Goal: Task Accomplishment & Management: Manage account settings

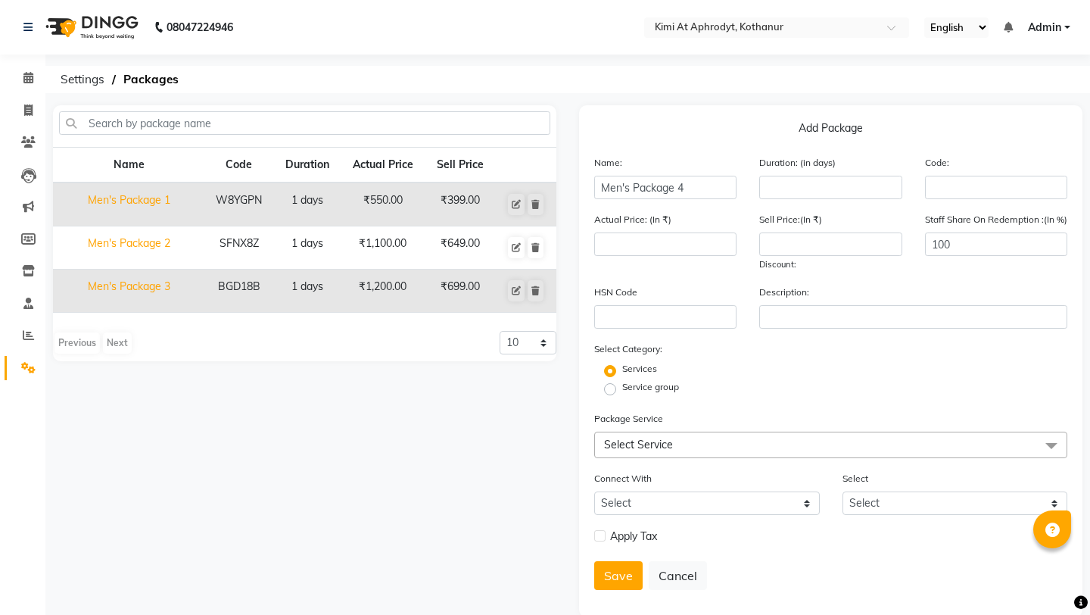
click at [612, 89] on ol "Settings Packages" at bounding box center [565, 79] width 1024 height 27
click at [799, 188] on input "number" at bounding box center [830, 187] width 142 height 23
type input "1"
click at [718, 241] on input "number" at bounding box center [665, 243] width 142 height 23
type input "1300"
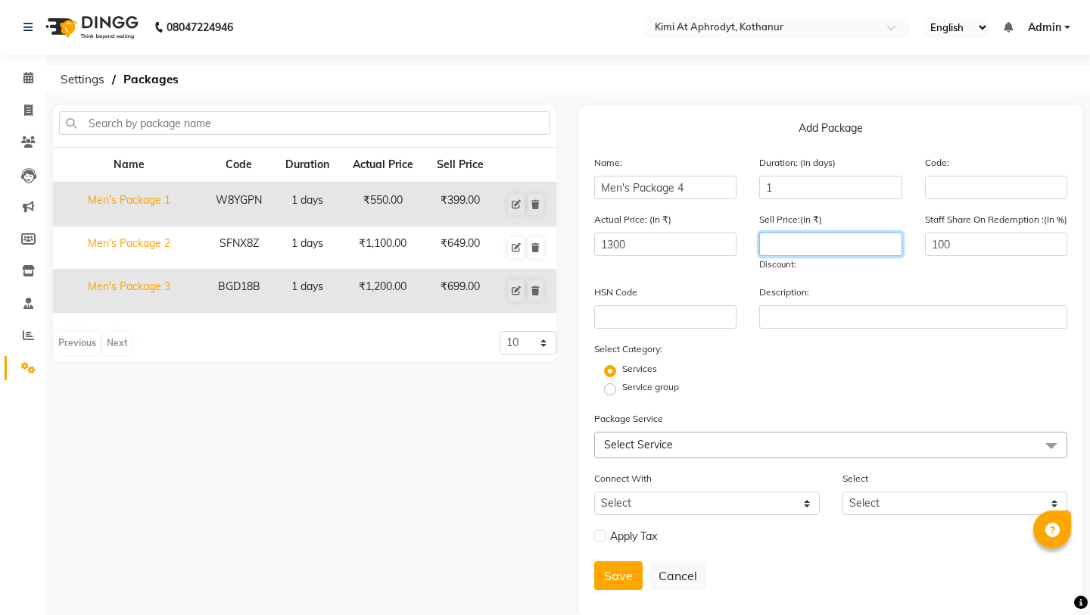
click at [845, 251] on input "number" at bounding box center [830, 243] width 142 height 23
type input "799"
click at [796, 390] on div "Service group" at bounding box center [831, 389] width 496 height 18
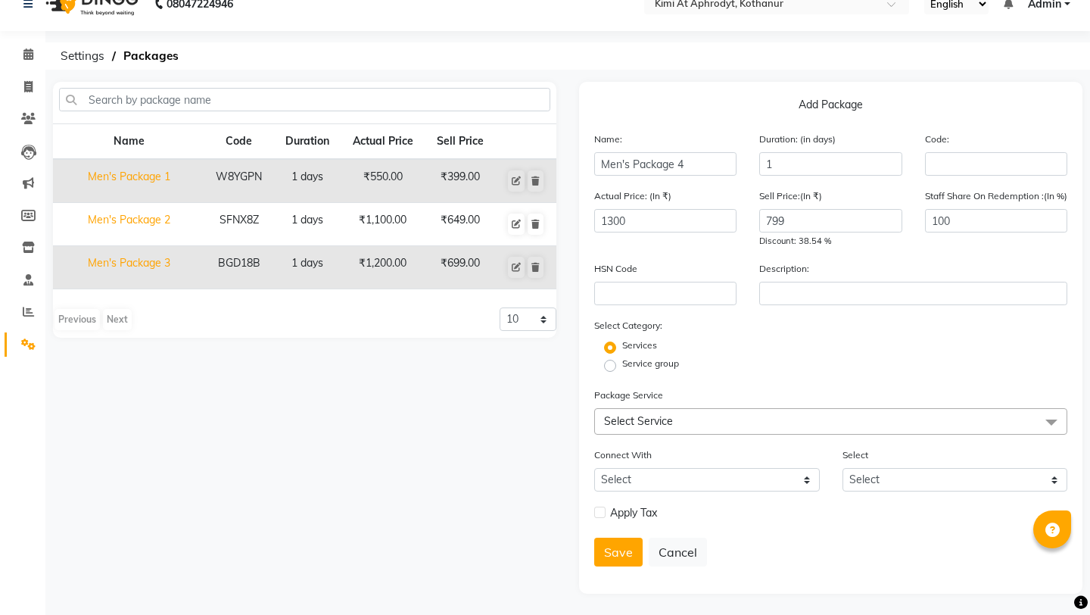
scroll to position [25, 0]
click at [678, 424] on span "Select Service" at bounding box center [830, 419] width 473 height 26
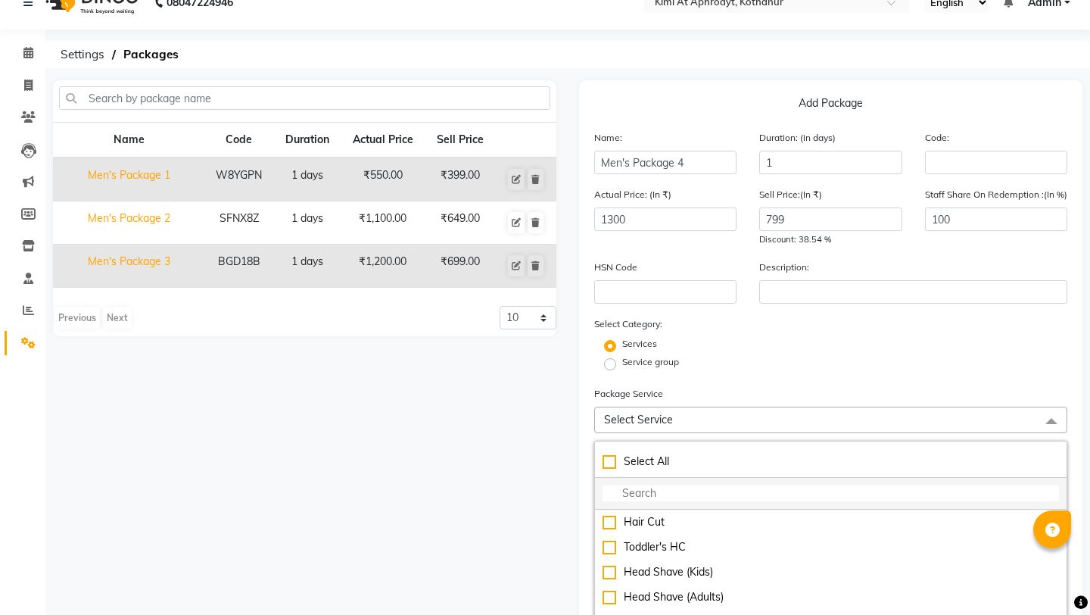
click at [662, 495] on input "multiselect-search" at bounding box center [831, 493] width 456 height 16
click at [1045, 352] on div "Services" at bounding box center [831, 346] width 496 height 18
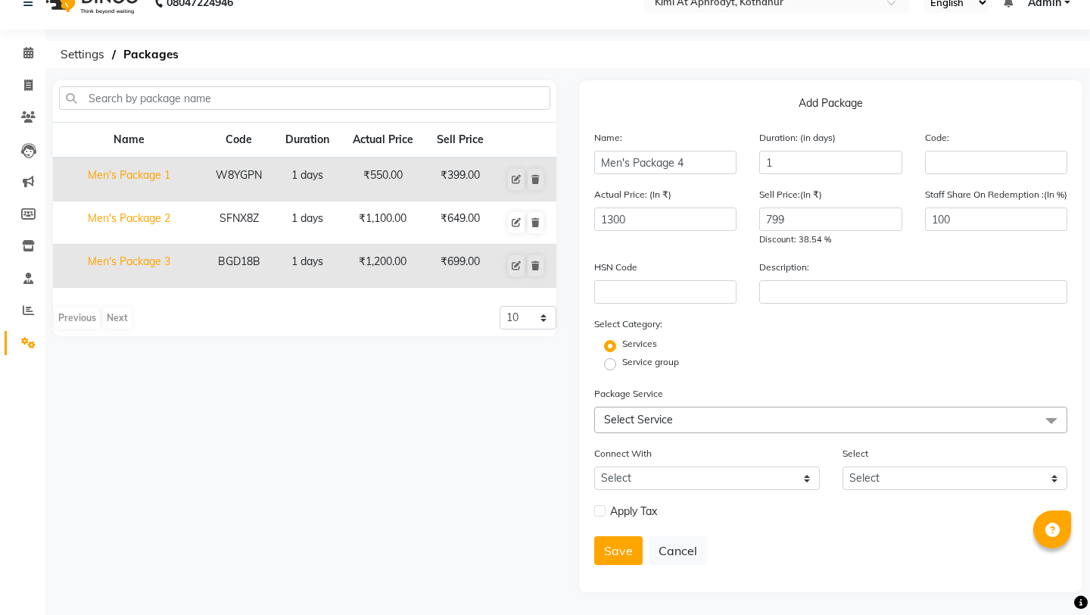
click at [707, 422] on span "Select Service" at bounding box center [830, 419] width 473 height 26
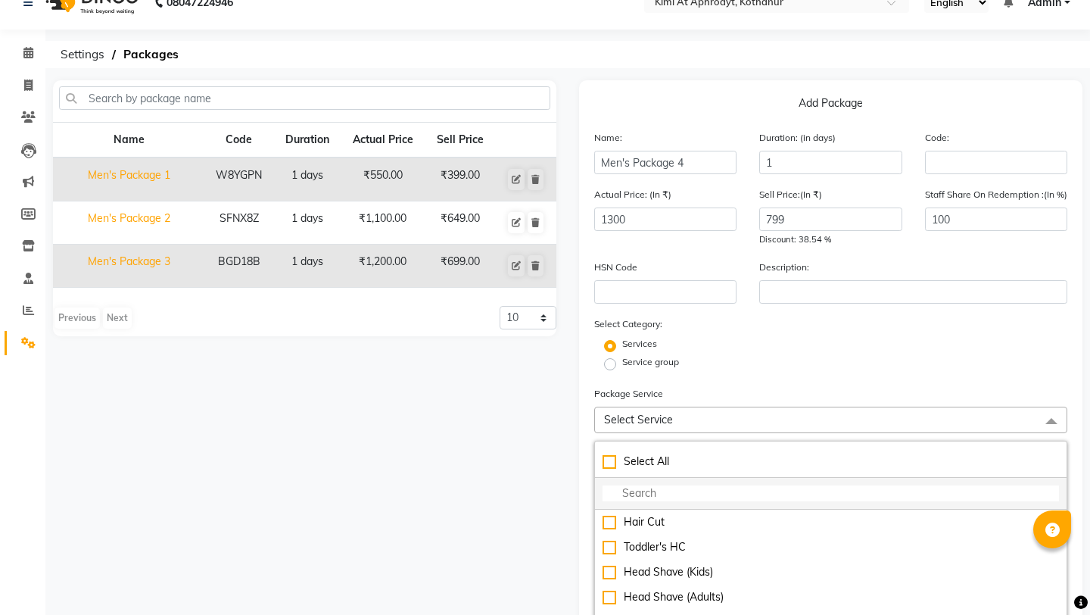
click at [693, 495] on input "multiselect-search" at bounding box center [831, 493] width 456 height 16
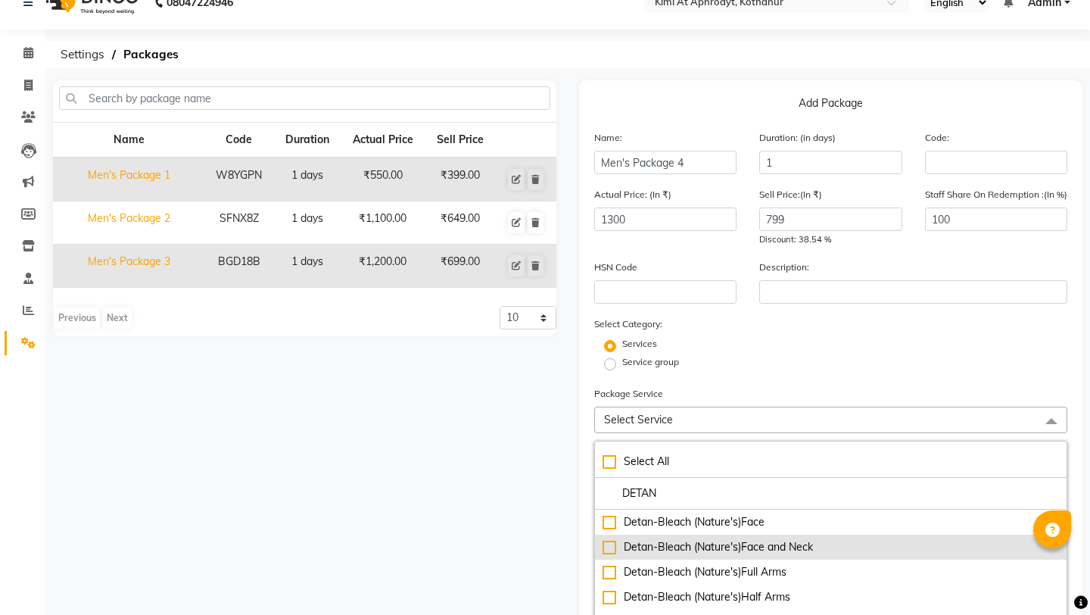
type input "DETAN"
click at [612, 546] on div "Detan-Bleach (Nature's)Face and Neck" at bounding box center [831, 547] width 456 height 16
checkbox input "true"
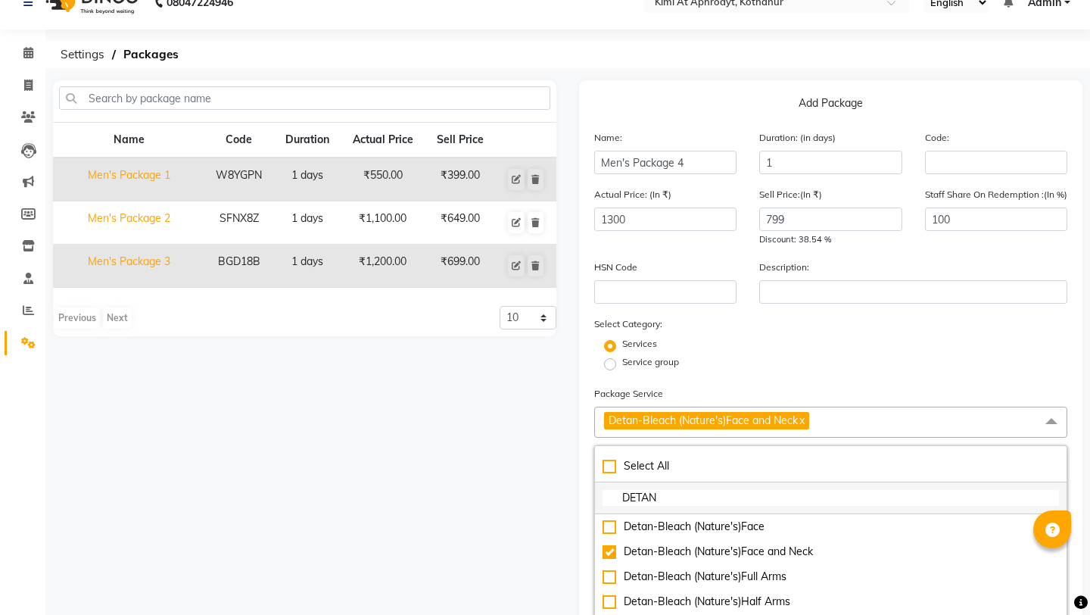
click at [678, 496] on input "DETAN" at bounding box center [831, 498] width 456 height 16
type input "D"
type input "O"
click at [933, 415] on span "Detan-Bleach (Nature's)Face and Neck x" at bounding box center [830, 421] width 473 height 31
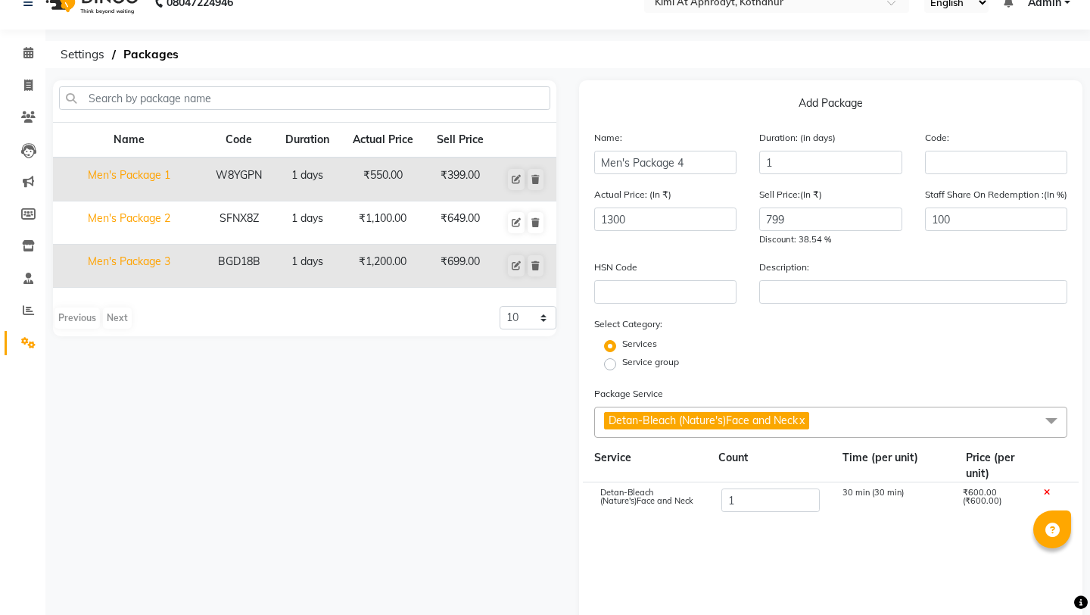
click at [867, 419] on span "Detan-Bleach (Nature's)Face and Neck x" at bounding box center [830, 421] width 473 height 31
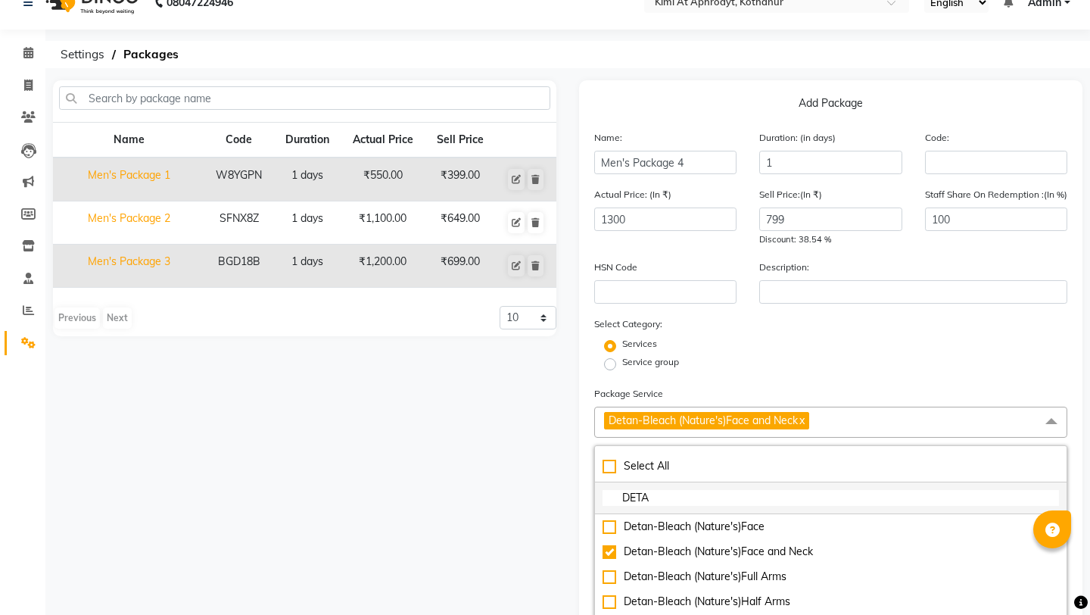
click at [669, 498] on input "DETA" at bounding box center [831, 498] width 456 height 16
type input "D"
click at [562, 462] on div "Name Code Duration Actual Price Sell Price Men's Package 1 W8YGPN 1 days ₹550.0…" at bounding box center [305, 574] width 526 height 989
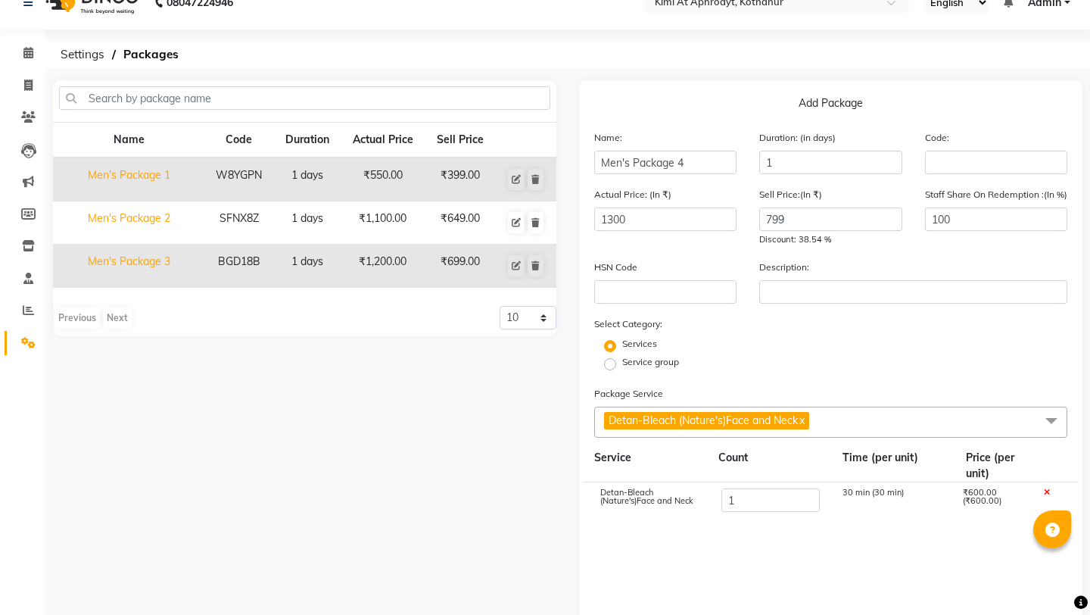
click at [562, 462] on div "Name Code Duration Actual Price Sell Price Men's Package 1 W8YGPN 1 days ₹550.0…" at bounding box center [305, 461] width 526 height 762
click at [841, 421] on span "Detan-Bleach (Nature's)Face and Neck x" at bounding box center [830, 421] width 473 height 31
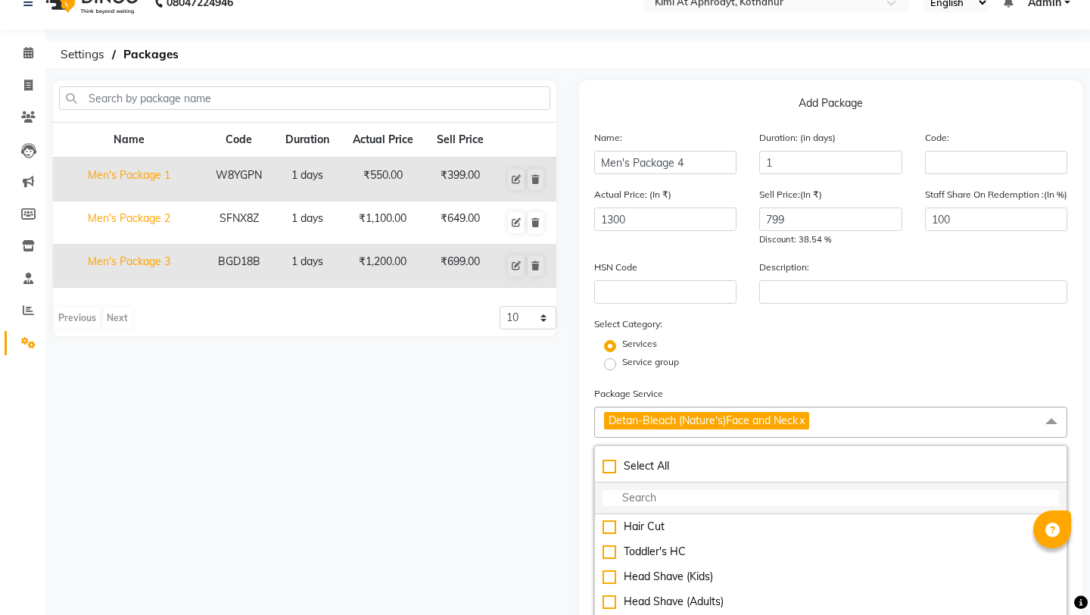
click at [693, 496] on input "multiselect-search" at bounding box center [831, 498] width 456 height 16
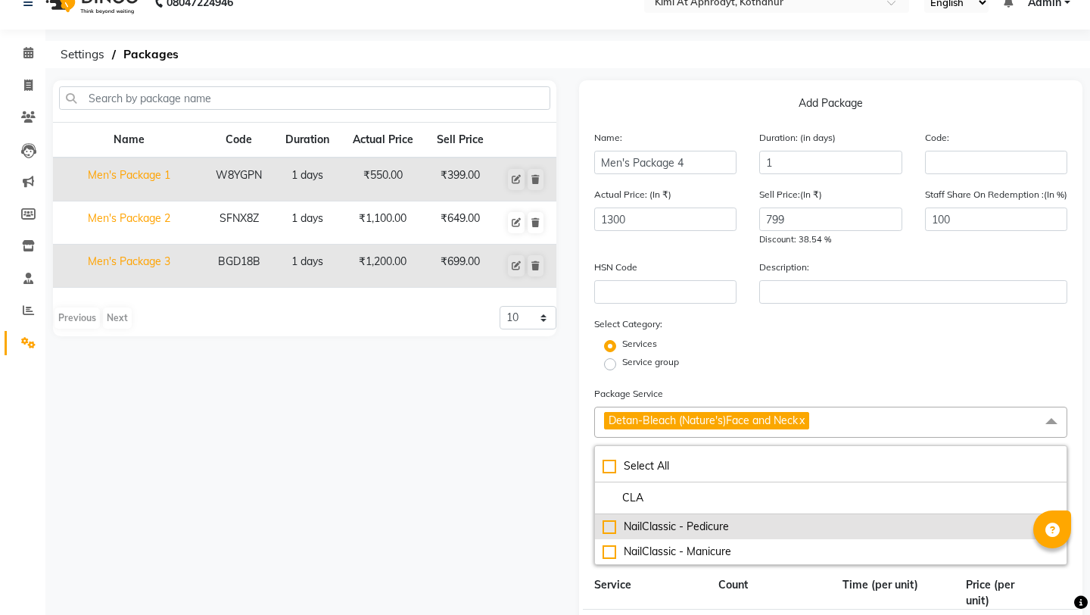
type input "CLA"
click at [613, 526] on div "NailClassic - Pedicure" at bounding box center [831, 526] width 456 height 16
checkbox input "true"
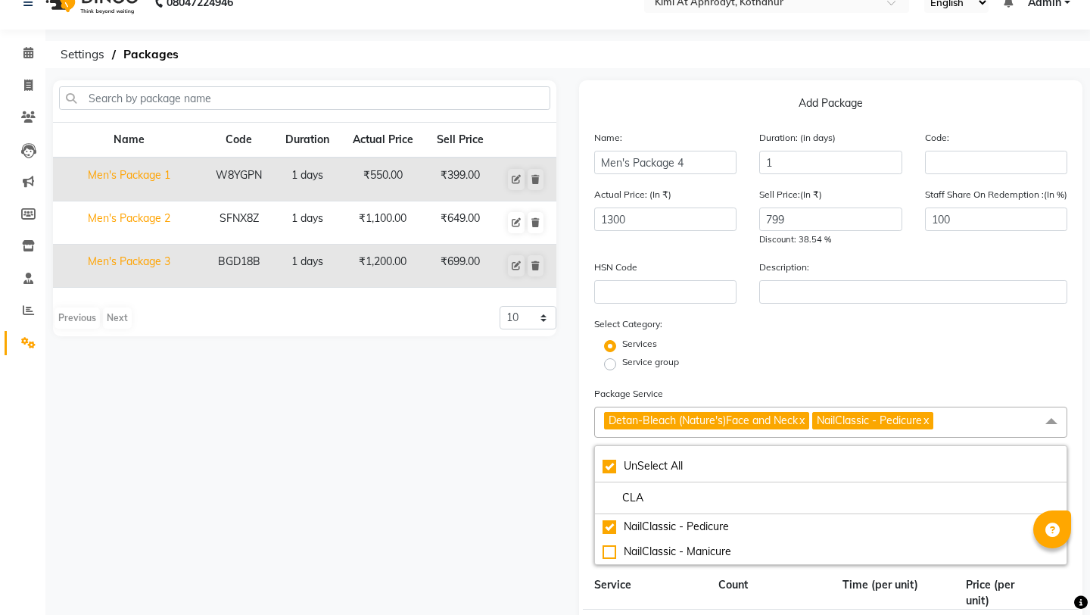
click at [520, 534] on div "Name Code Duration Actual Price Sell Price Men's Package 1 W8YGPN 1 days ₹550.0…" at bounding box center [305, 524] width 526 height 889
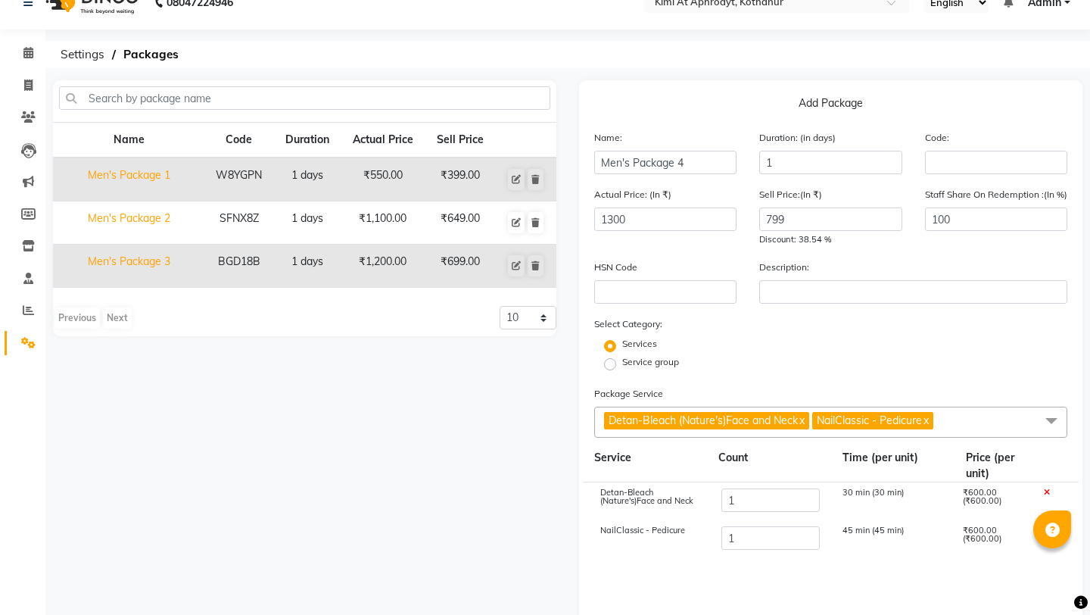
click at [974, 341] on div "Services" at bounding box center [831, 346] width 496 height 18
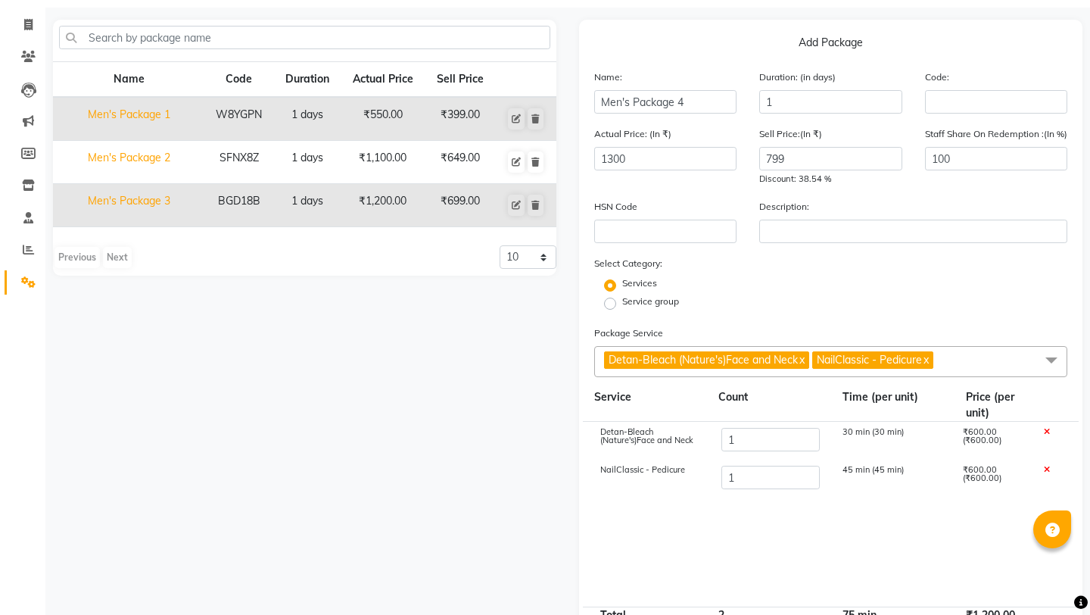
scroll to position [116, 0]
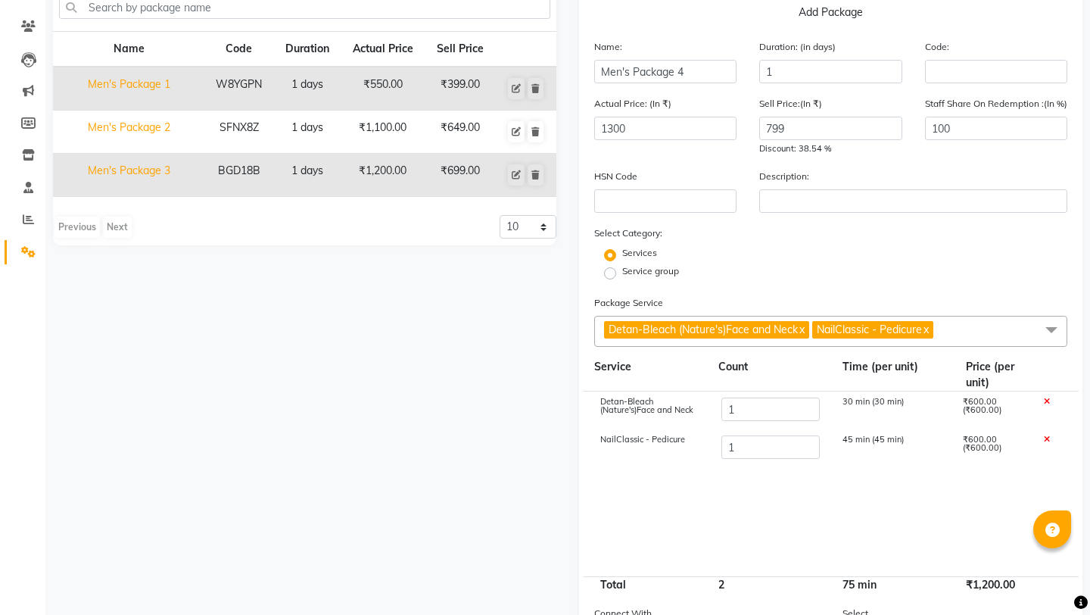
click at [1045, 438] on icon at bounding box center [1047, 439] width 6 height 8
click at [1047, 396] on span at bounding box center [1047, 401] width 6 height 11
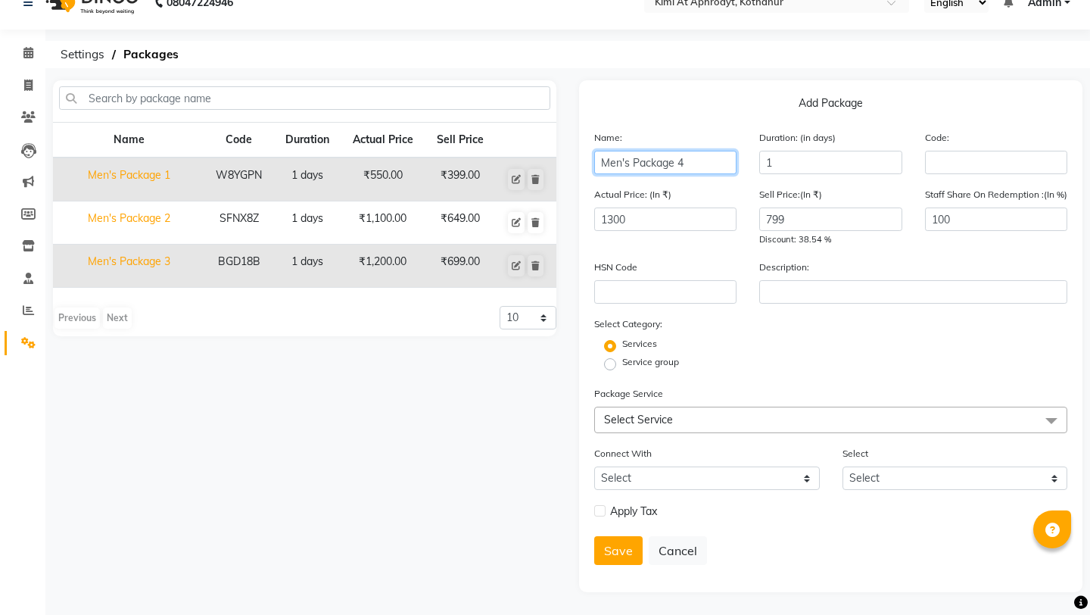
drag, startPoint x: 696, startPoint y: 160, endPoint x: 578, endPoint y: 160, distance: 118.1
click at [579, 160] on div "Add Package Name: Men's Package 4 Duration: (in days) 1 Code: Actual Price: (In…" at bounding box center [830, 336] width 503 height 512
click at [694, 426] on span "Select Service" at bounding box center [830, 419] width 473 height 26
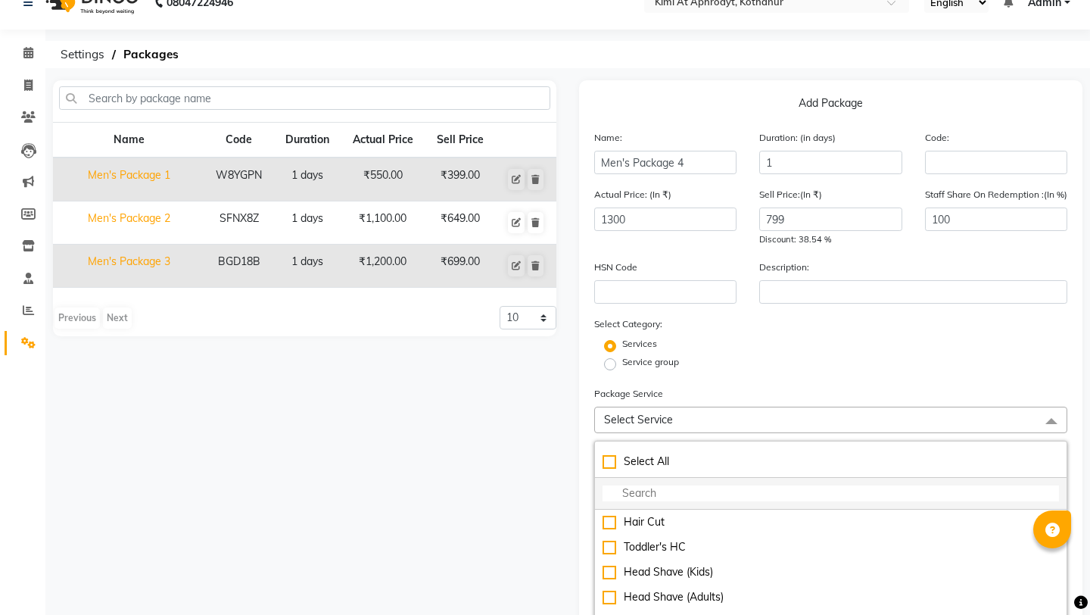
click at [667, 489] on input "multiselect-search" at bounding box center [831, 493] width 456 height 16
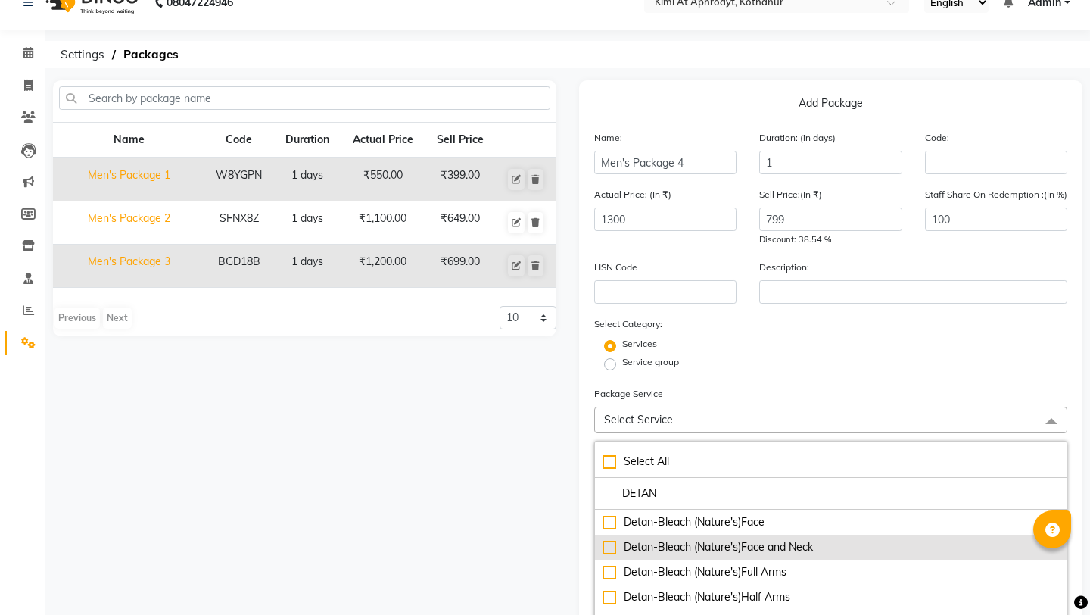
type input "DETAN"
click at [718, 544] on div "Detan-Bleach (Nature's)Face and Neck" at bounding box center [831, 547] width 456 height 16
checkbox input "true"
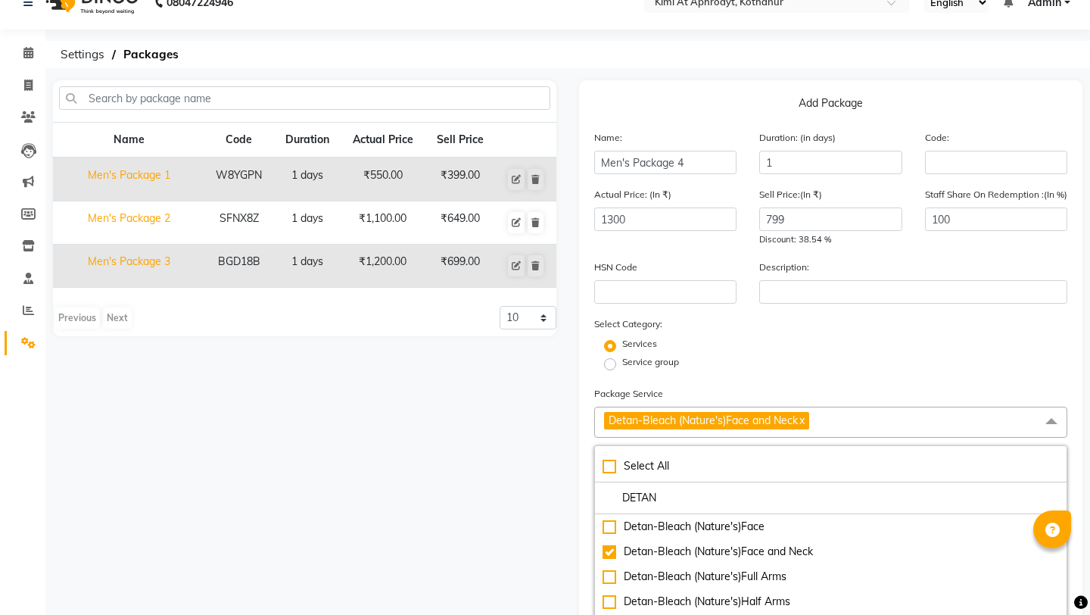
click at [989, 373] on form "Name: Men's Package 4 Duration: (in days) 1 Code: Actual Price: (In ₹) 1300 Sel…" at bounding box center [830, 591] width 473 height 924
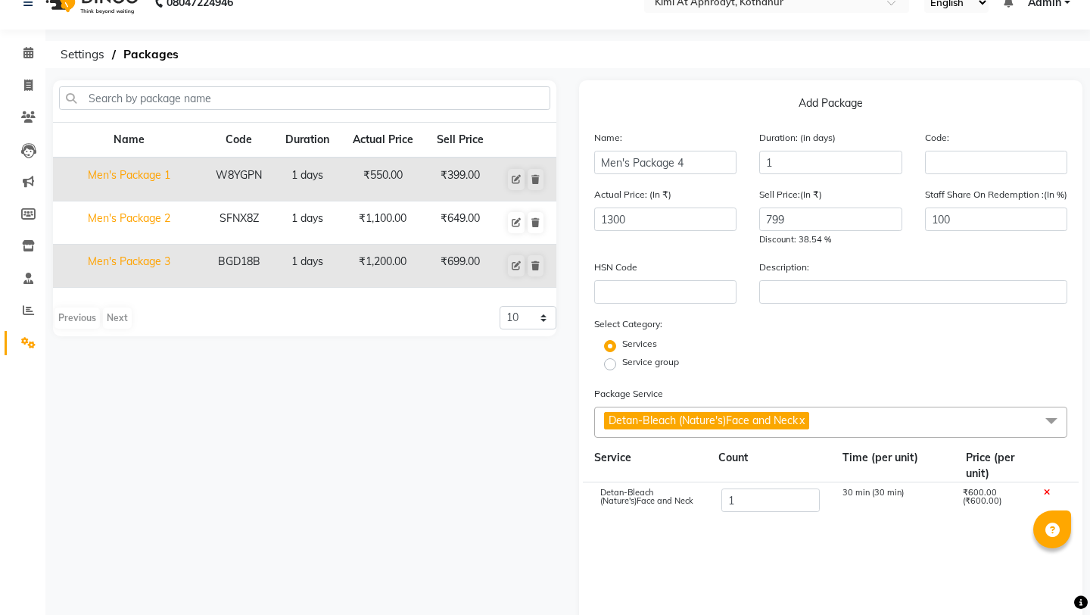
click at [1047, 491] on icon at bounding box center [1047, 492] width 6 height 8
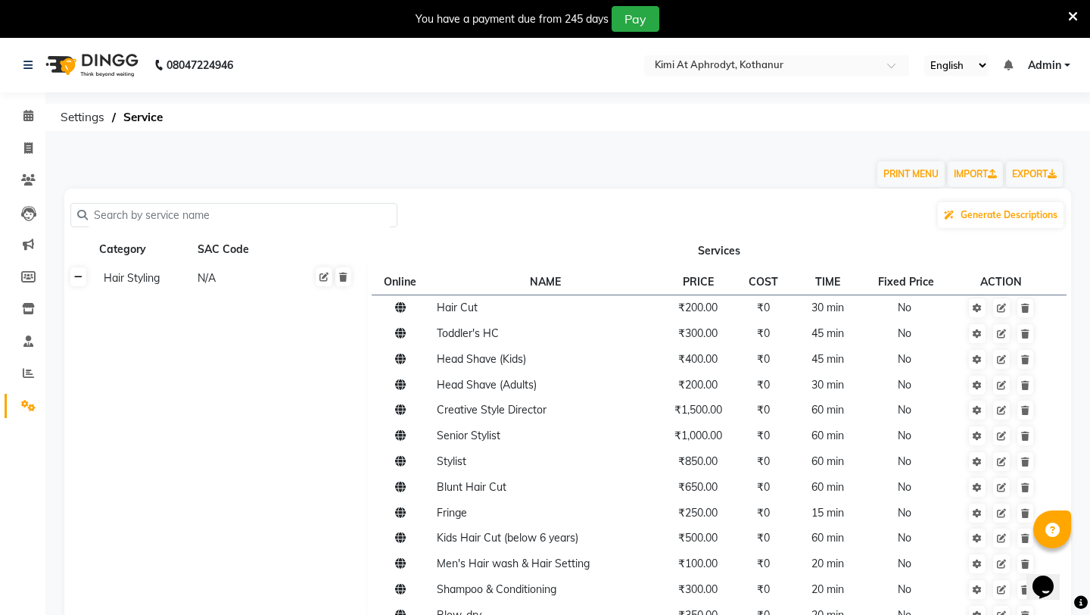
click at [76, 279] on icon at bounding box center [78, 276] width 8 height 9
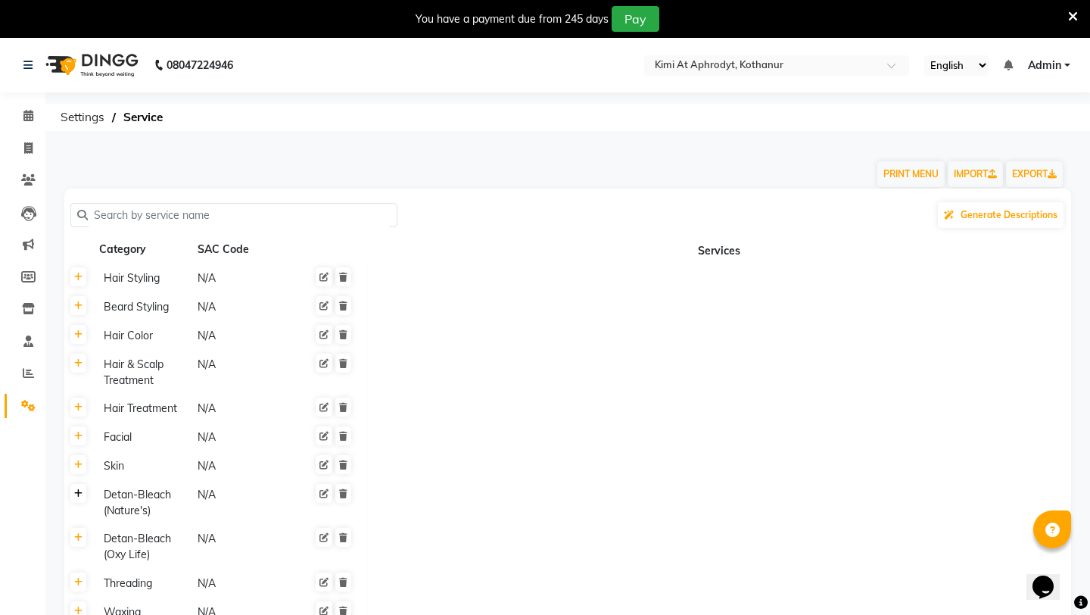
click at [83, 497] on link at bounding box center [78, 493] width 16 height 19
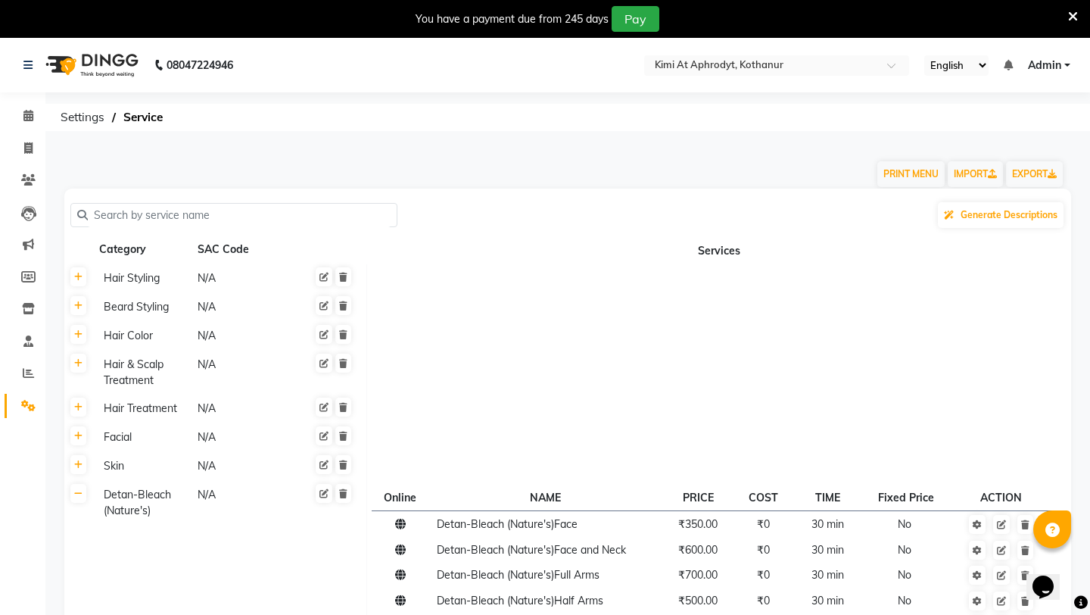
click at [674, 338] on td at bounding box center [718, 335] width 705 height 29
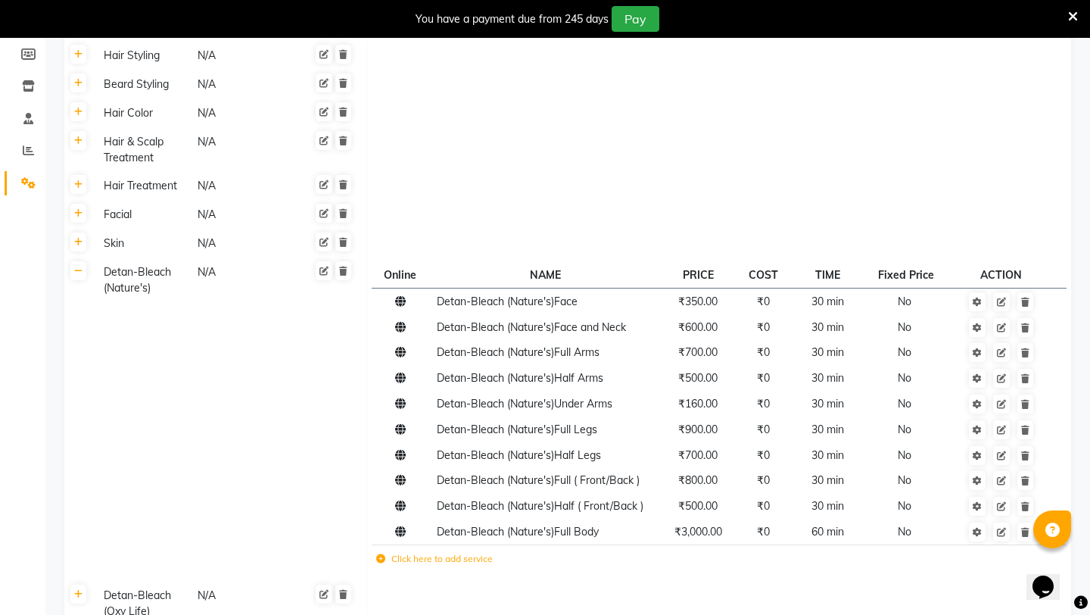
scroll to position [242, 0]
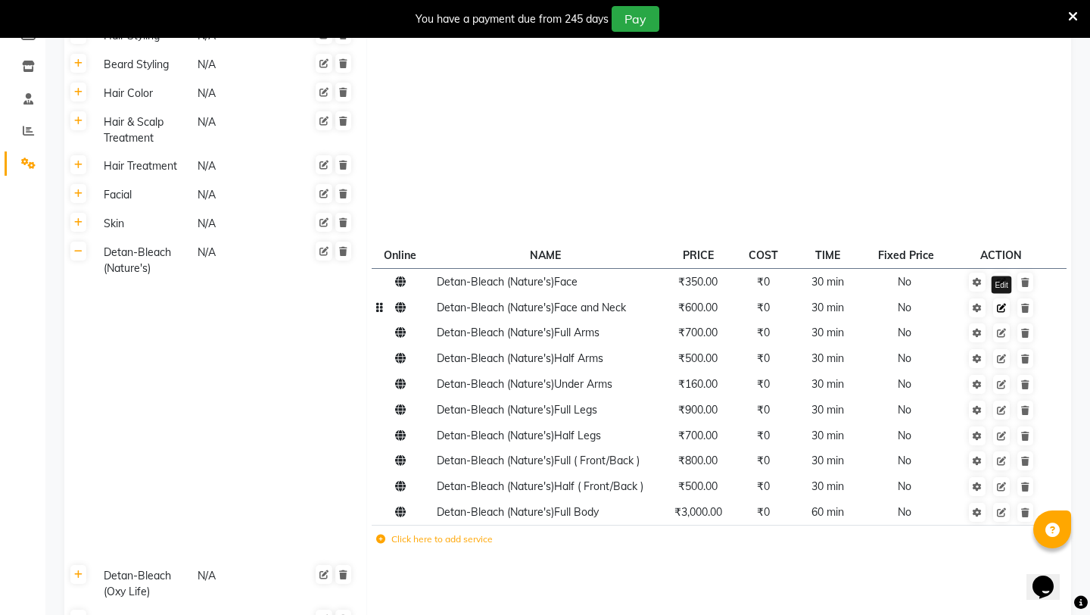
click at [1004, 310] on icon at bounding box center [1001, 308] width 9 height 9
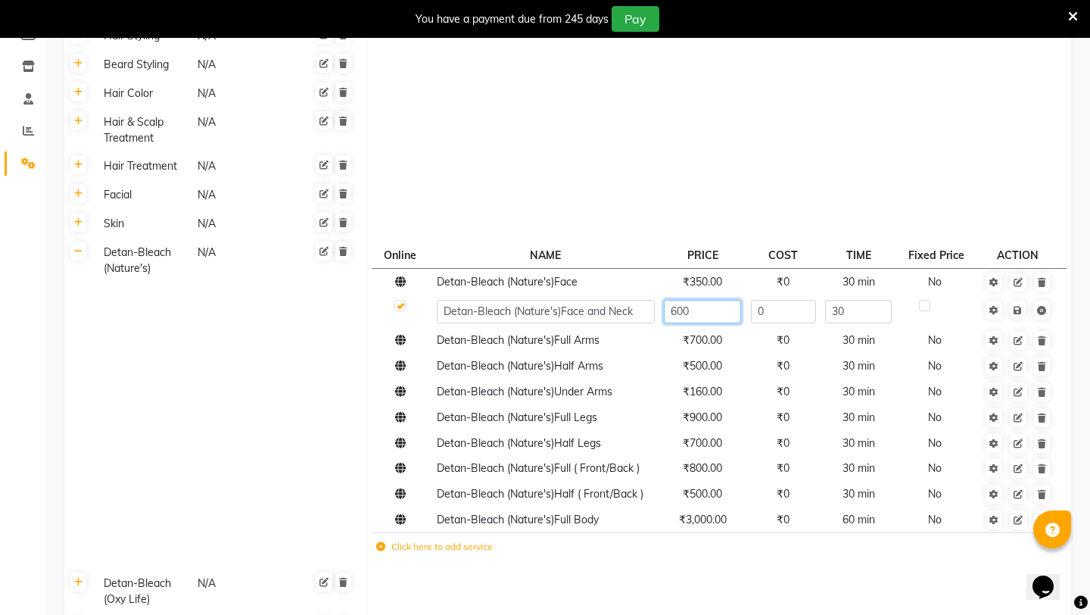
click at [701, 316] on input "600" at bounding box center [702, 311] width 77 height 23
type input "650"
click at [1020, 312] on span "Save" at bounding box center [1028, 308] width 48 height 15
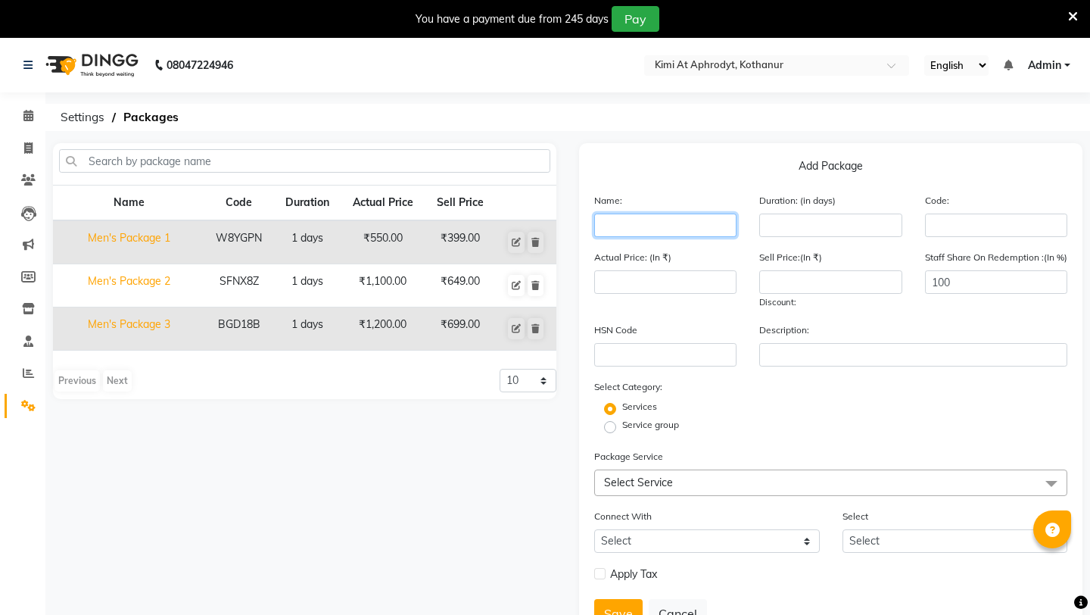
click at [622, 223] on input "text" at bounding box center [665, 224] width 142 height 23
paste input "Men's Package 4"
type input "Men's Package 4"
click at [635, 281] on input "number" at bounding box center [665, 281] width 142 height 23
type input "1300"
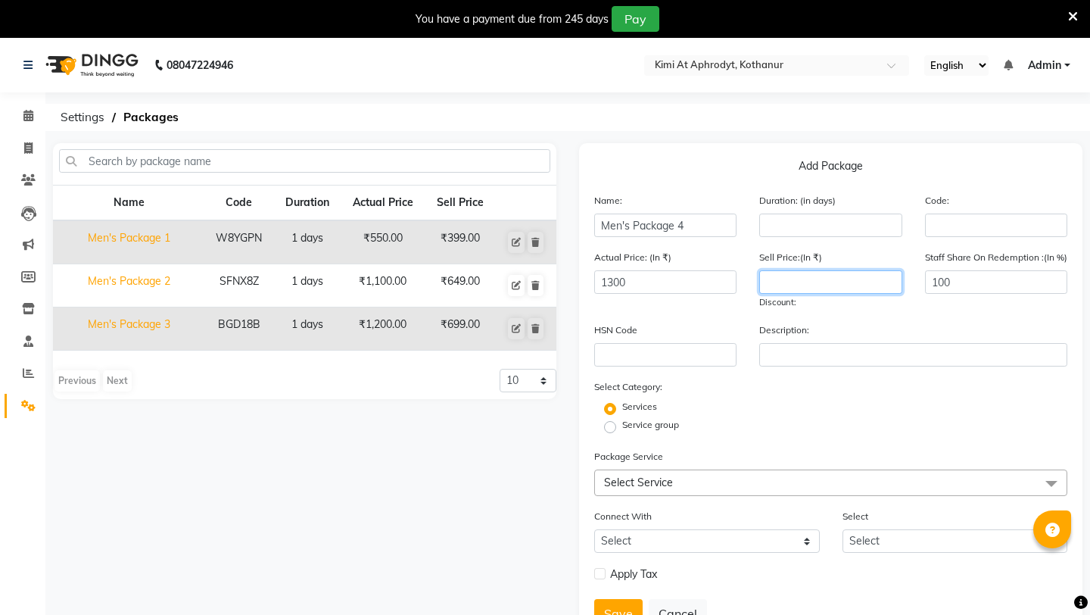
click at [848, 285] on input "number" at bounding box center [830, 281] width 142 height 23
type input "799"
click at [694, 475] on span "Select Service" at bounding box center [830, 482] width 473 height 26
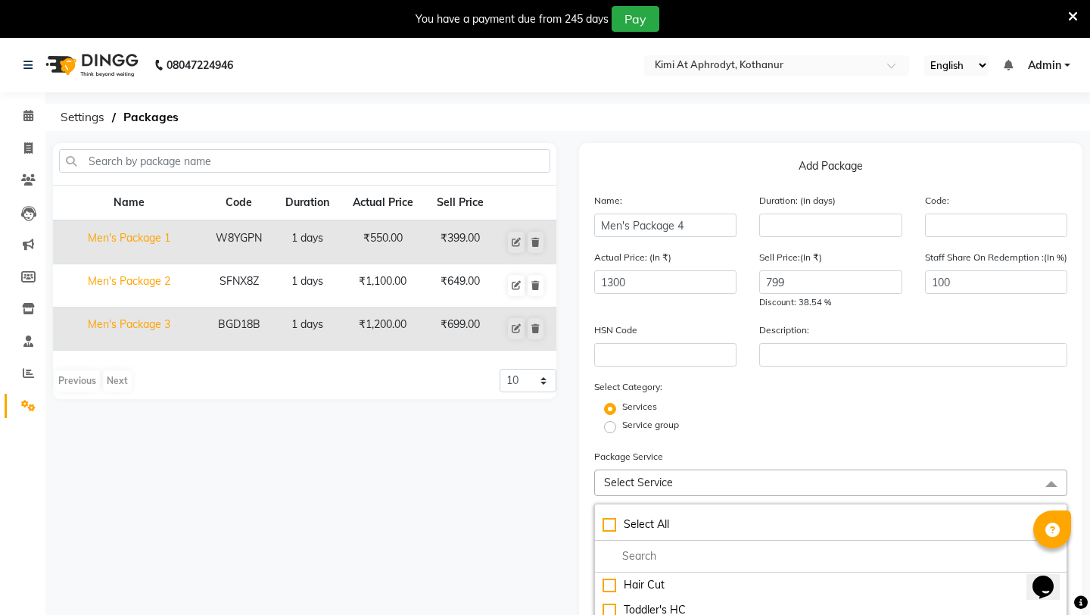
click at [761, 381] on div "Select Category: Services Service group" at bounding box center [830, 407] width 473 height 58
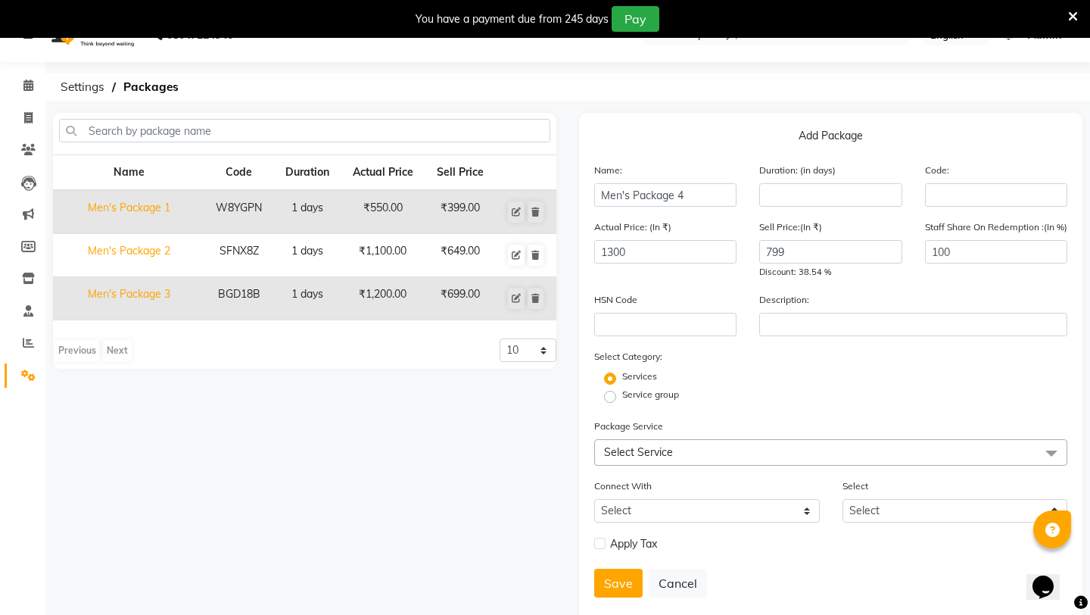
scroll to position [63, 0]
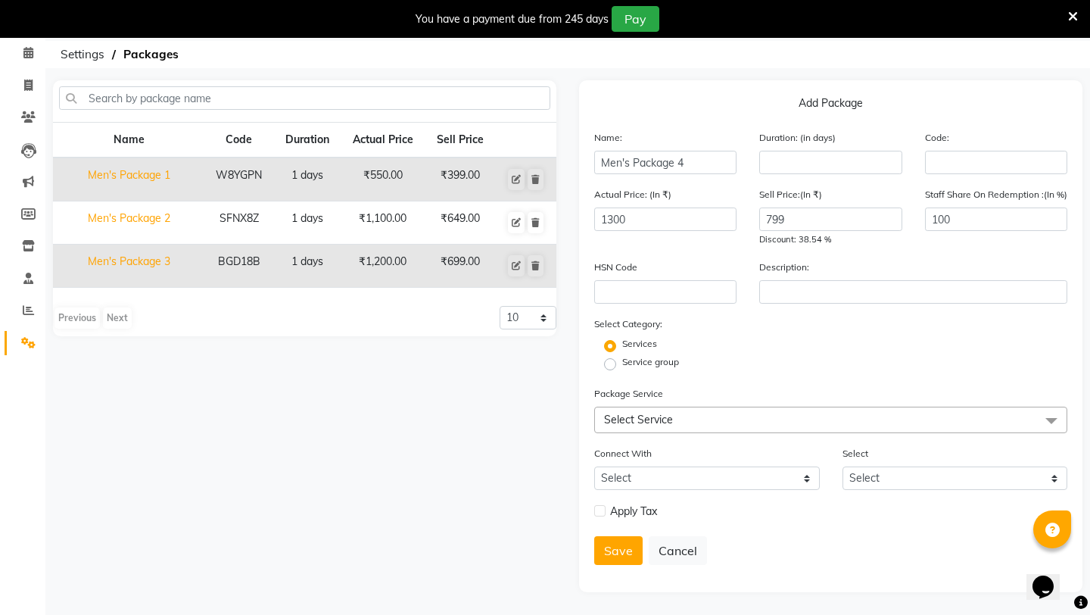
click at [758, 414] on span "Select Service" at bounding box center [830, 419] width 473 height 26
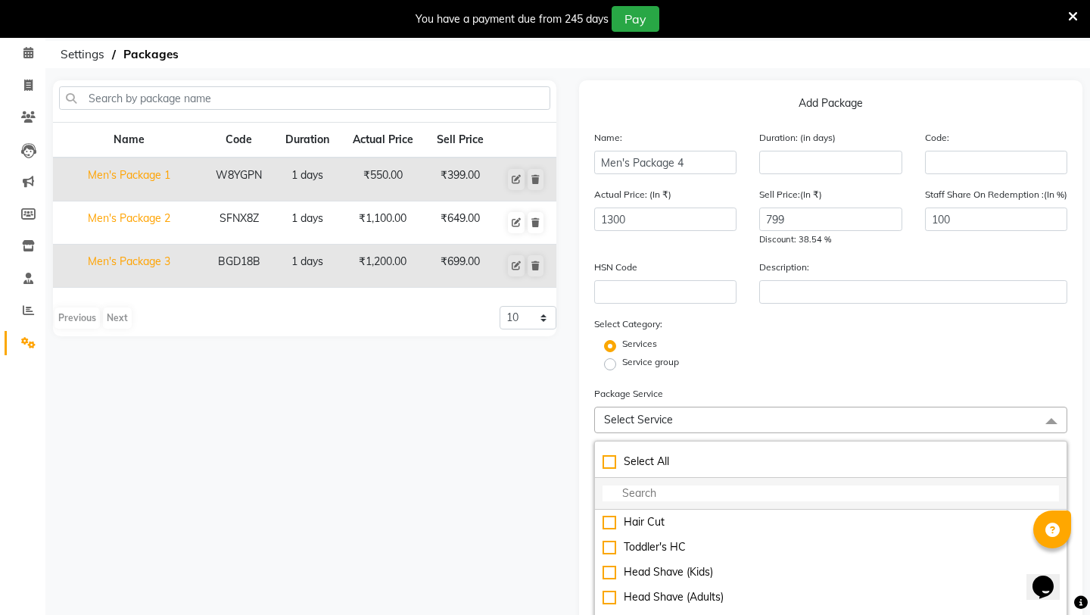
click at [660, 497] on input "multiselect-search" at bounding box center [831, 493] width 456 height 16
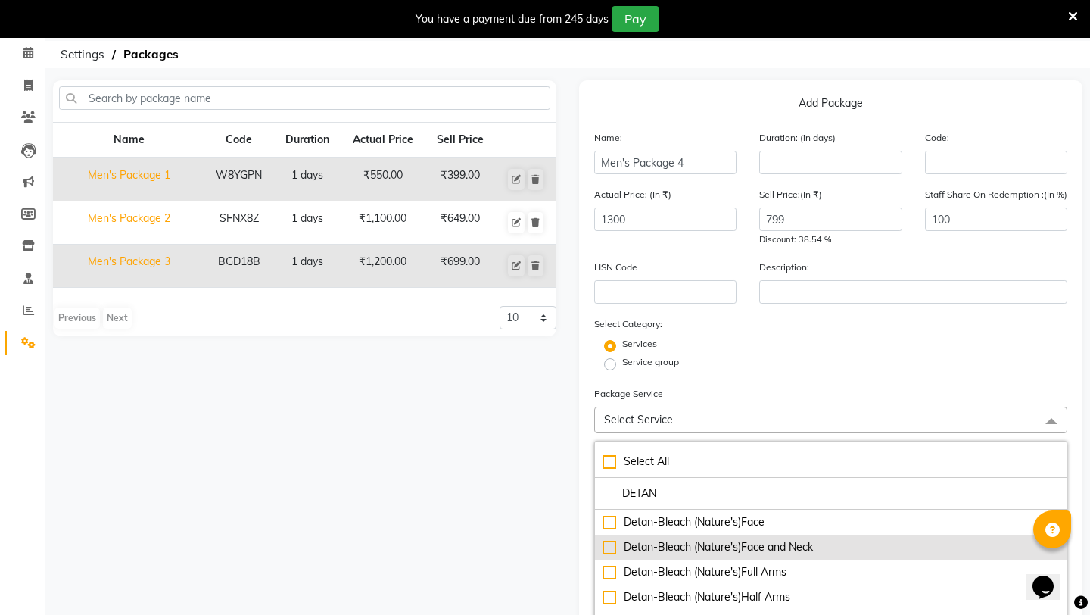
type input "DETAN"
click at [727, 540] on div "Detan-Bleach (Nature's)Face and Neck" at bounding box center [831, 547] width 456 height 16
checkbox input "true"
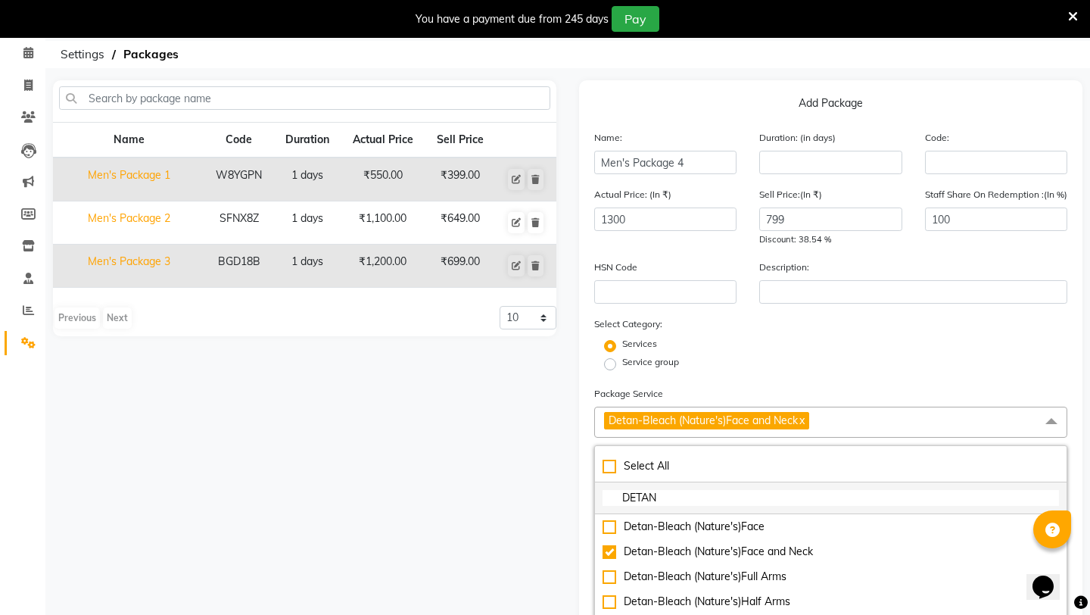
click at [677, 494] on input "DETAN" at bounding box center [831, 498] width 456 height 16
type input "D"
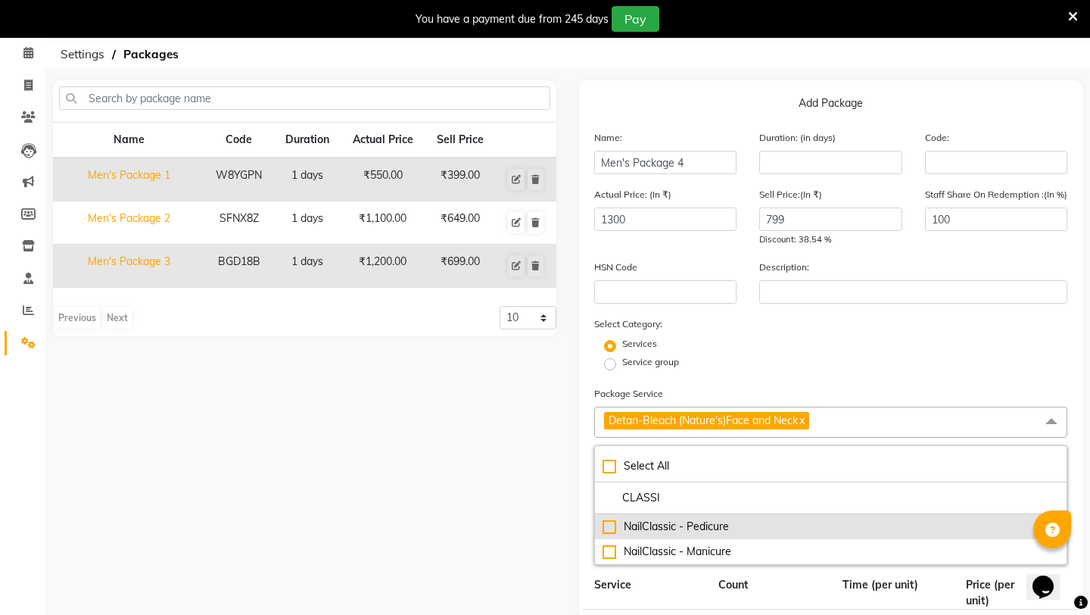
type input "CLASSI"
click at [609, 523] on div "NailClassic - Pedicure" at bounding box center [831, 526] width 456 height 16
checkbox input "true"
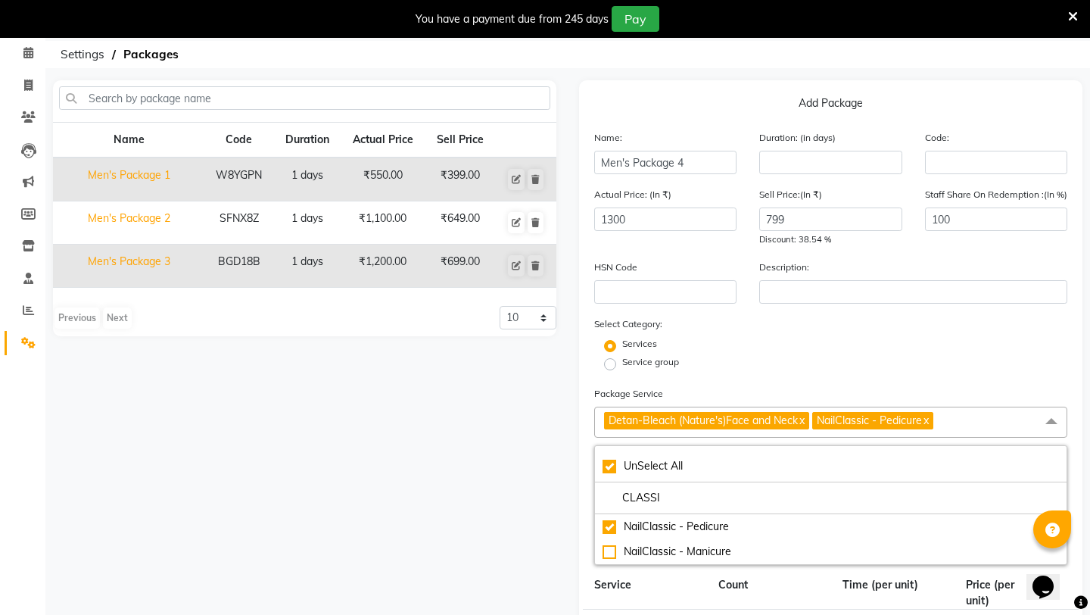
click at [535, 584] on div "Name Code Duration Actual Price Sell Price Men's Package 1 W8YGPN 1 days ₹550.0…" at bounding box center [305, 524] width 526 height 889
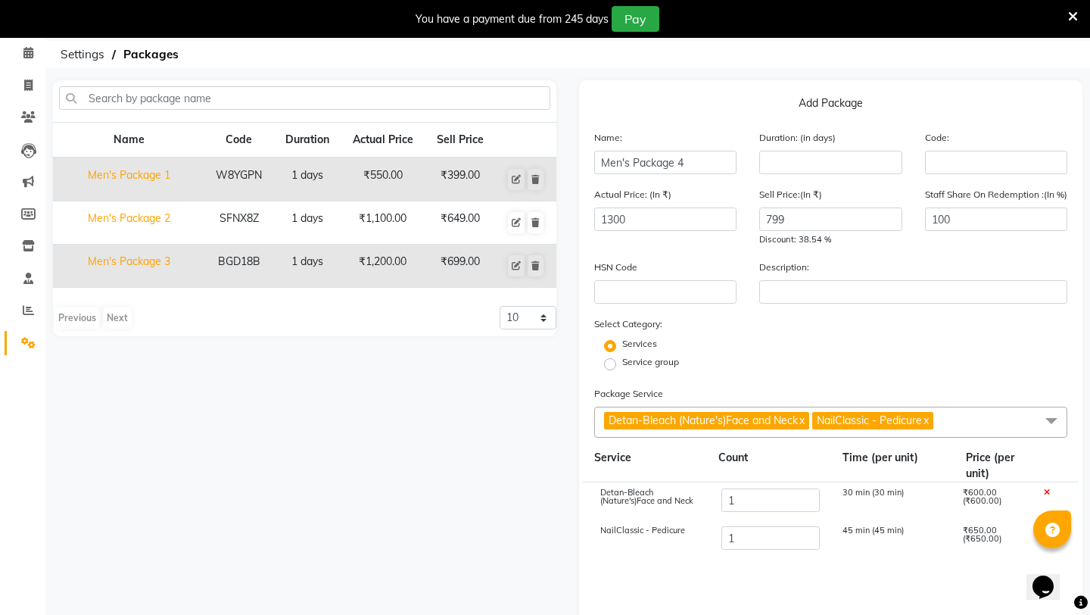
click at [983, 360] on div "Service group" at bounding box center [831, 364] width 496 height 18
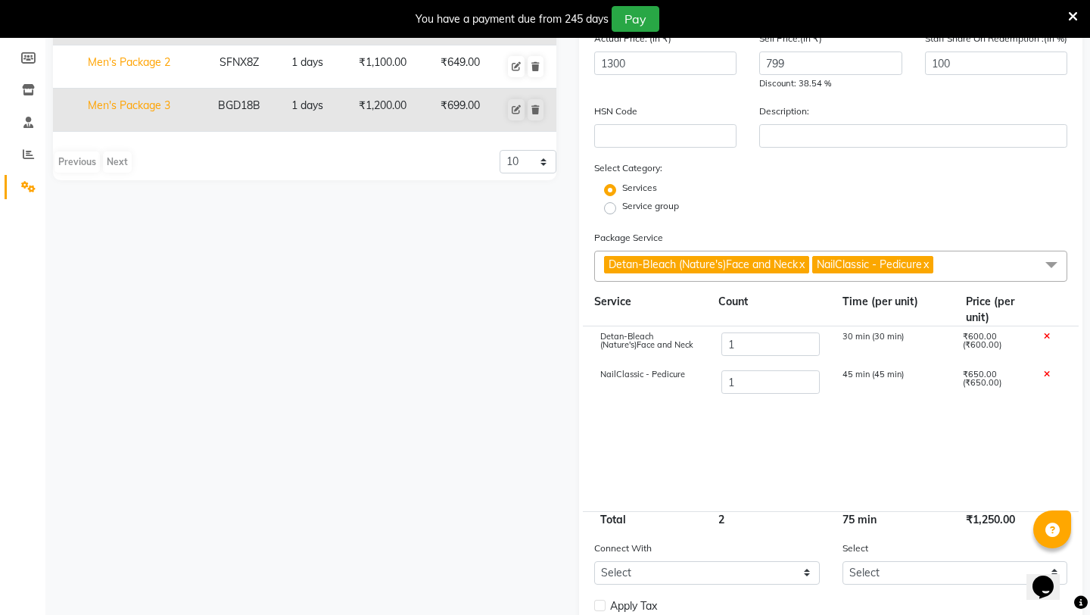
scroll to position [214, 0]
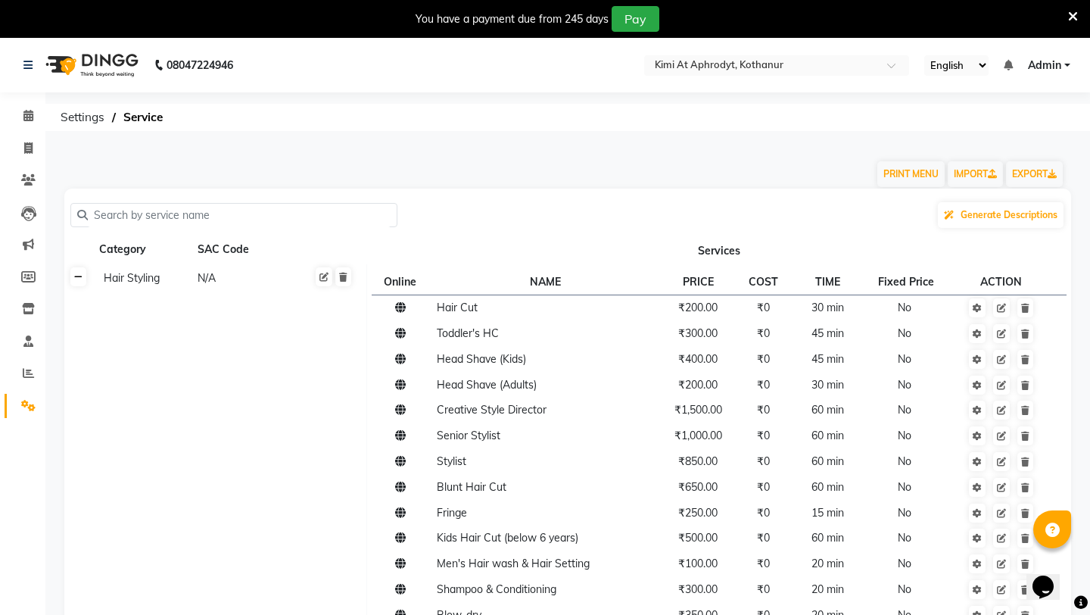
click at [82, 282] on link at bounding box center [78, 276] width 16 height 19
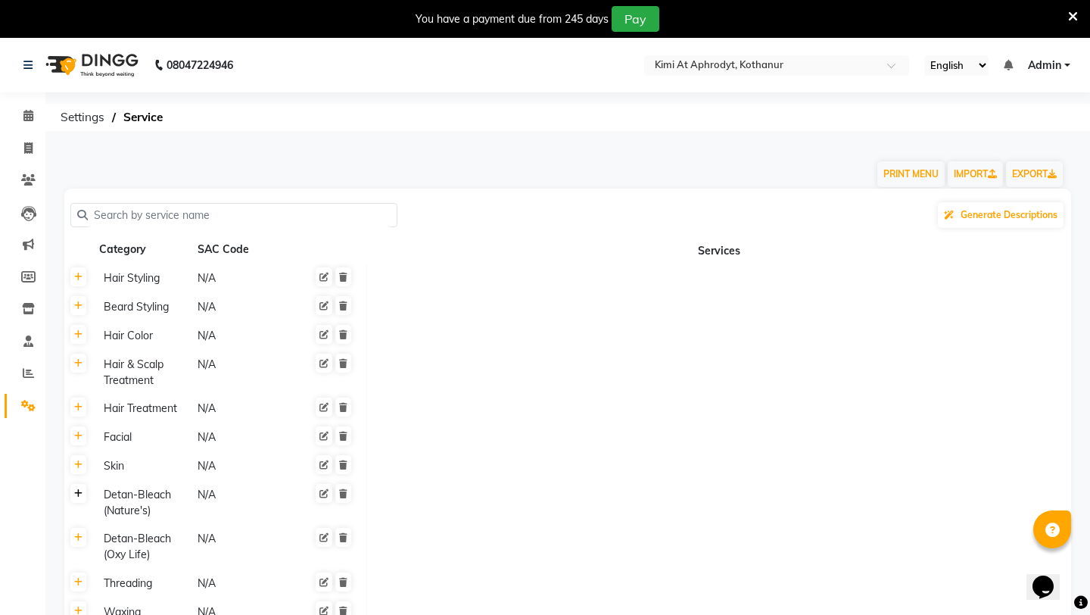
click at [82, 497] on icon at bounding box center [78, 493] width 8 height 9
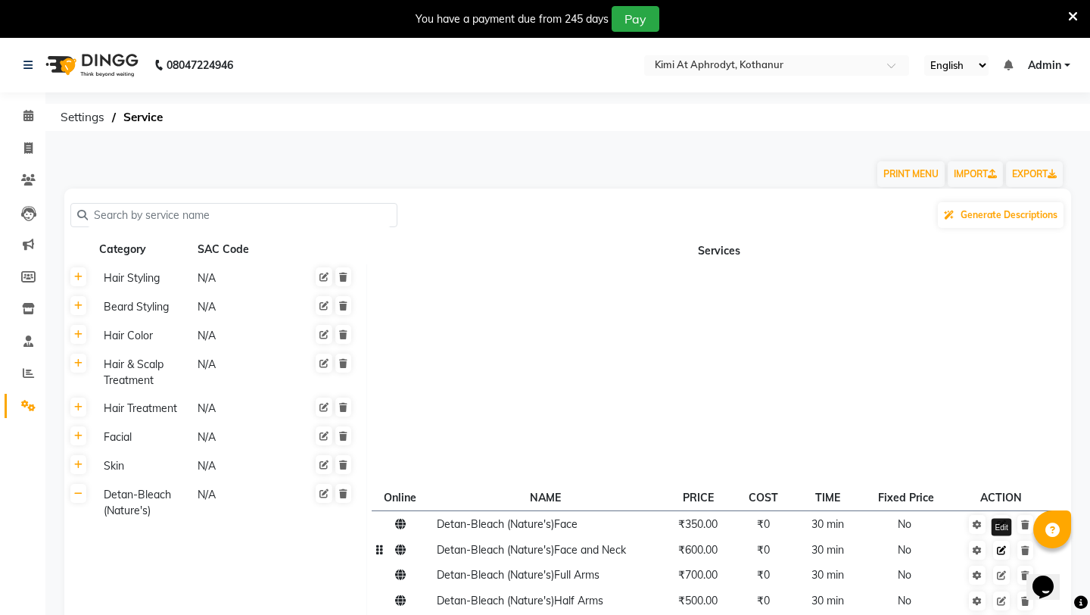
click at [1005, 553] on icon at bounding box center [1001, 550] width 9 height 9
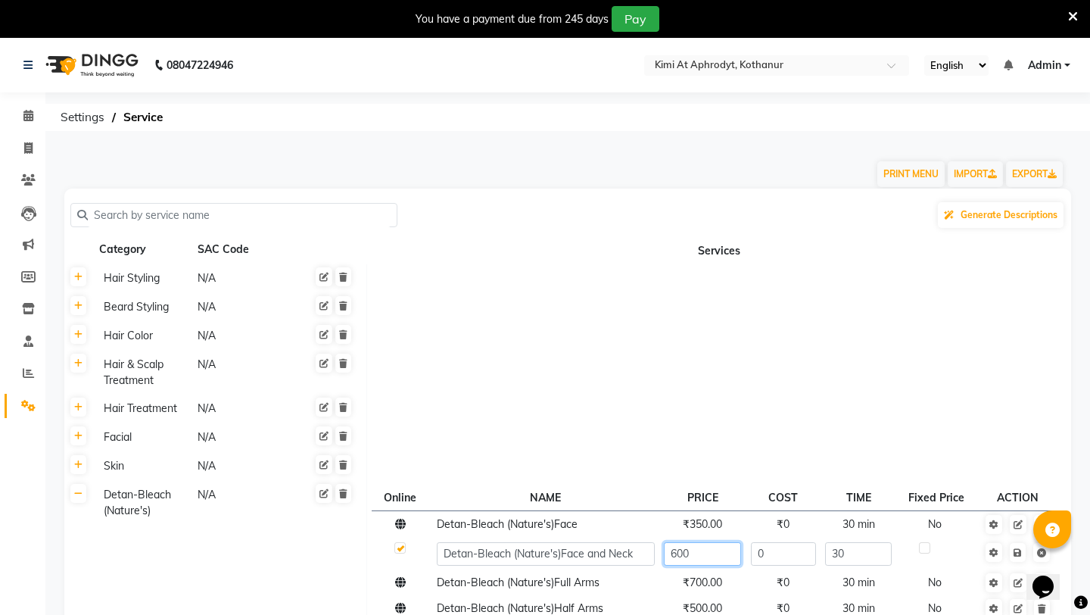
click at [687, 554] on input "600" at bounding box center [702, 553] width 77 height 23
type input "650"
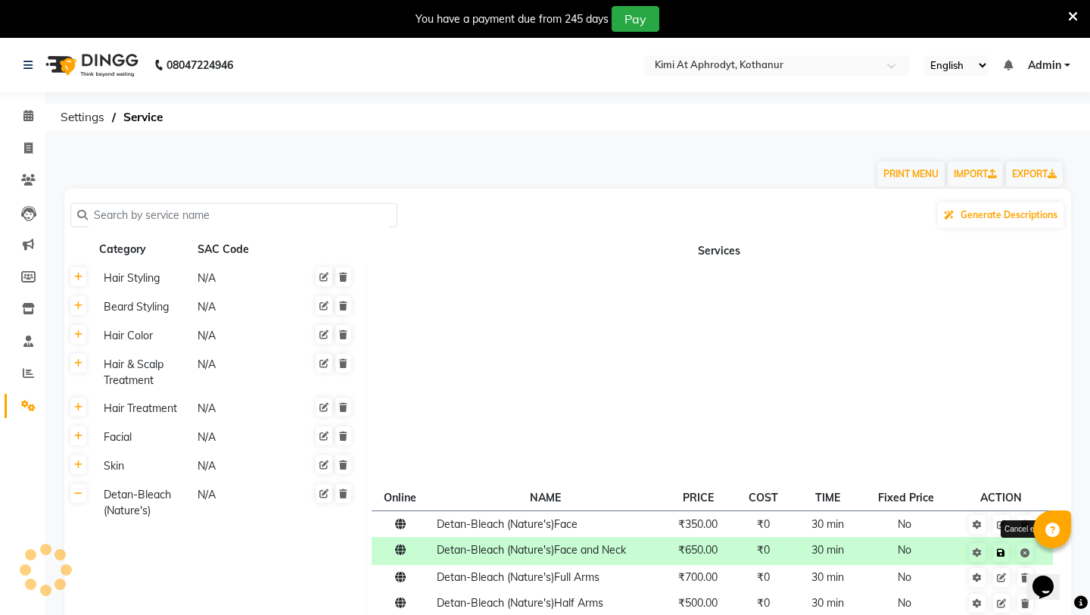
click at [1019, 556] on span "Save Cancel edit" at bounding box center [1011, 550] width 48 height 15
click at [997, 399] on td at bounding box center [718, 408] width 705 height 29
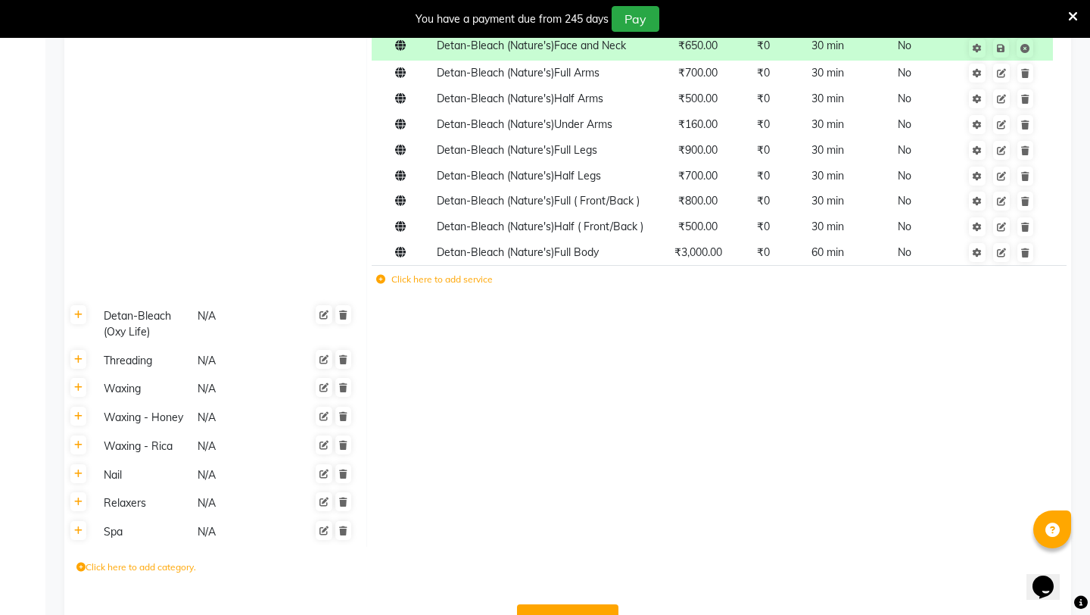
scroll to position [551, 0]
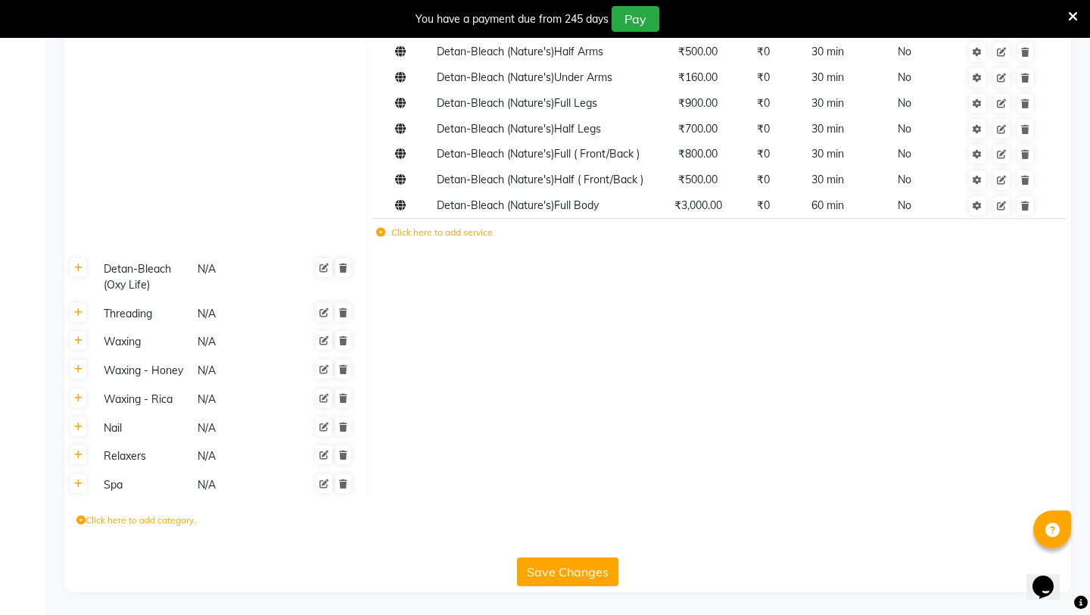
click at [559, 572] on button "Save Changes" at bounding box center [567, 571] width 101 height 29
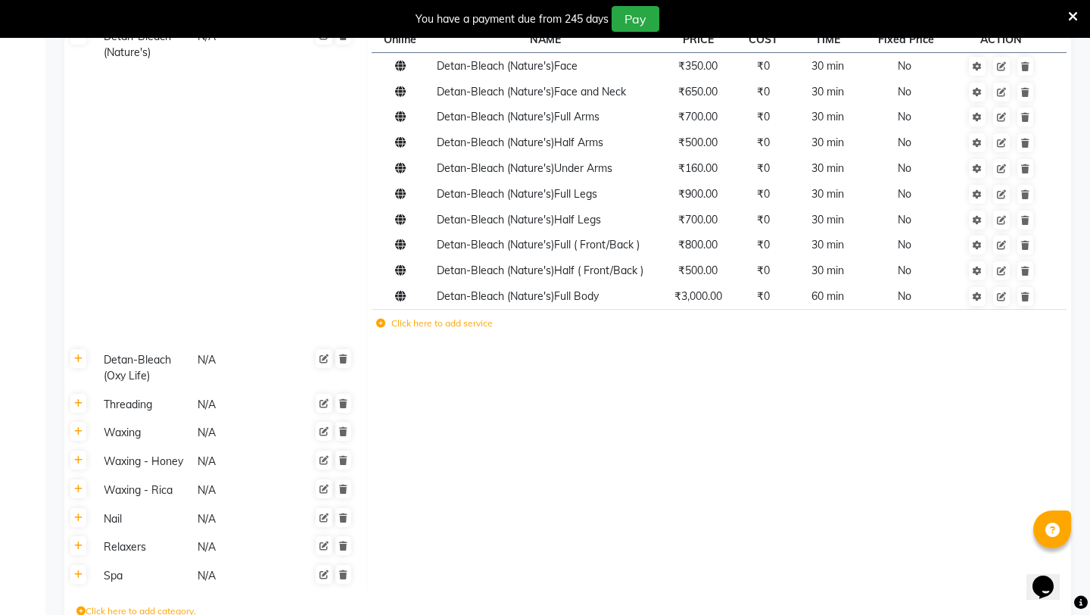
scroll to position [488, 0]
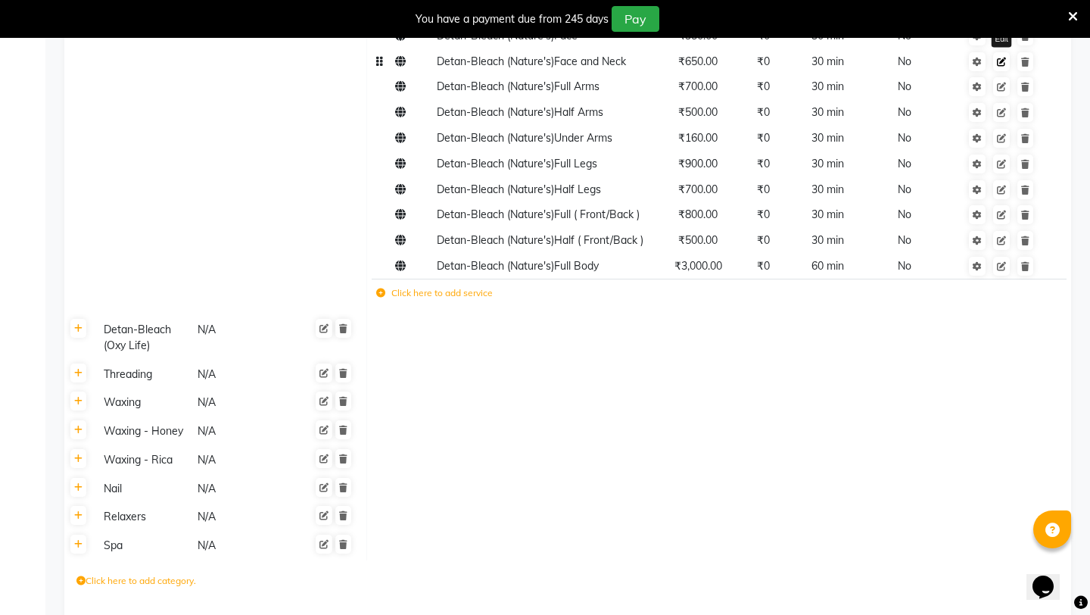
click at [1003, 64] on icon at bounding box center [1001, 62] width 9 height 9
click at [1074, 17] on icon at bounding box center [1073, 17] width 10 height 14
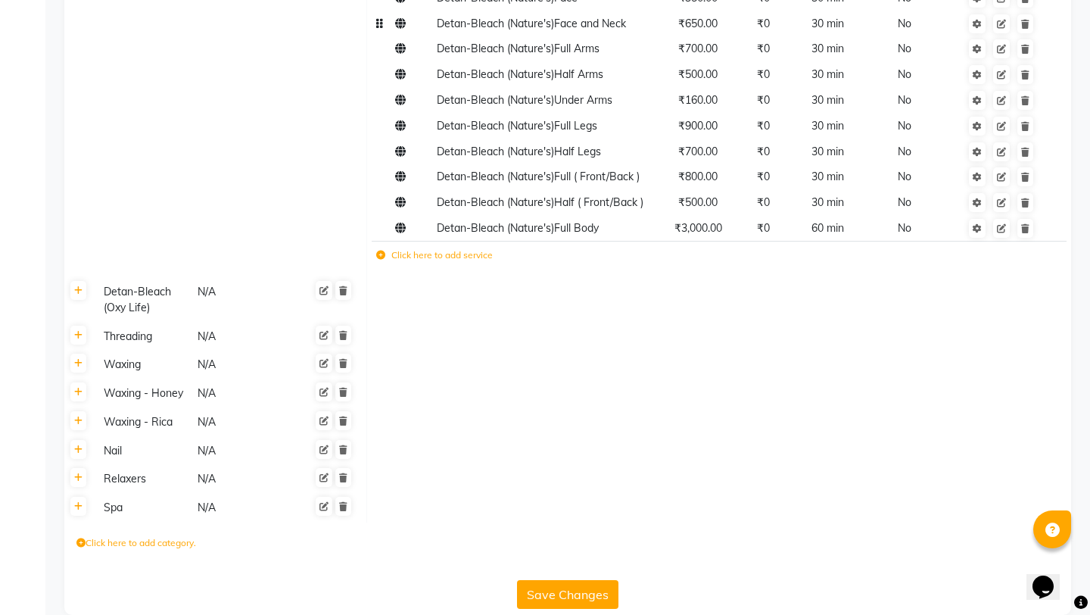
click at [760, 333] on td at bounding box center [718, 336] width 705 height 29
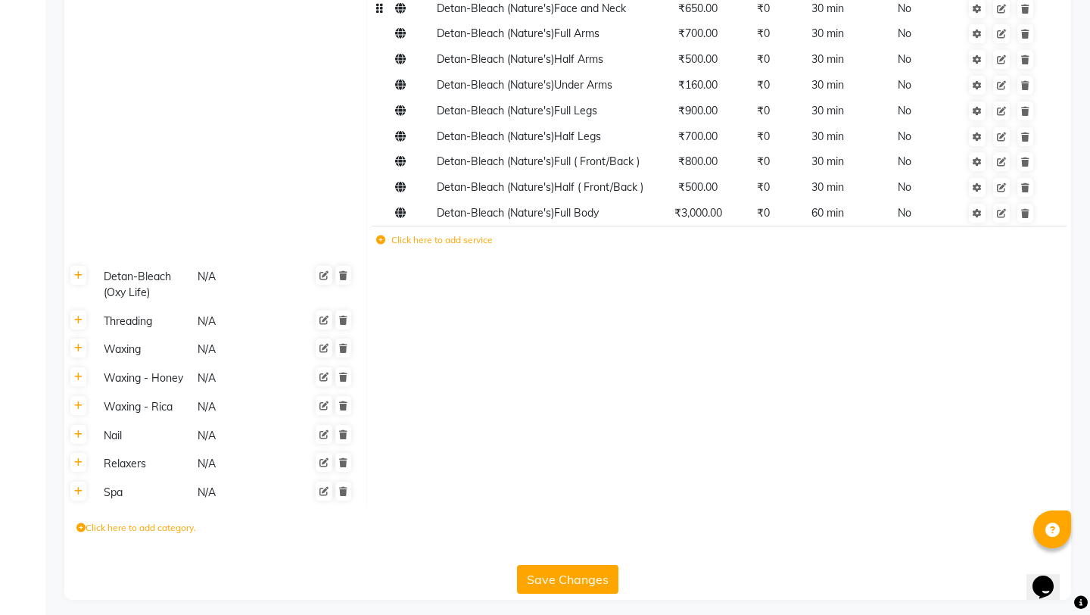
scroll to position [511, 0]
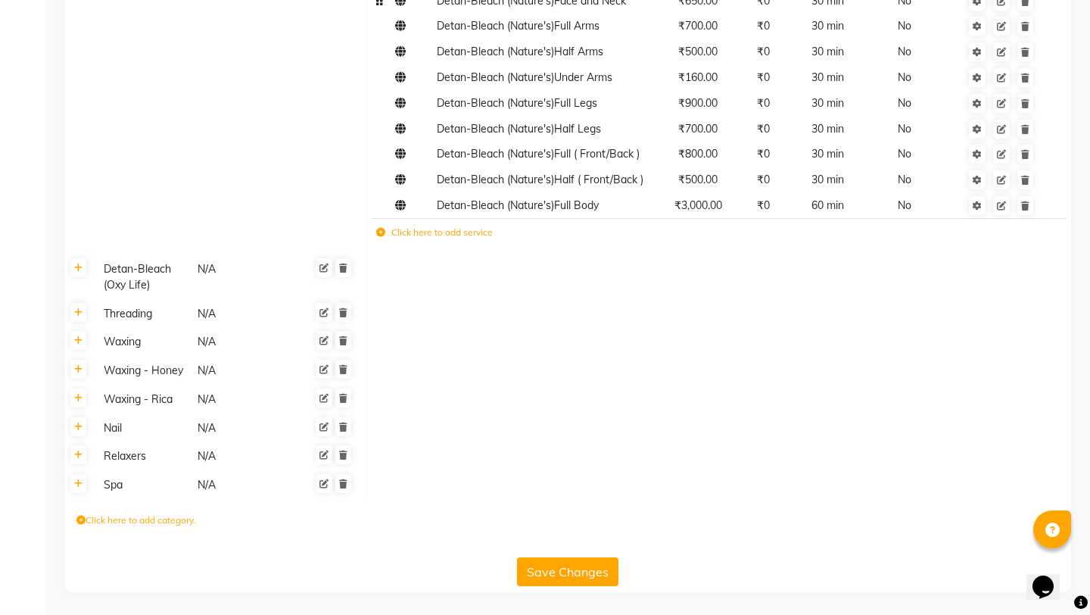
click at [575, 571] on button "Save Changes" at bounding box center [567, 571] width 101 height 29
click at [859, 411] on td at bounding box center [718, 399] width 705 height 29
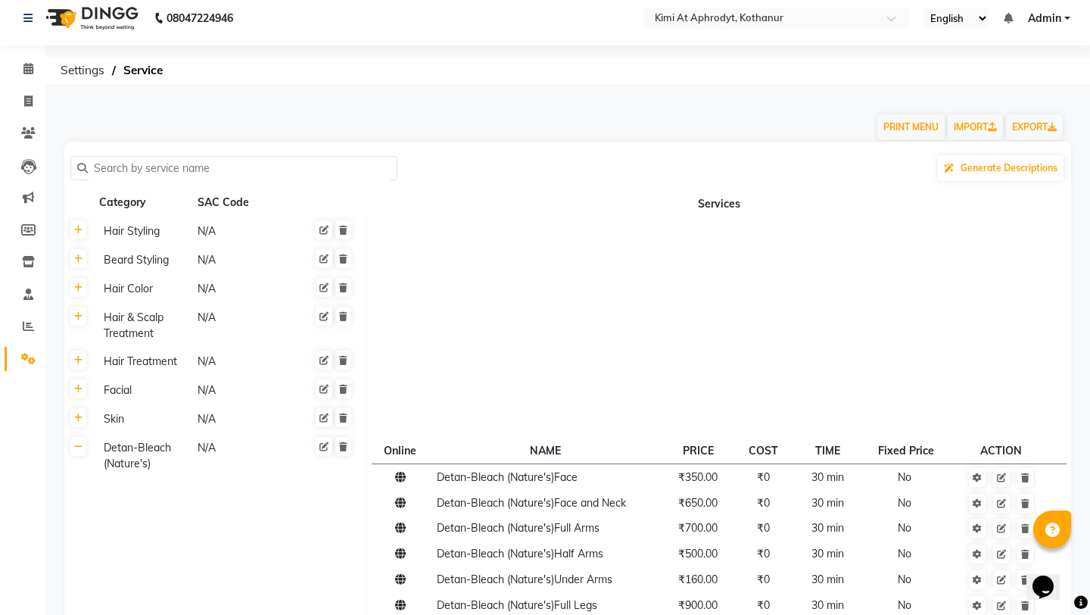
scroll to position [0, 0]
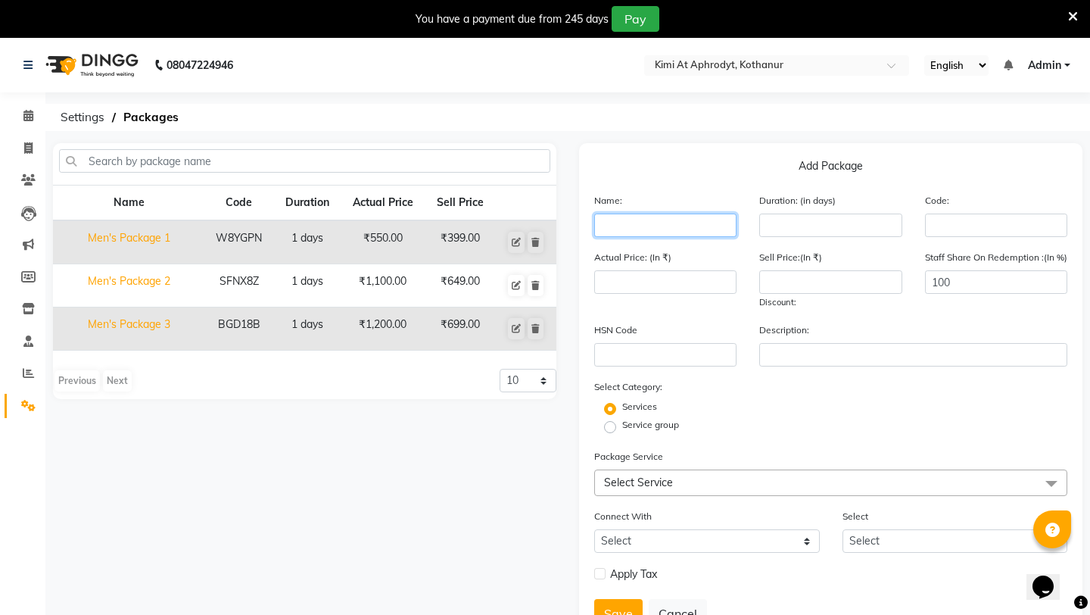
click at [621, 224] on input "text" at bounding box center [665, 224] width 142 height 23
paste input "Men's Package 4"
type input "Men's Package 4"
click at [778, 226] on input "number" at bounding box center [830, 224] width 142 height 23
type input "1"
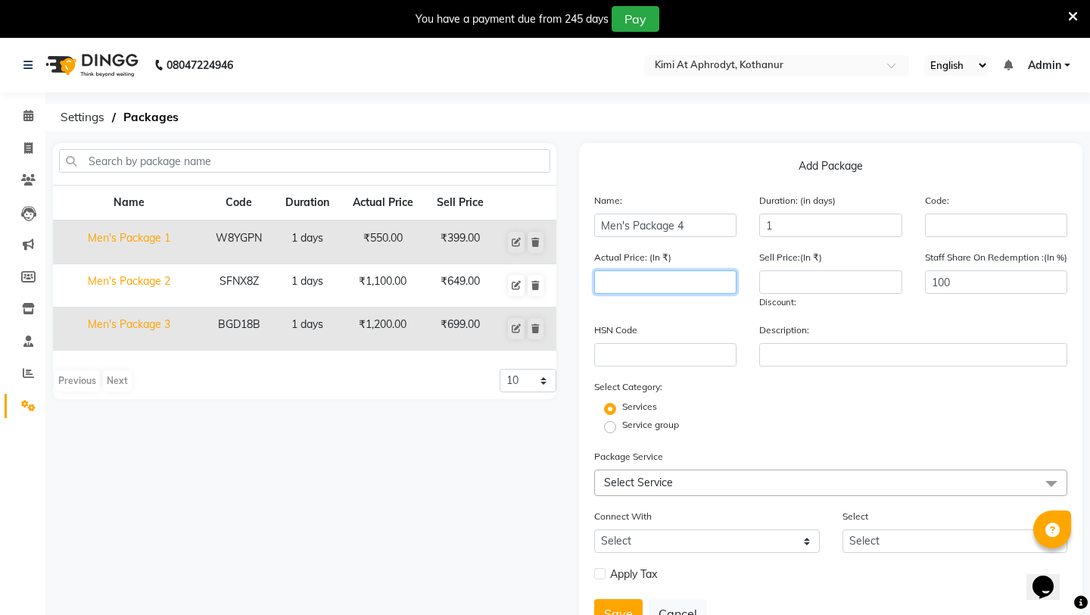
click at [672, 286] on input "number" at bounding box center [665, 281] width 142 height 23
type input "1300"
click at [840, 286] on input "number" at bounding box center [830, 281] width 142 height 23
type input "799"
click at [845, 426] on div "Service group" at bounding box center [831, 427] width 496 height 18
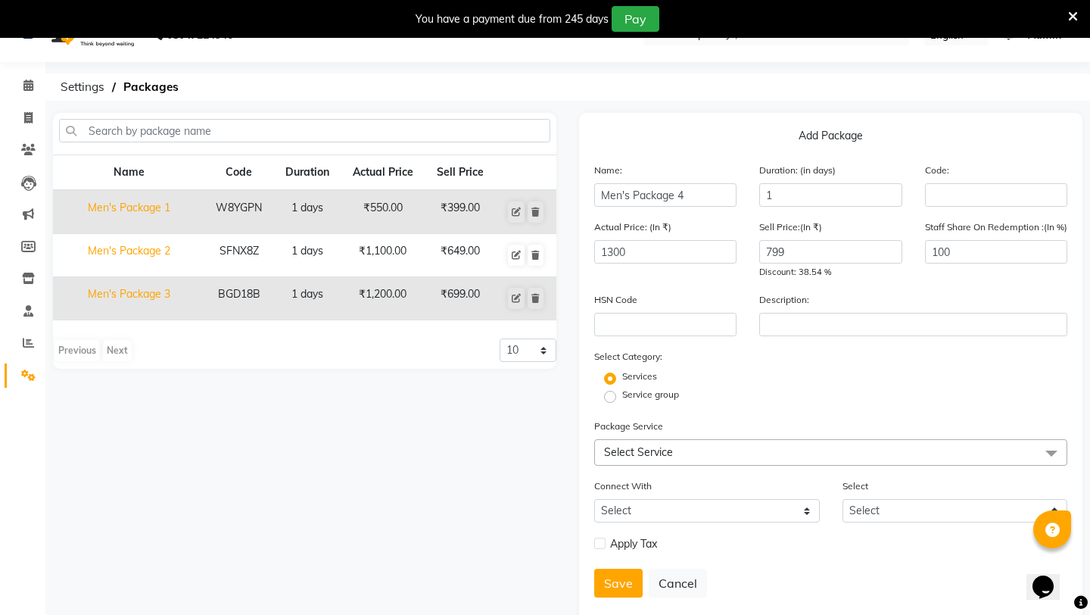
scroll to position [63, 0]
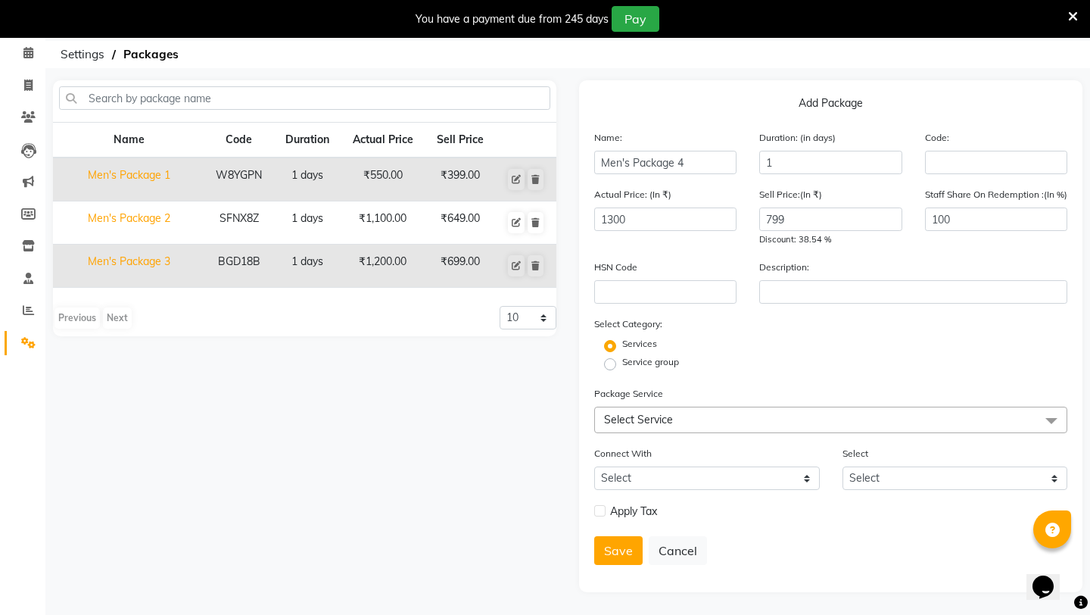
click at [1073, 20] on icon at bounding box center [1073, 17] width 10 height 14
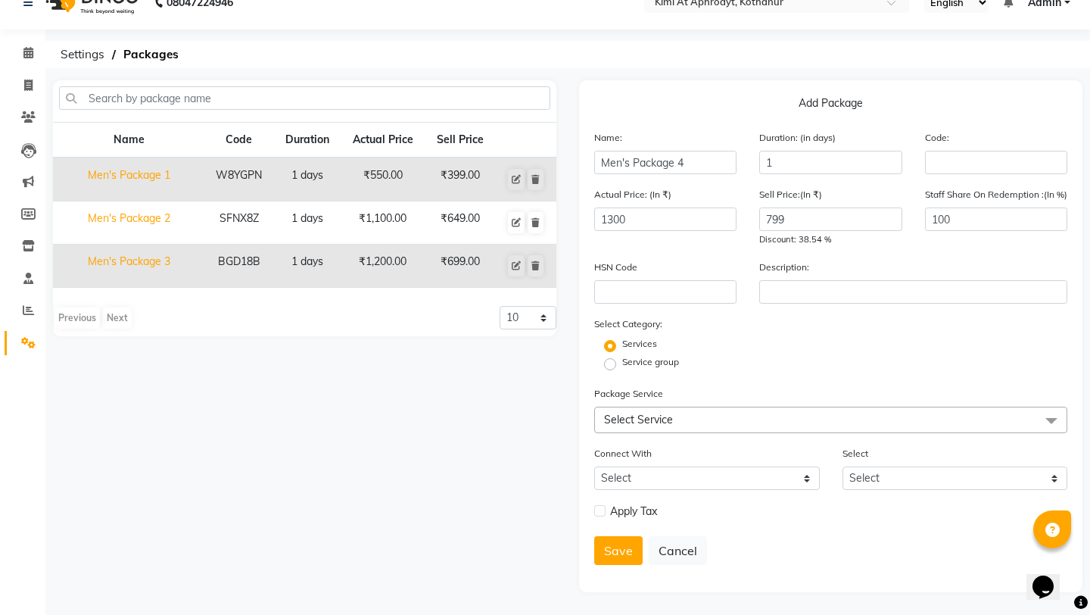
click at [847, 358] on div "Service group" at bounding box center [831, 364] width 496 height 18
click at [804, 422] on span "Select Service" at bounding box center [830, 419] width 473 height 26
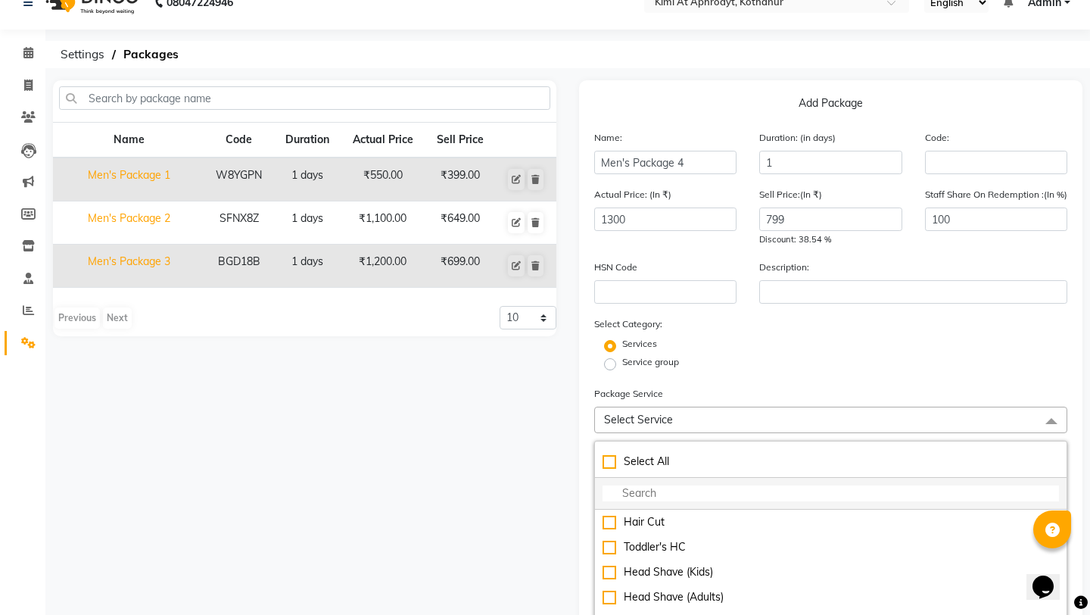
click at [677, 488] on input "multiselect-search" at bounding box center [831, 493] width 456 height 16
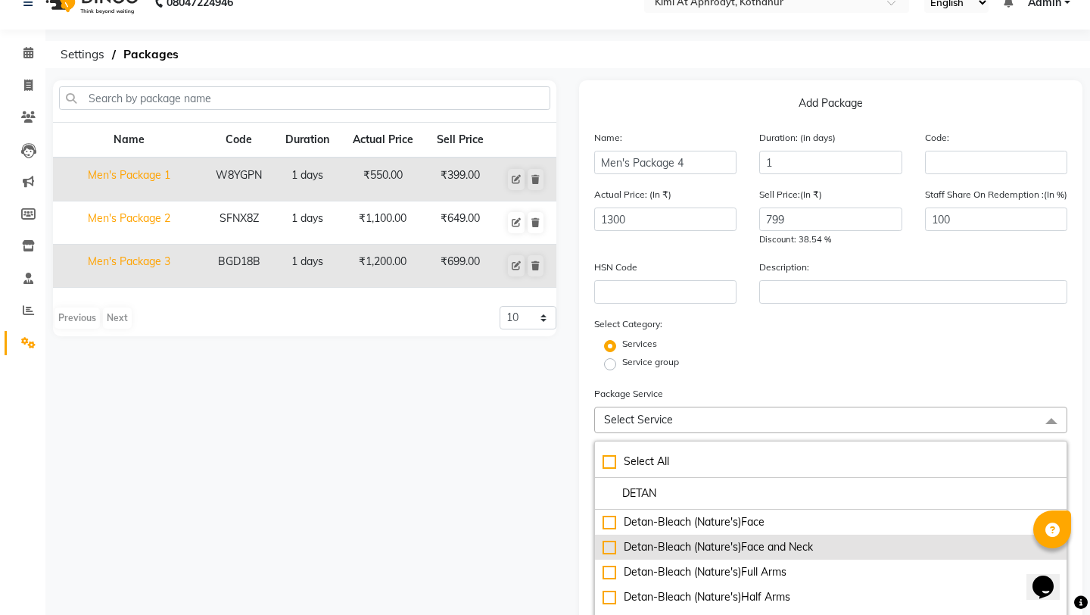
type input "DETAN"
click at [611, 547] on div "Detan-Bleach (Nature's)Face and Neck" at bounding box center [831, 547] width 456 height 16
checkbox input "true"
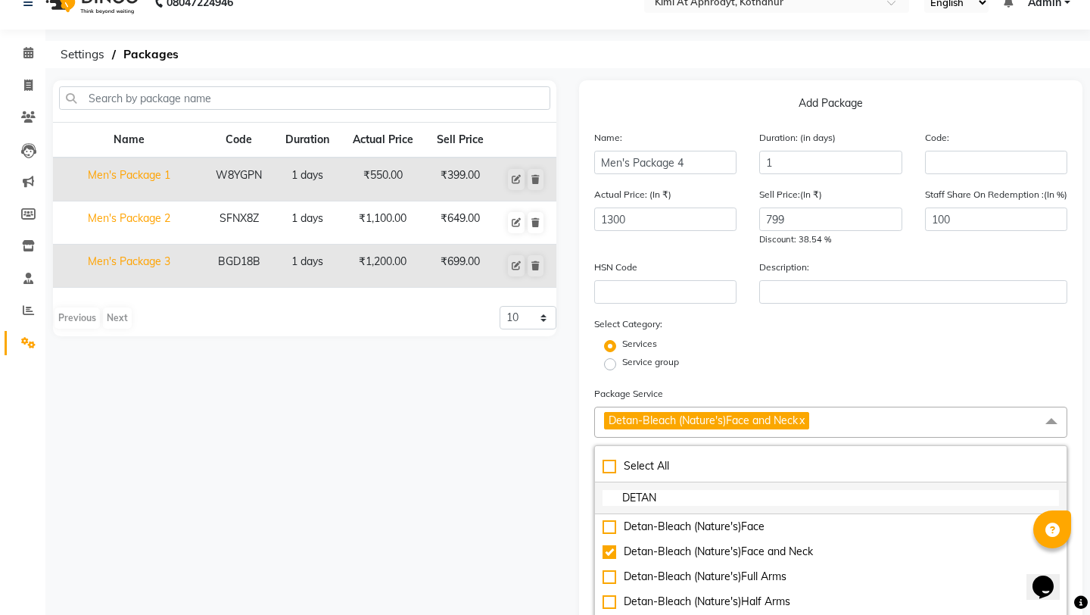
click at [690, 493] on input "DETAN" at bounding box center [831, 498] width 456 height 16
type input "D"
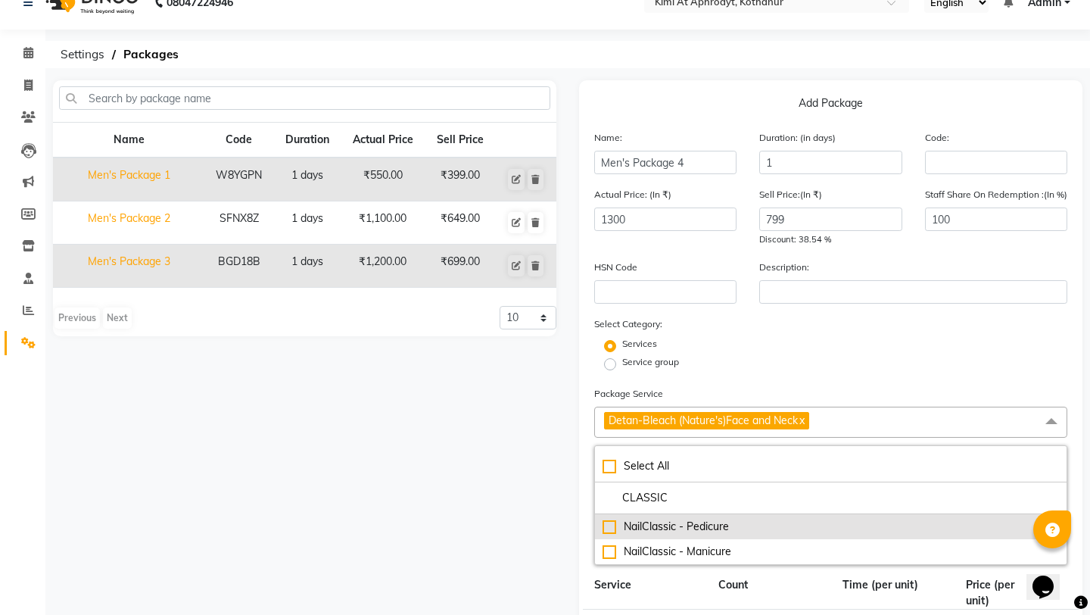
type input "CLASSIC"
click at [609, 525] on div "NailClassic - Pedicure" at bounding box center [831, 526] width 456 height 16
checkbox input "true"
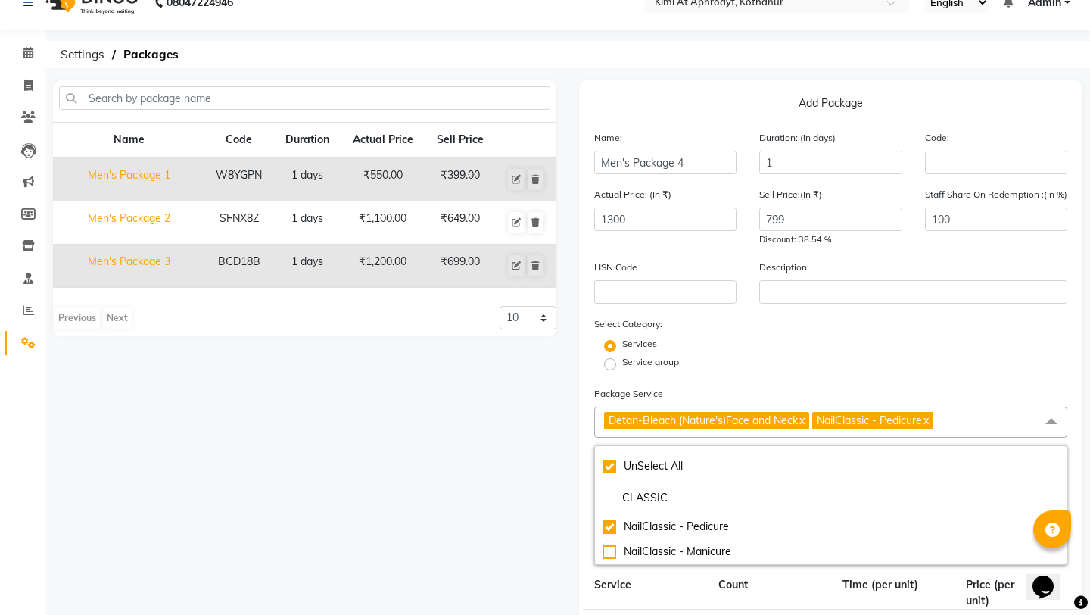
click at [545, 555] on div "Name Code Duration Actual Price Sell Price Men's Package 1 W8YGPN 1 days ₹550.0…" at bounding box center [305, 524] width 526 height 889
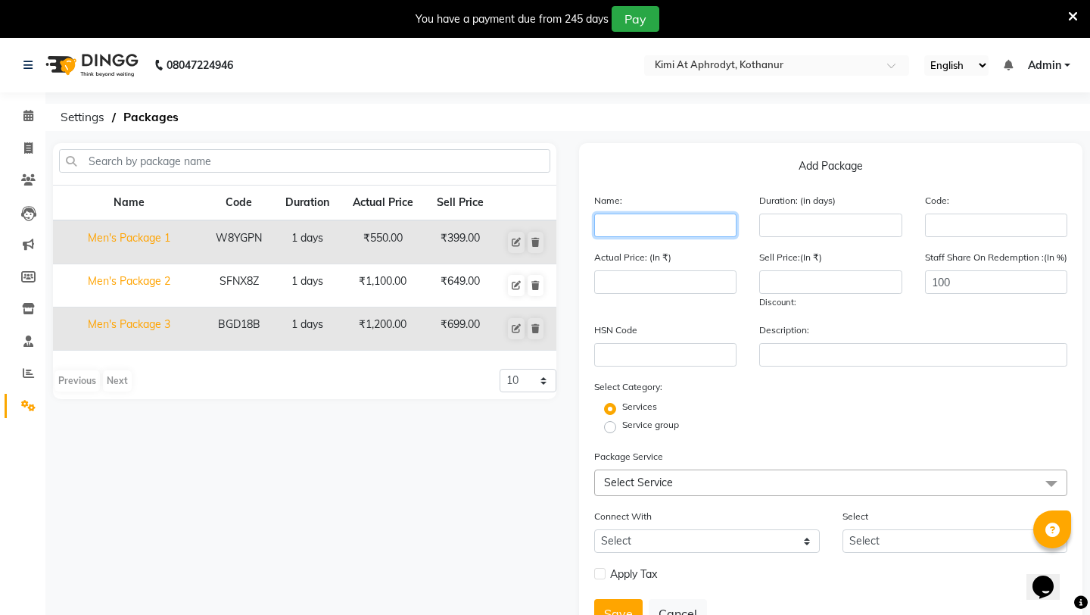
click at [621, 223] on input "text" at bounding box center [665, 224] width 142 height 23
paste input "Men's Package 4"
type input "Men's Package 4"
click at [802, 222] on input "number" at bounding box center [830, 224] width 142 height 23
type input "1"
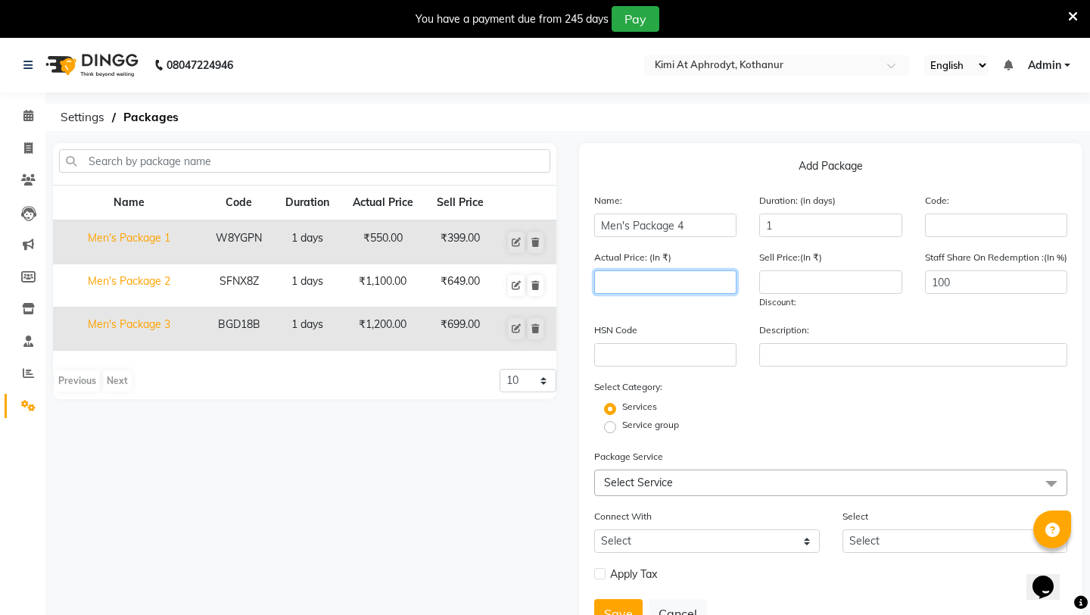
click at [693, 283] on input "number" at bounding box center [665, 281] width 142 height 23
type input "1300"
click at [850, 282] on input "number" at bounding box center [830, 281] width 142 height 23
type input "799"
click at [836, 394] on div "Select Category: Services Service group" at bounding box center [830, 407] width 473 height 58
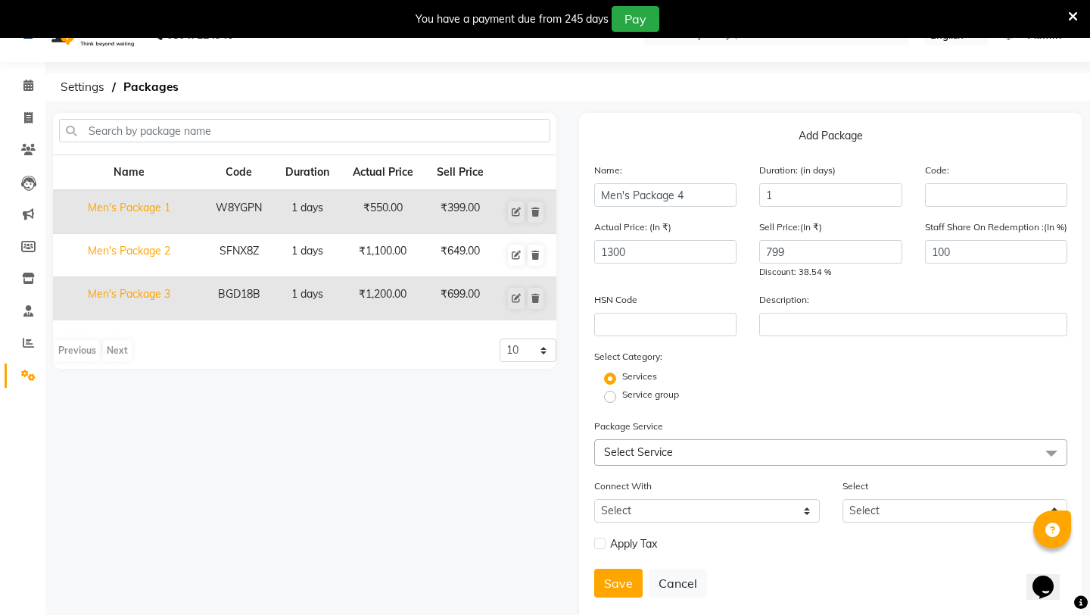
scroll to position [63, 0]
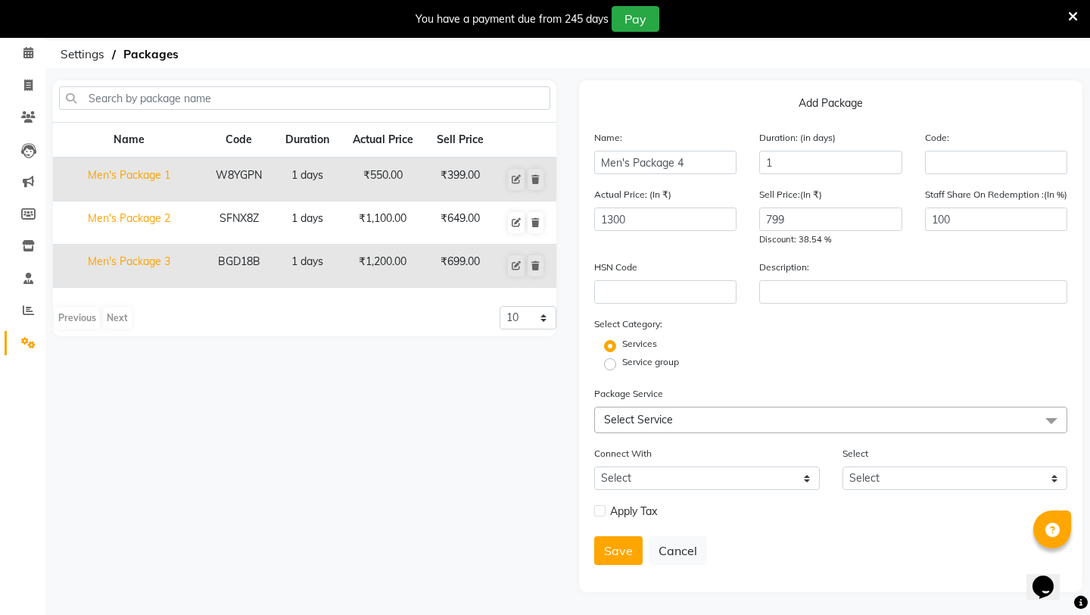
click at [796, 426] on span "Select Service" at bounding box center [830, 419] width 473 height 26
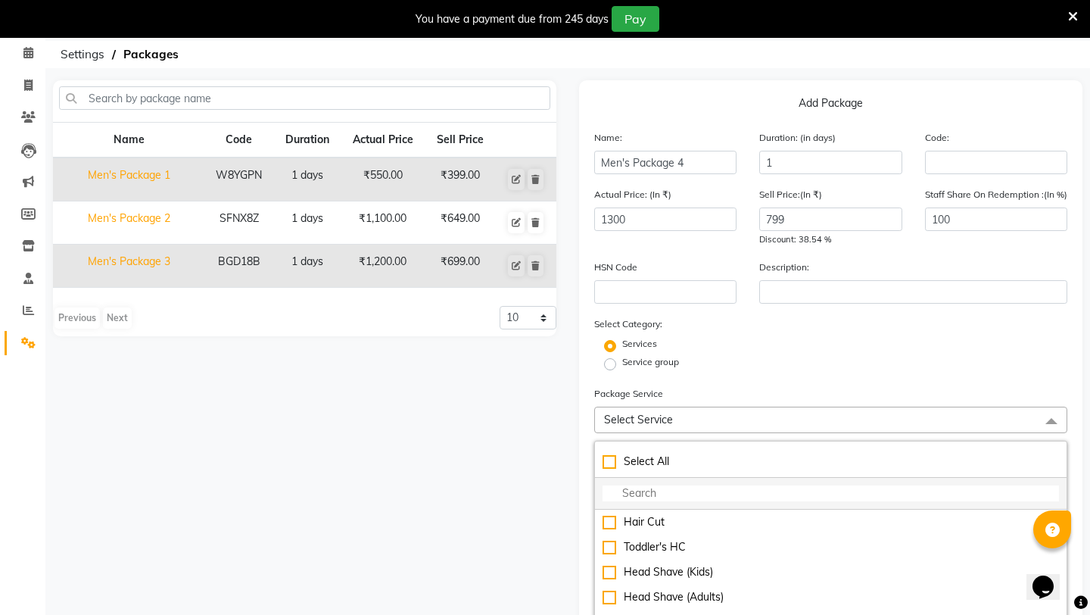
click at [658, 481] on li at bounding box center [831, 494] width 472 height 32
click at [652, 496] on input "multiselect-search" at bounding box center [831, 493] width 456 height 16
type input "DE"
checkbox input "true"
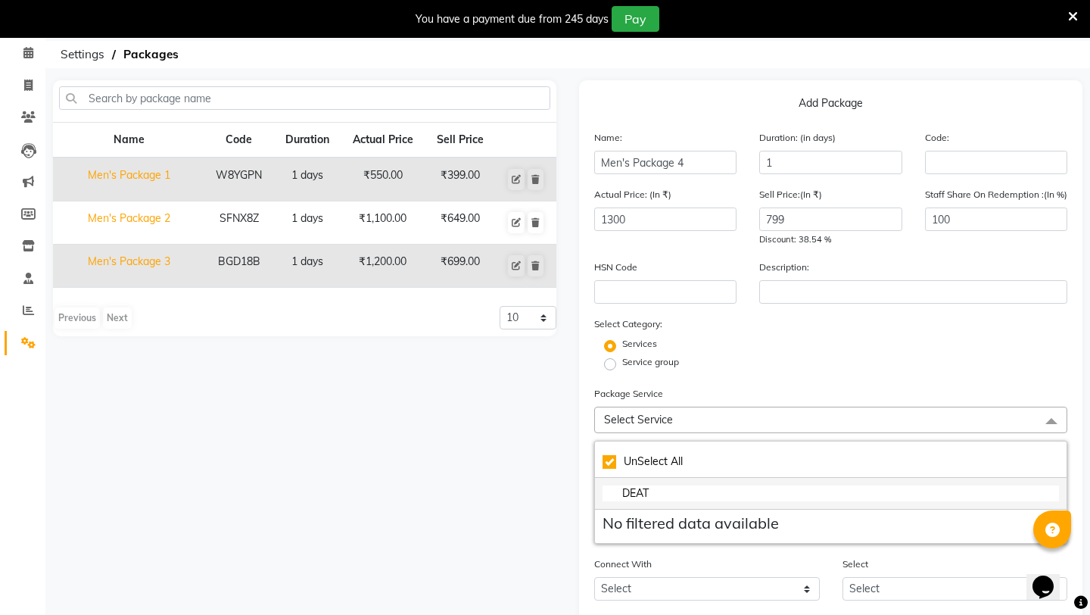
type input "DEA"
checkbox input "false"
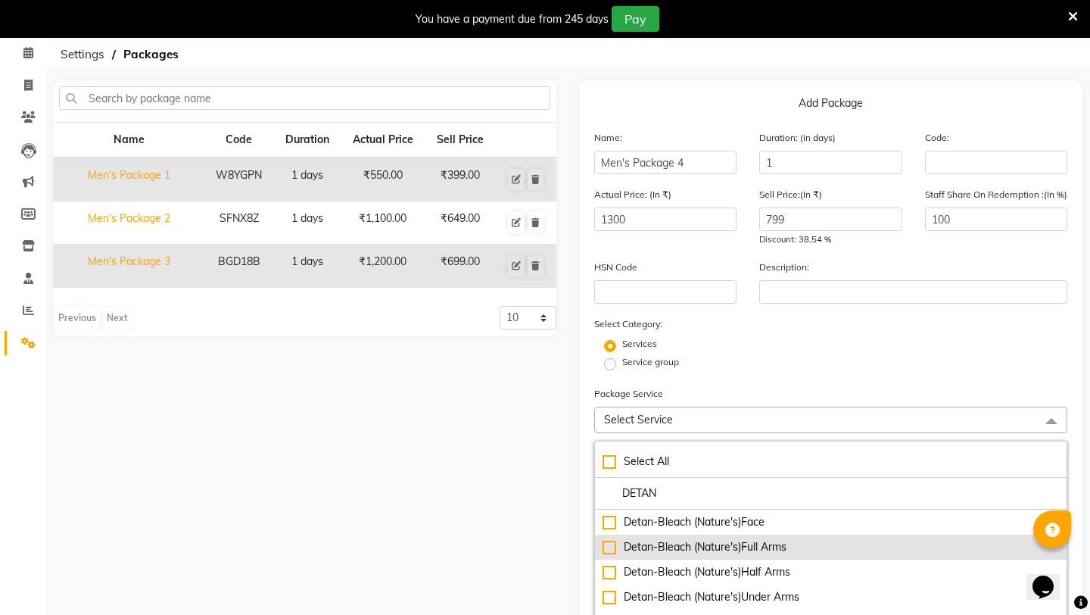
type input "DETAN"
click at [609, 546] on div "Detan-Bleach (Nature's)Full Arms" at bounding box center [831, 547] width 456 height 16
checkbox input "true"
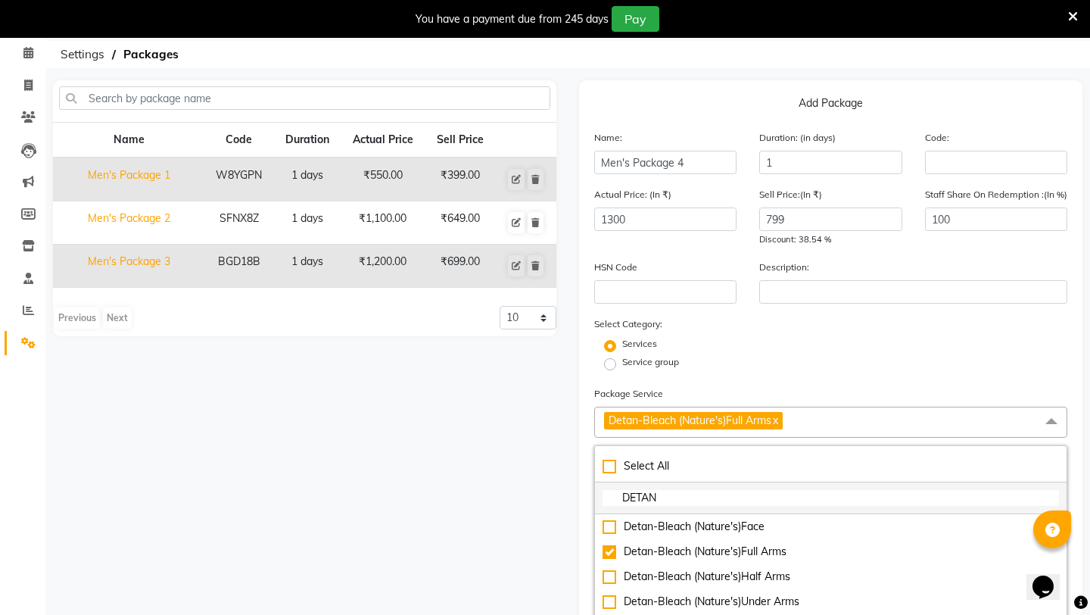
click at [665, 500] on input "DETAN" at bounding box center [831, 498] width 456 height 16
type input "D"
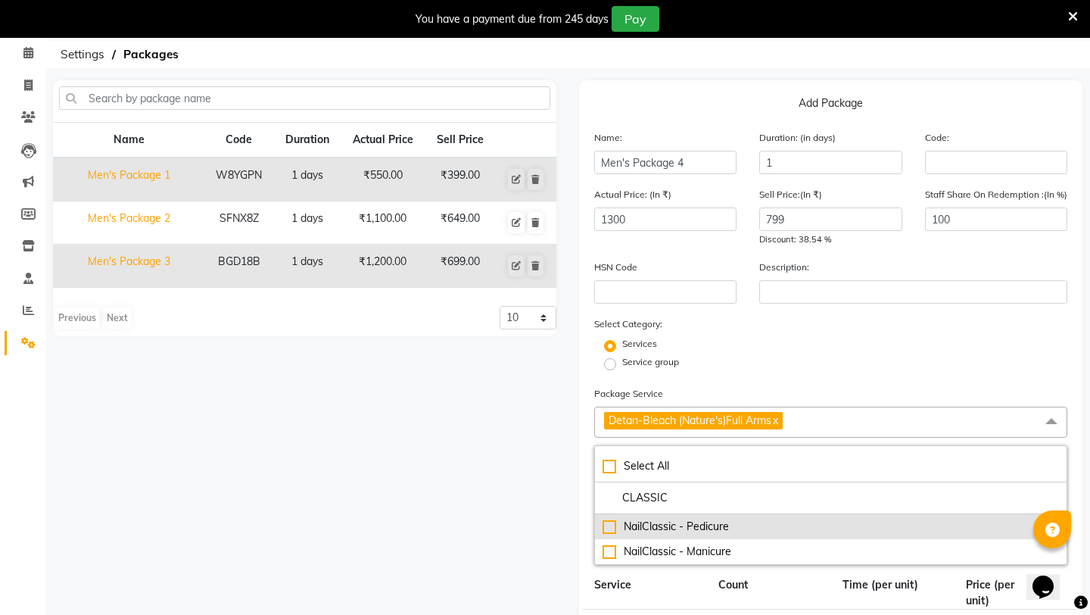
type input "CLASSIC"
click at [607, 524] on div "NailClassic - Pedicure" at bounding box center [831, 526] width 456 height 16
checkbox input "true"
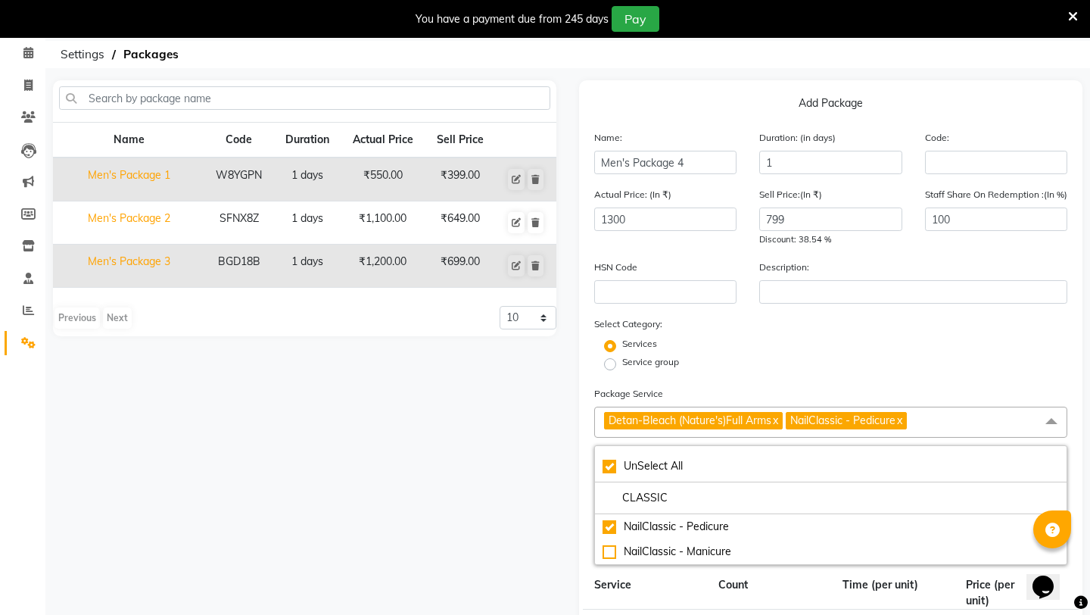
click at [519, 540] on div "Name Code Duration Actual Price Sell Price Men's Package 1 W8YGPN 1 days ₹550.0…" at bounding box center [305, 524] width 526 height 889
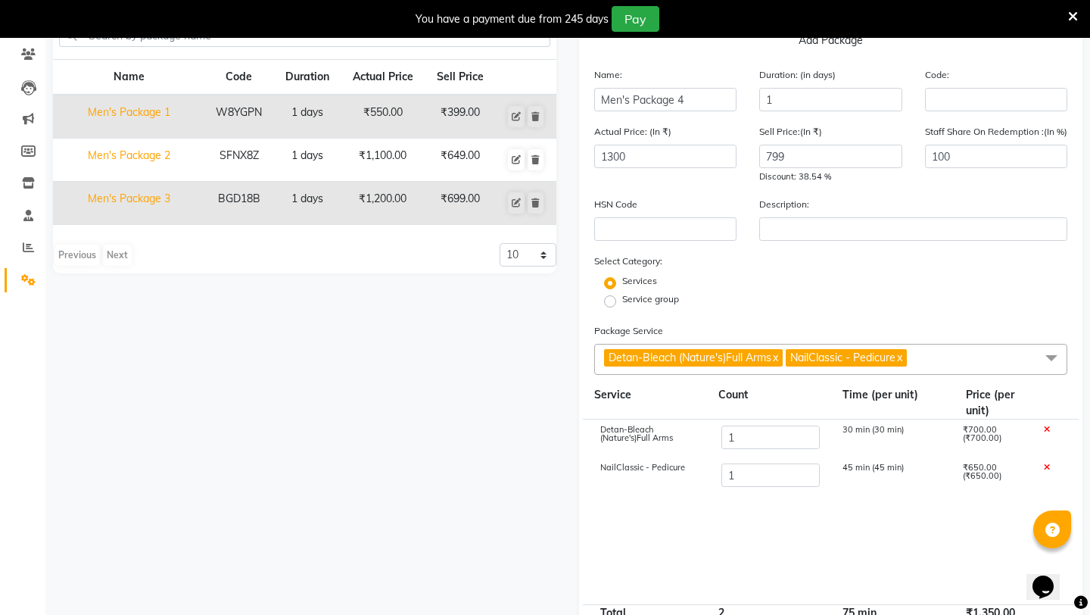
scroll to position [154, 0]
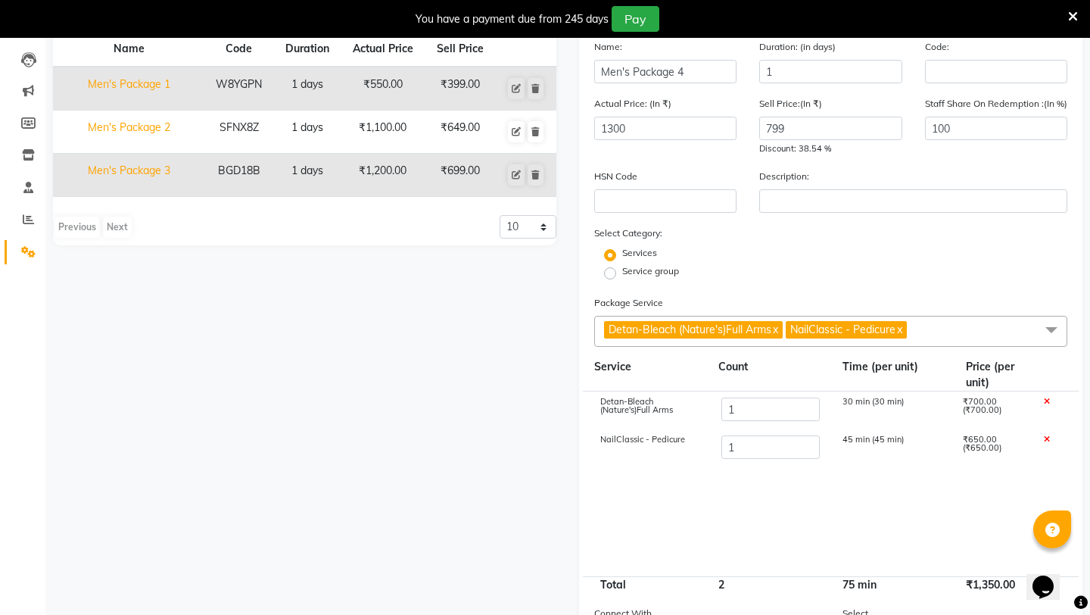
click at [778, 330] on link "x" at bounding box center [774, 329] width 7 height 14
checkbox input "false"
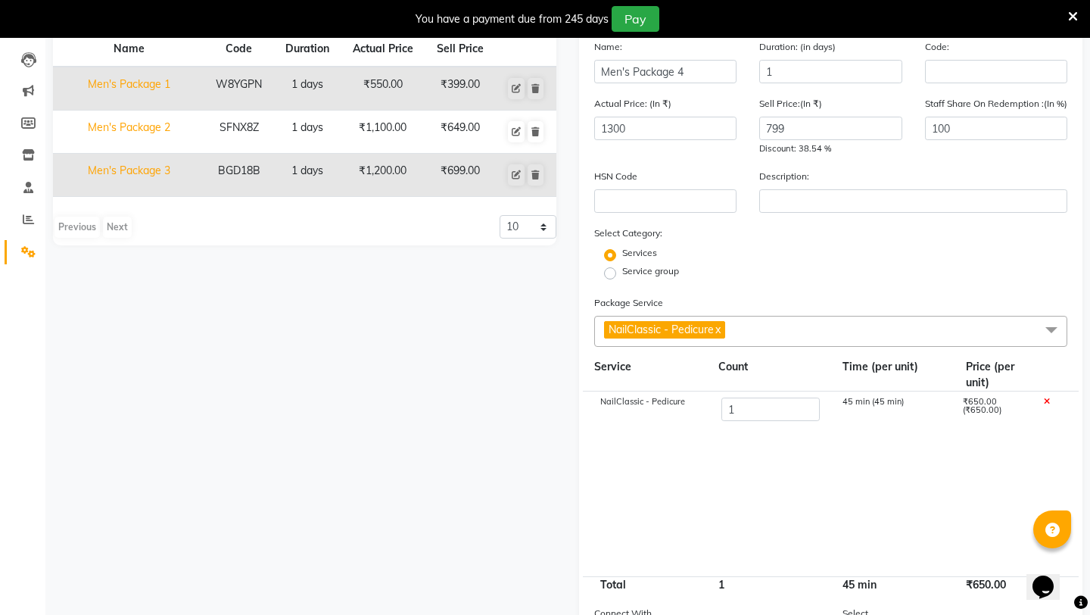
click at [757, 328] on span "NailClassic - Pedicure x" at bounding box center [830, 331] width 473 height 31
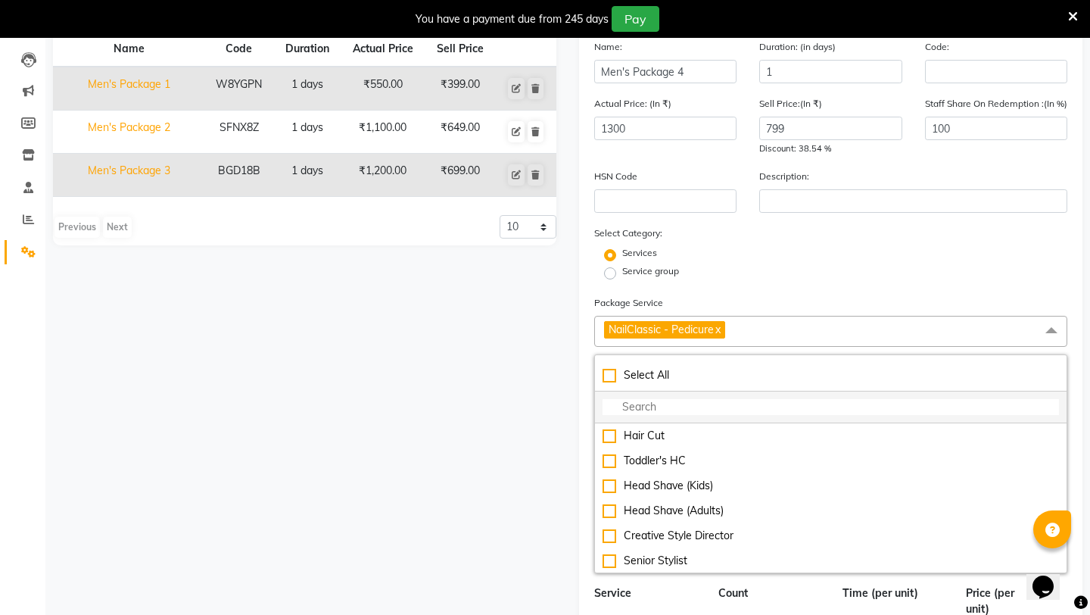
click at [684, 413] on input "multiselect-search" at bounding box center [831, 407] width 456 height 16
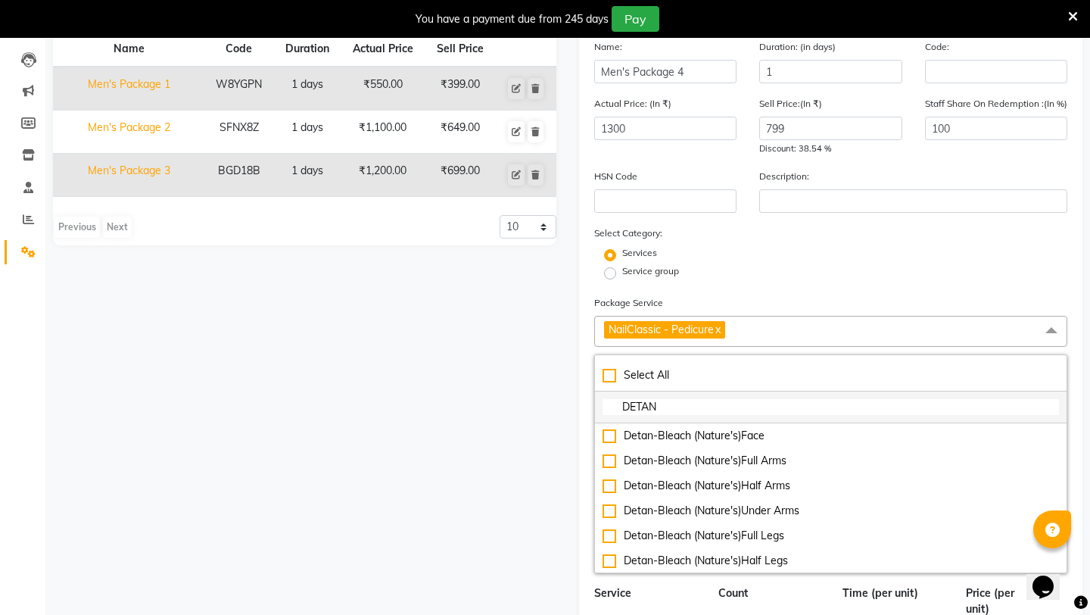
click at [693, 406] on input "DETAN" at bounding box center [831, 407] width 456 height 16
click at [695, 402] on input "DETAN" at bounding box center [831, 407] width 456 height 16
type input "D"
drag, startPoint x: 724, startPoint y: 407, endPoint x: 599, endPoint y: 409, distance: 124.9
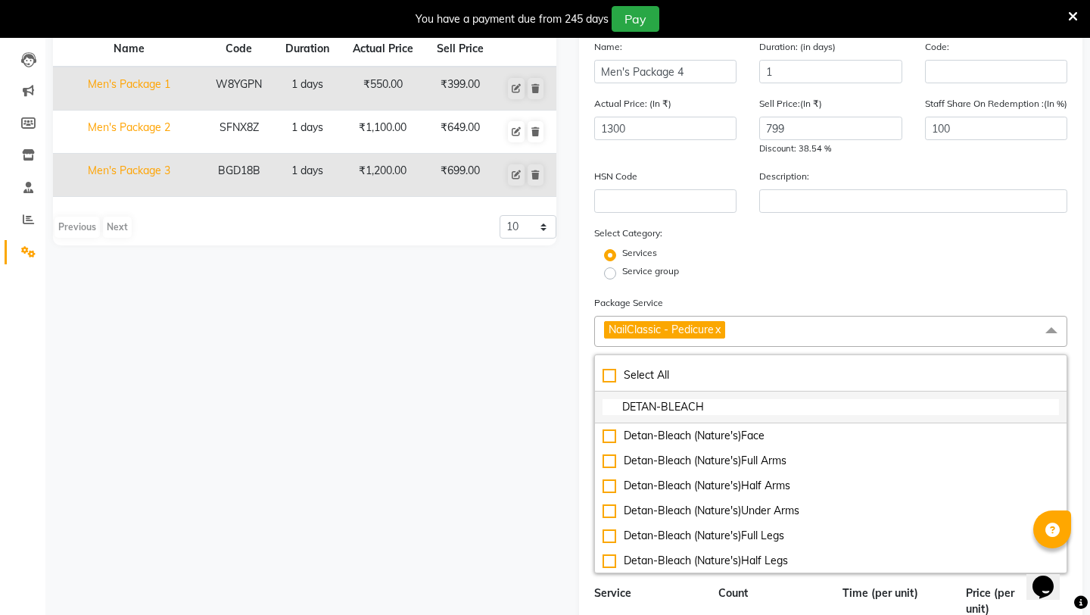
click at [599, 409] on li "DETAN-BLEACH" at bounding box center [831, 407] width 472 height 32
paste input "Men's Package 4"
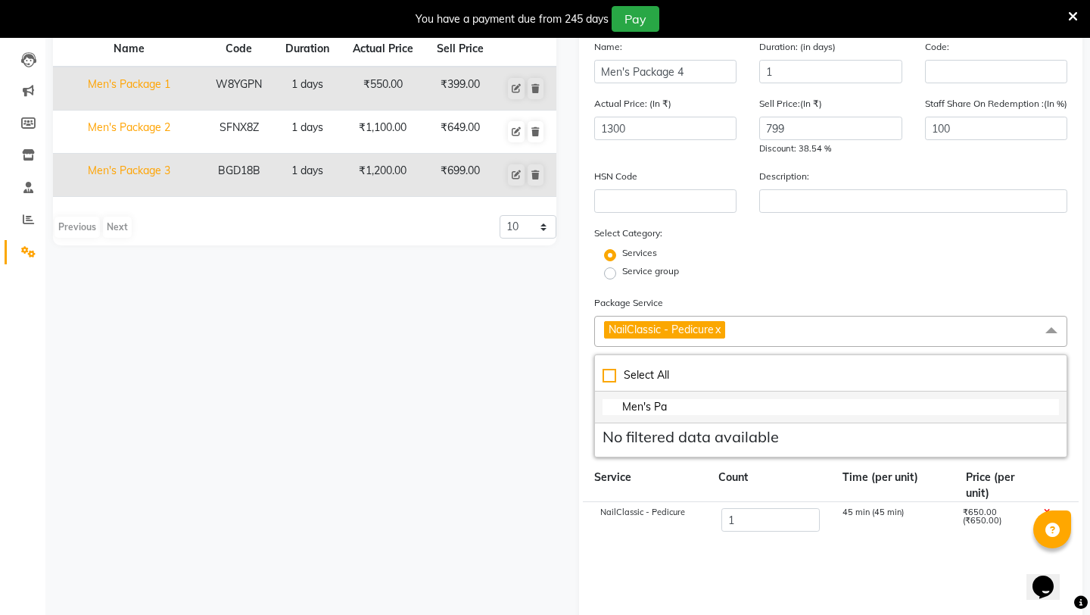
type input "Men's P"
checkbox input "true"
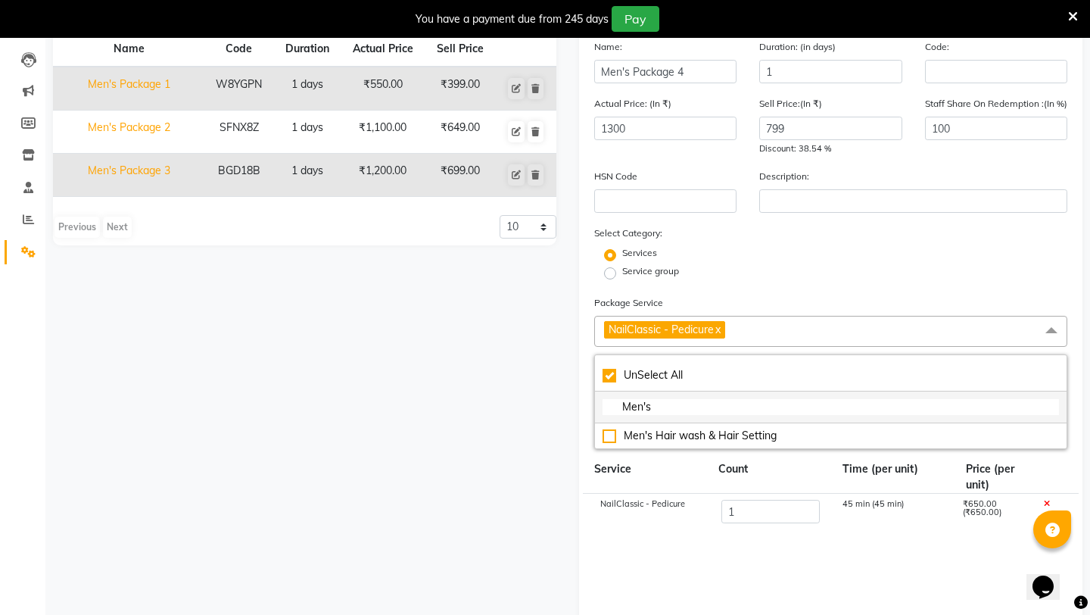
type input "Men'"
checkbox input "false"
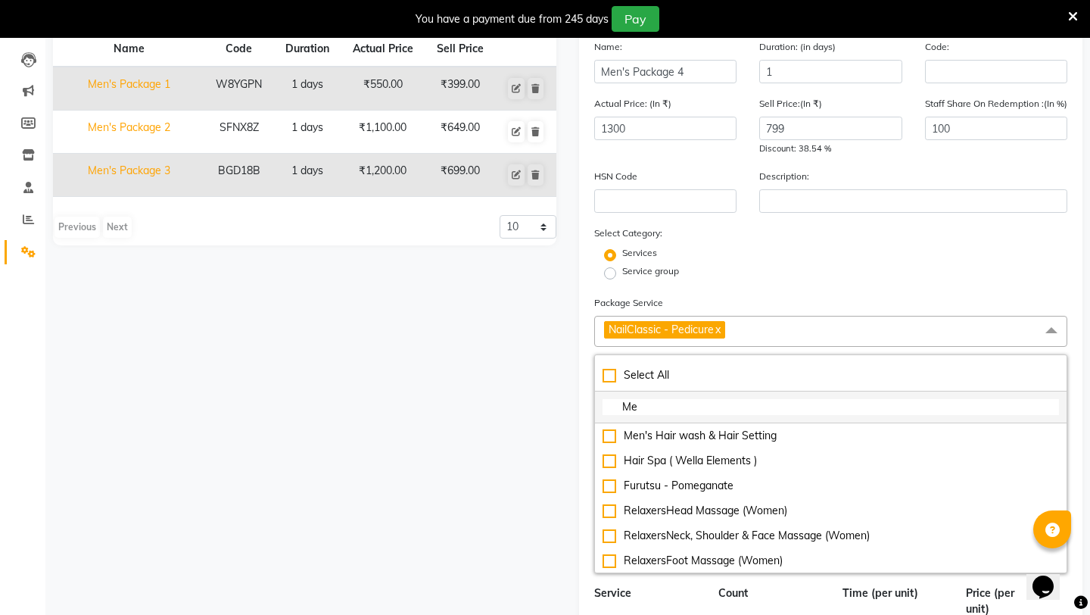
type input "M"
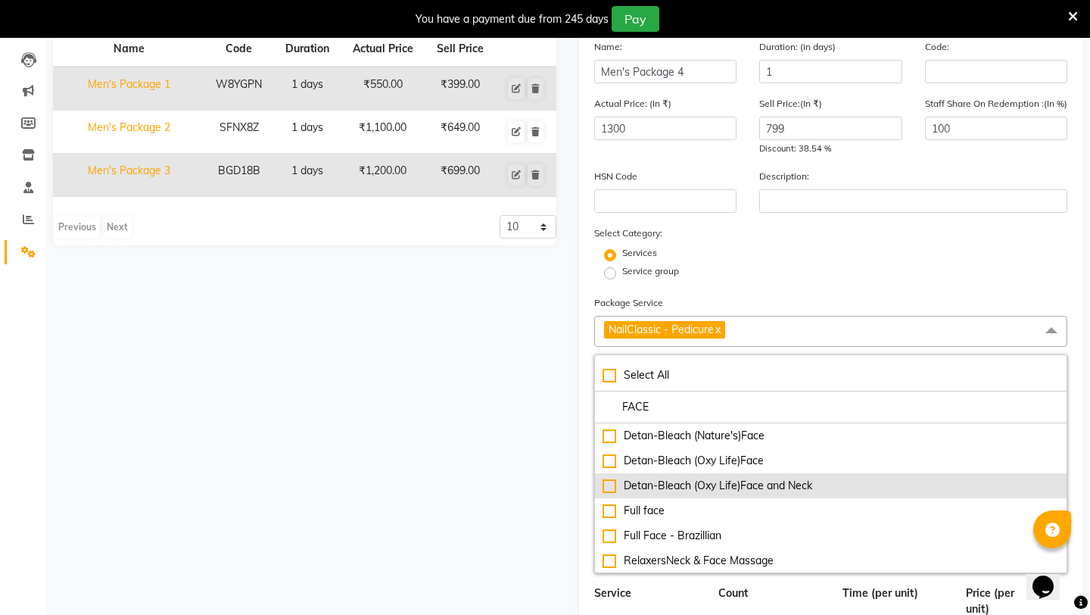
type input "FACE"
click at [612, 486] on div "Detan-Bleach (Oxy Life)Face and Neck" at bounding box center [831, 486] width 456 height 16
checkbox input "true"
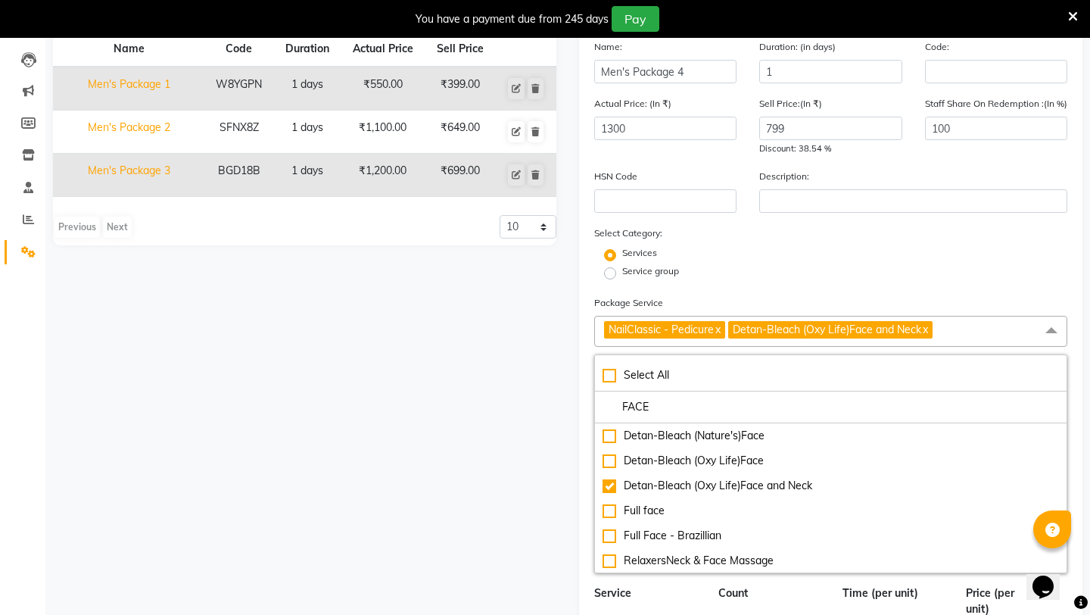
click at [512, 557] on div "Name Code Duration Actual Price Sell Price Men's Package 1 W8YGPN 1 days ₹550.0…" at bounding box center [305, 483] width 526 height 989
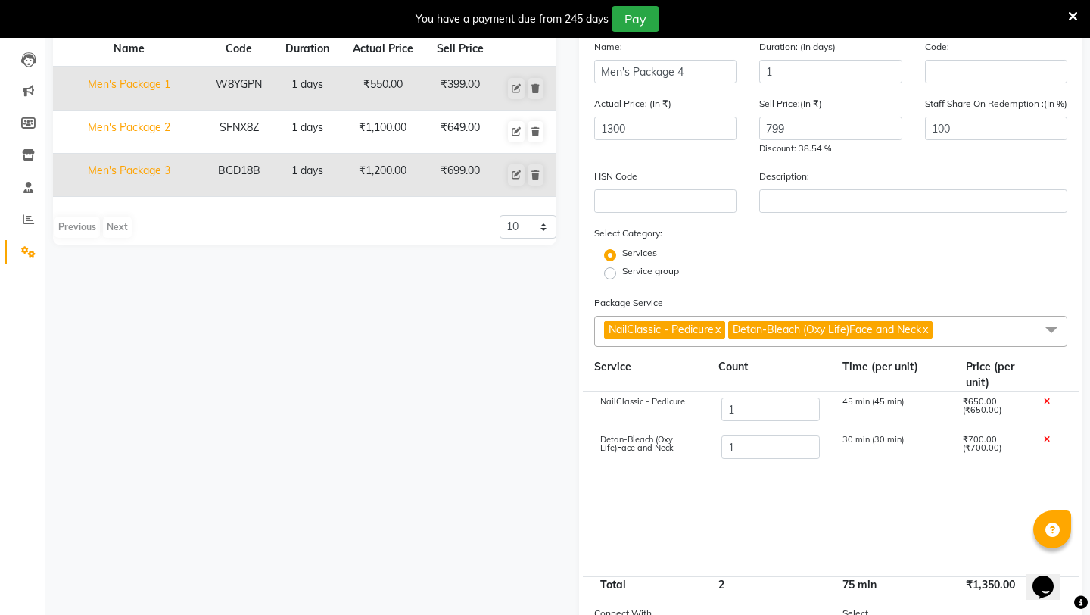
click at [1048, 436] on icon at bounding box center [1047, 439] width 6 height 8
click at [1074, 11] on icon at bounding box center [1073, 17] width 10 height 14
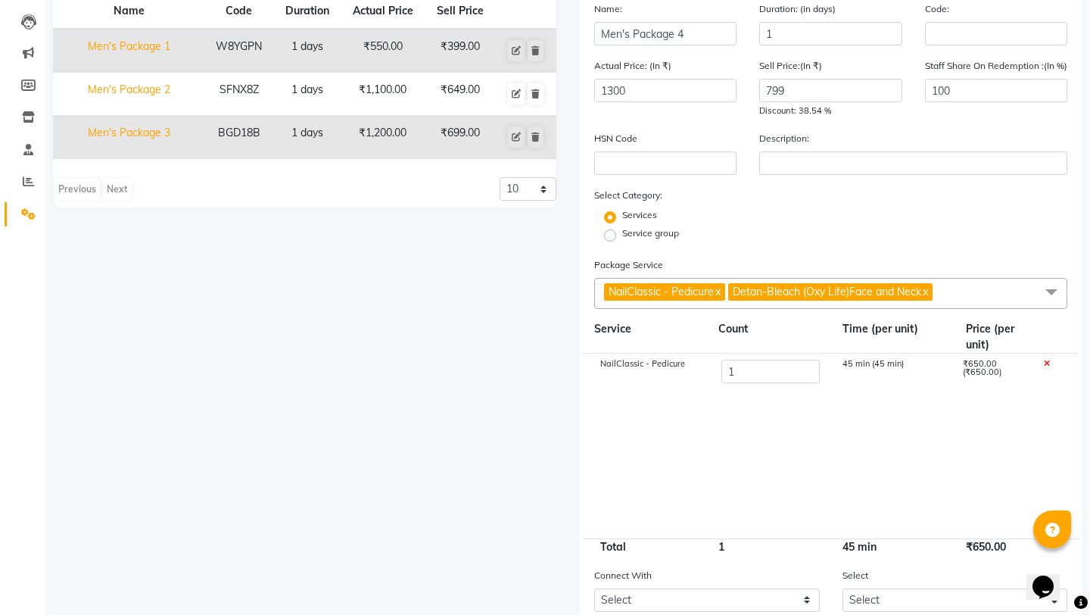
click at [902, 434] on cdk-virtual-scroll-viewport "NailClassic - Pedicure 1 45 min (45 min) ₹650.00 (₹650.00)" at bounding box center [830, 445] width 473 height 185
click at [228, 281] on div "Name Code Duration Actual Price Sell Price Men's Package 1 W8YGPN 1 days ₹550.0…" at bounding box center [305, 333] width 526 height 762
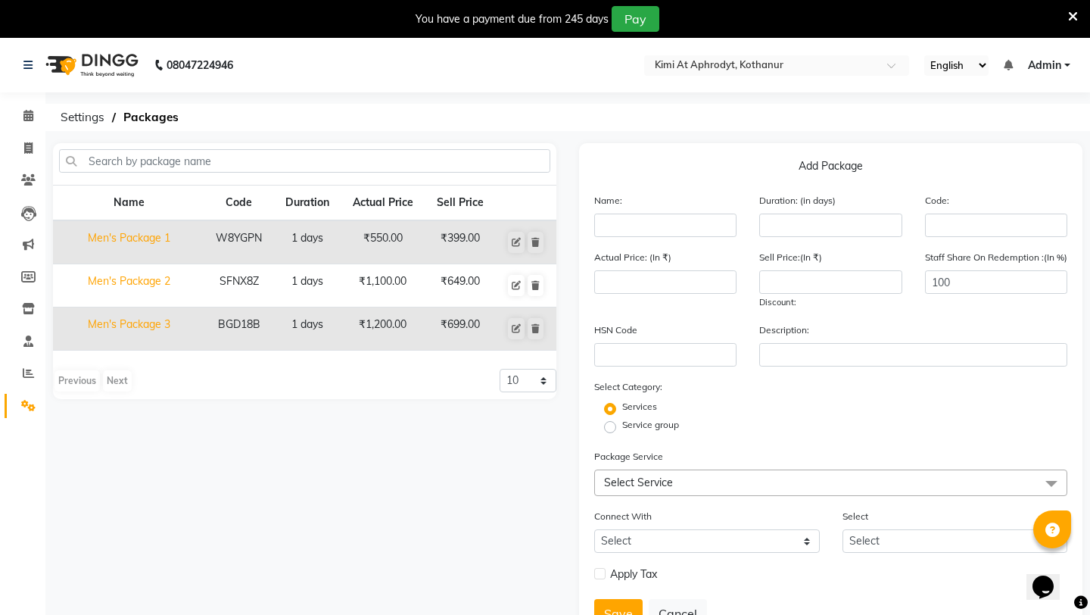
click at [276, 481] on div "Name Code Duration Actual Price Sell Price Men's Package 1 W8YGPN 1 days ₹550.0…" at bounding box center [305, 399] width 526 height 512
click at [1074, 18] on icon at bounding box center [1073, 17] width 10 height 14
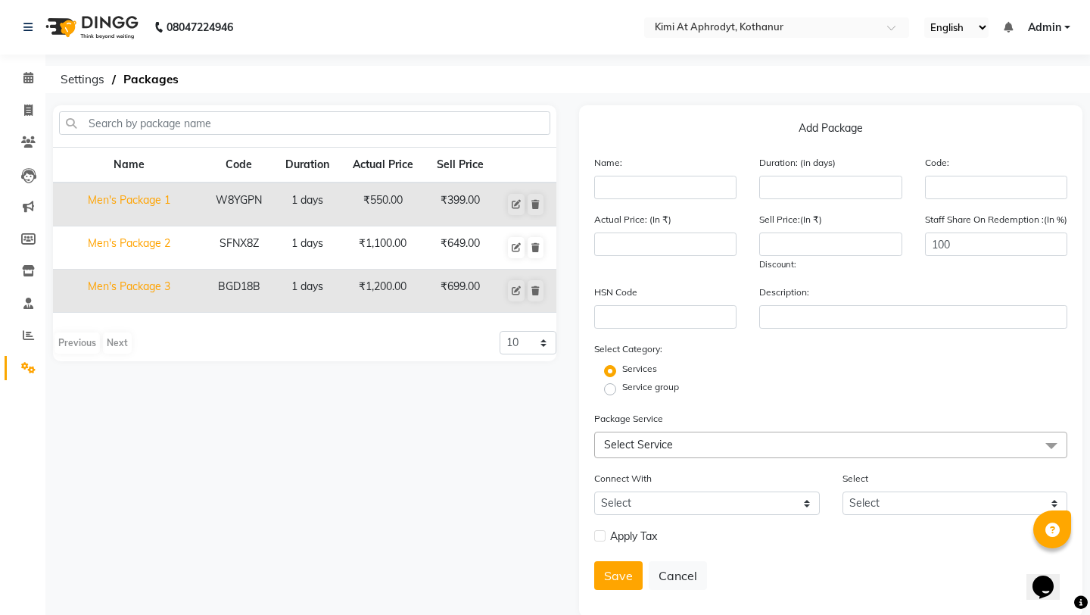
click at [1014, 118] on div "Add Package Name: Duration: (in days) Code: Actual Price: (In ₹) Sell Price:(In…" at bounding box center [830, 361] width 503 height 512
click at [674, 194] on input "text" at bounding box center [665, 187] width 142 height 23
click at [672, 186] on input "text" at bounding box center [665, 187] width 142 height 23
paste input "Men's Package 4"
type input "Men's Package 4"
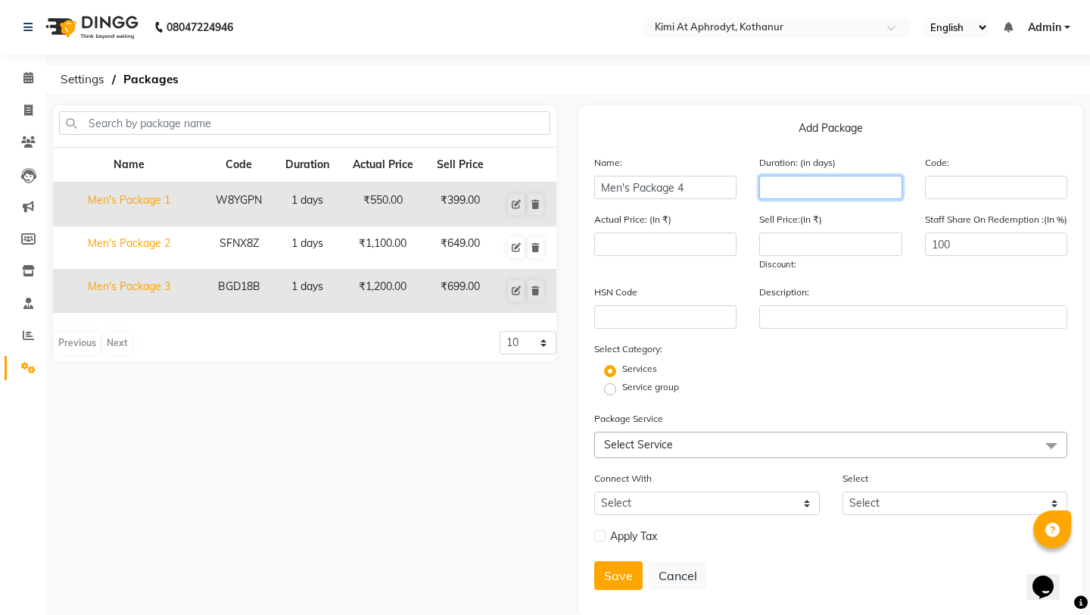
click at [789, 184] on input "number" at bounding box center [830, 187] width 142 height 23
type input "1"
click at [649, 247] on input "number" at bounding box center [665, 243] width 142 height 23
type input "1300"
click at [807, 248] on input "number" at bounding box center [830, 243] width 142 height 23
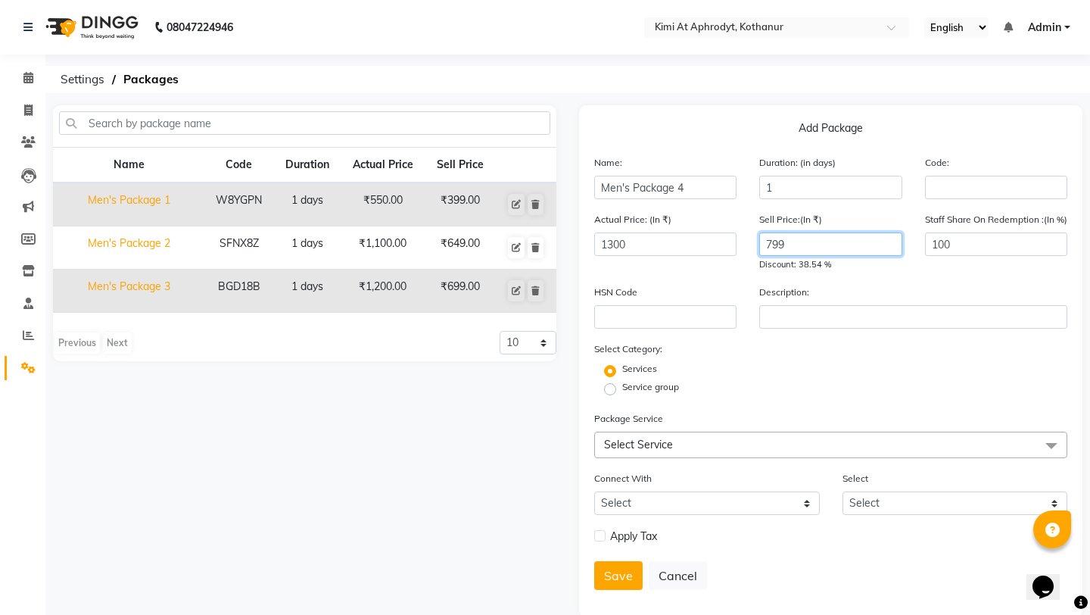
type input "799"
click at [658, 441] on span "Select Service" at bounding box center [638, 445] width 69 height 14
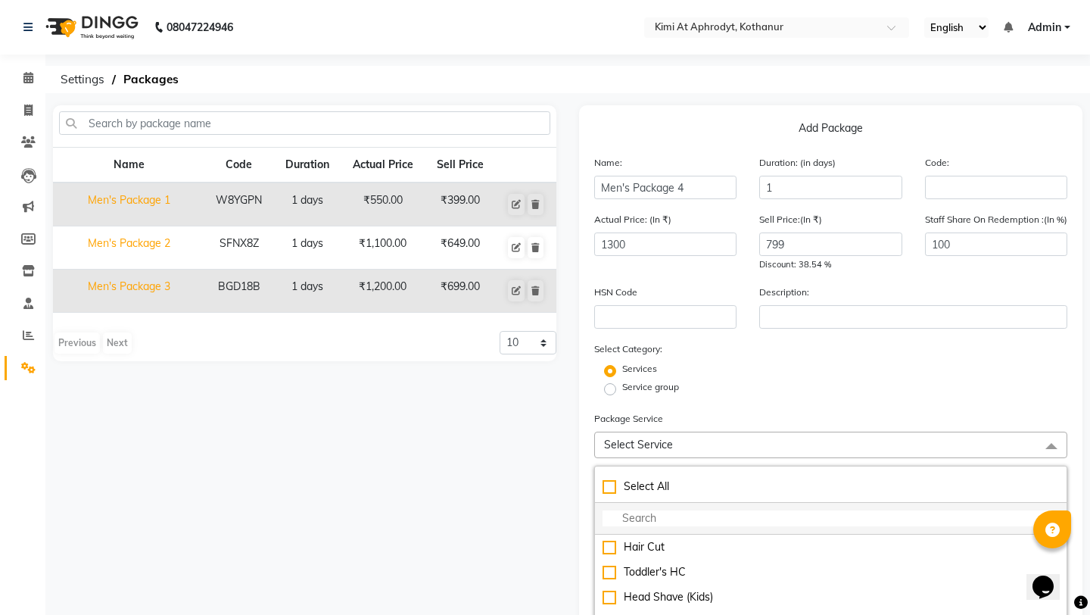
click at [645, 513] on input "multiselect-search" at bounding box center [831, 518] width 456 height 16
type input "DETAN"
click at [898, 398] on form "Name: Men's Package 4 Duration: (in days) 1 Code: Actual Price: (In ₹) 1300 Sel…" at bounding box center [830, 491] width 473 height 674
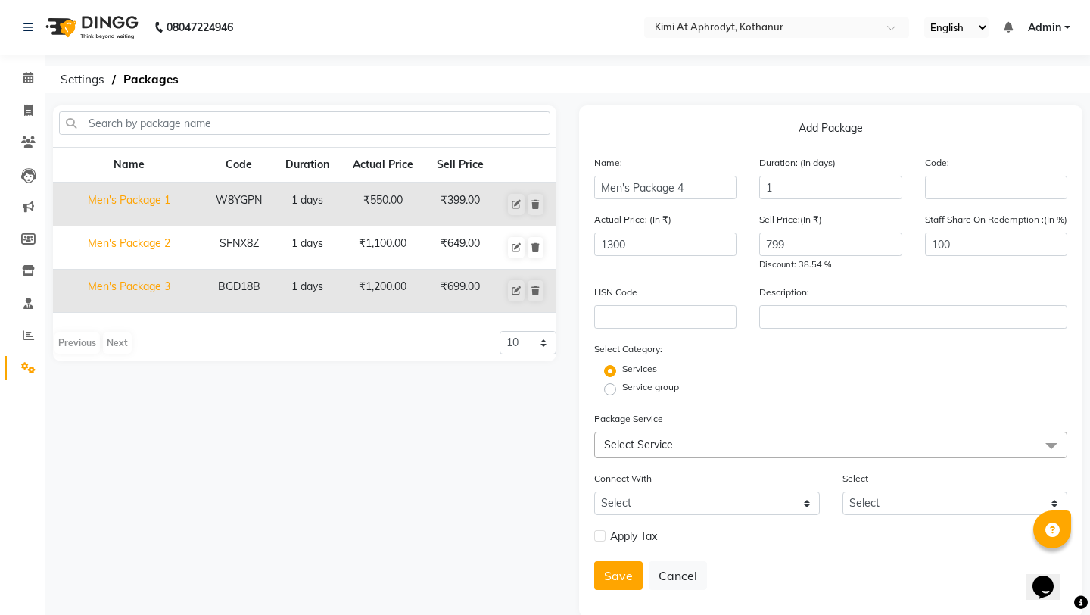
scroll to position [25, 0]
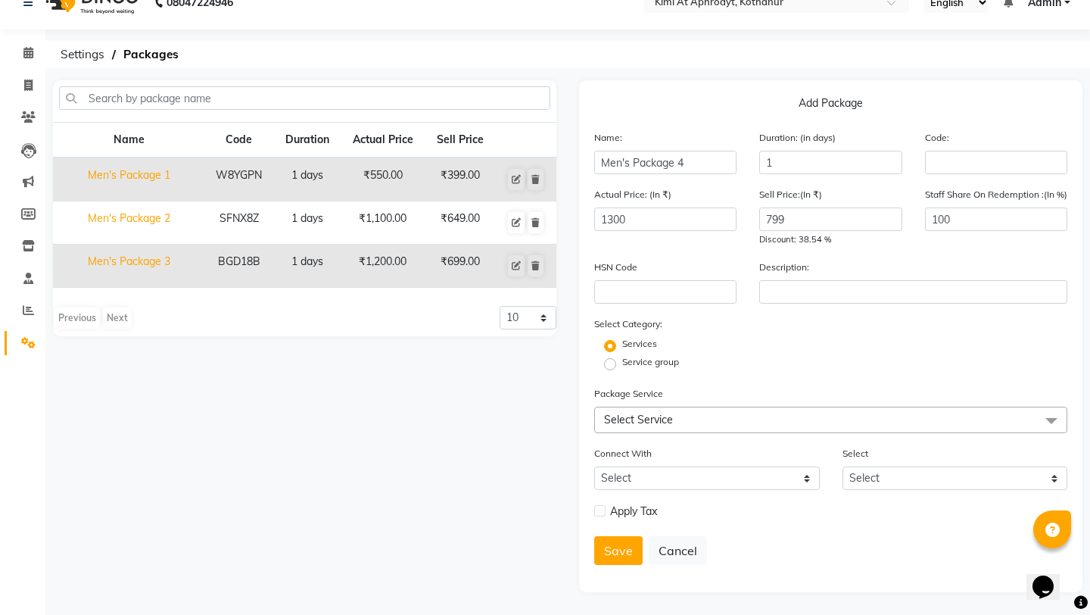
click at [859, 426] on span "Select Service" at bounding box center [830, 419] width 473 height 26
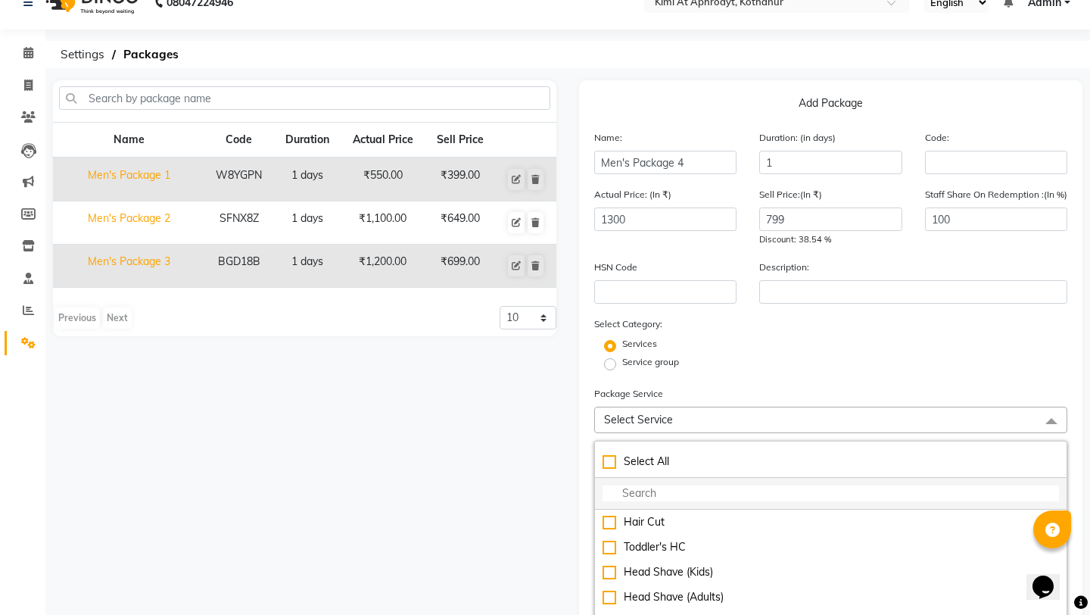
click at [799, 497] on input "multiselect-search" at bounding box center [831, 493] width 456 height 16
type input "DETAN"
click at [951, 117] on p "Add Package" at bounding box center [830, 106] width 473 height 22
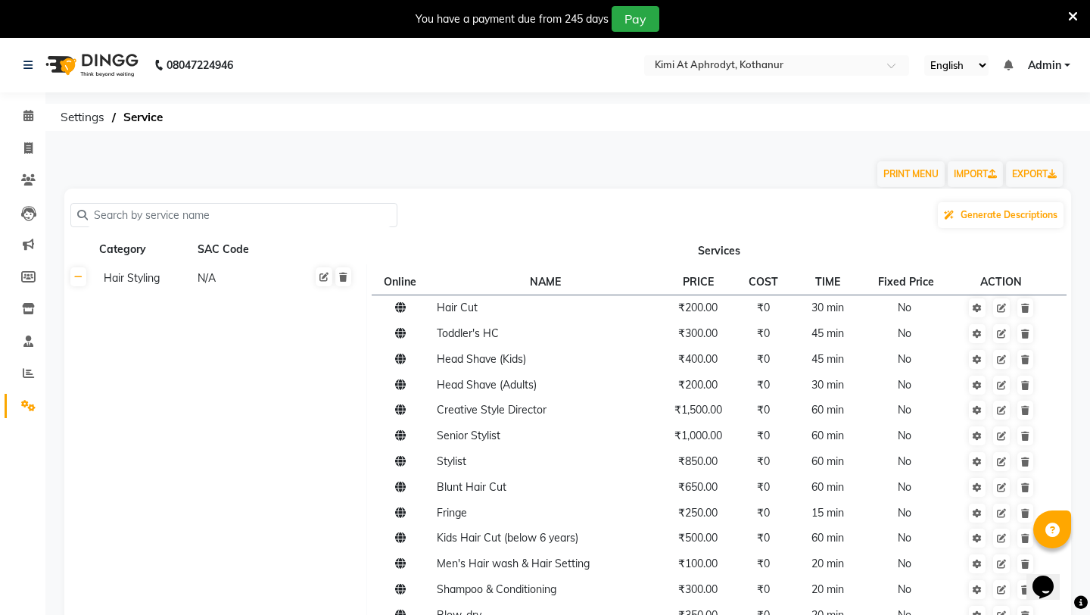
click at [1073, 16] on icon at bounding box center [1073, 17] width 10 height 14
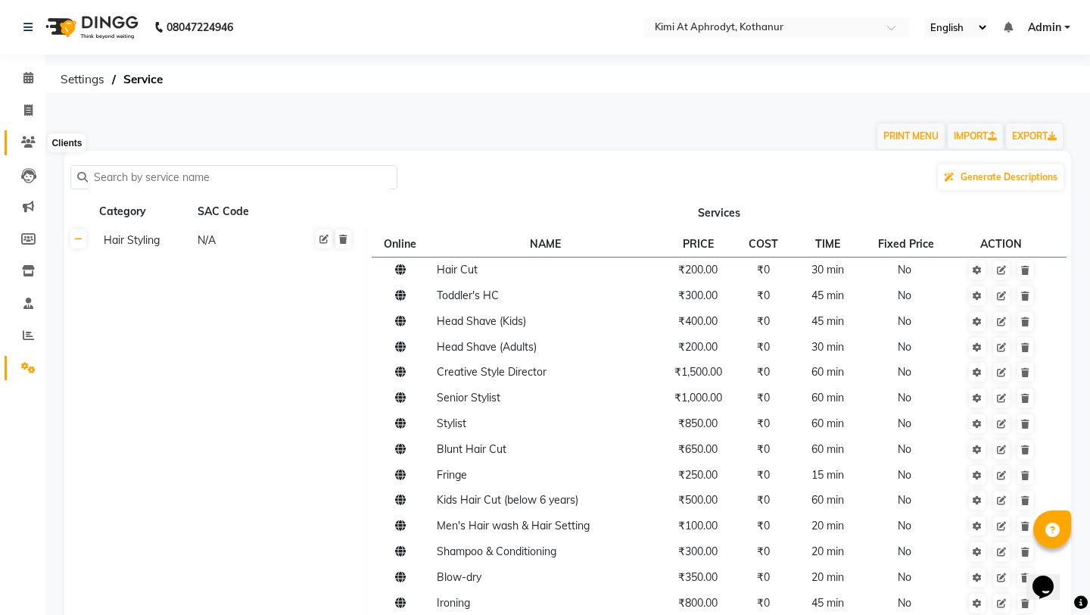
click at [26, 141] on icon at bounding box center [28, 141] width 14 height 11
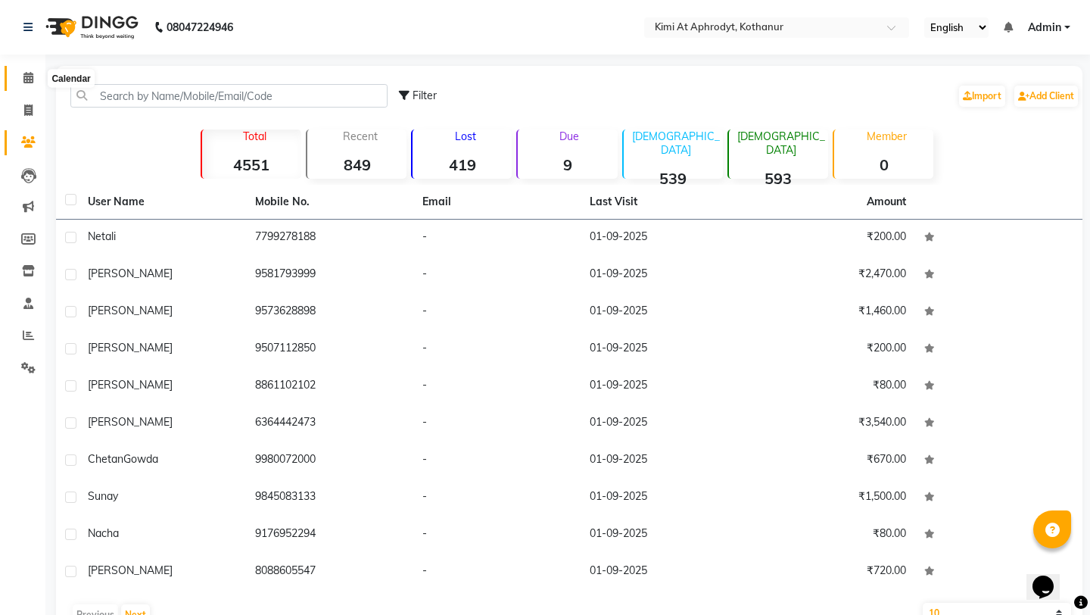
click at [32, 82] on icon at bounding box center [28, 77] width 10 height 11
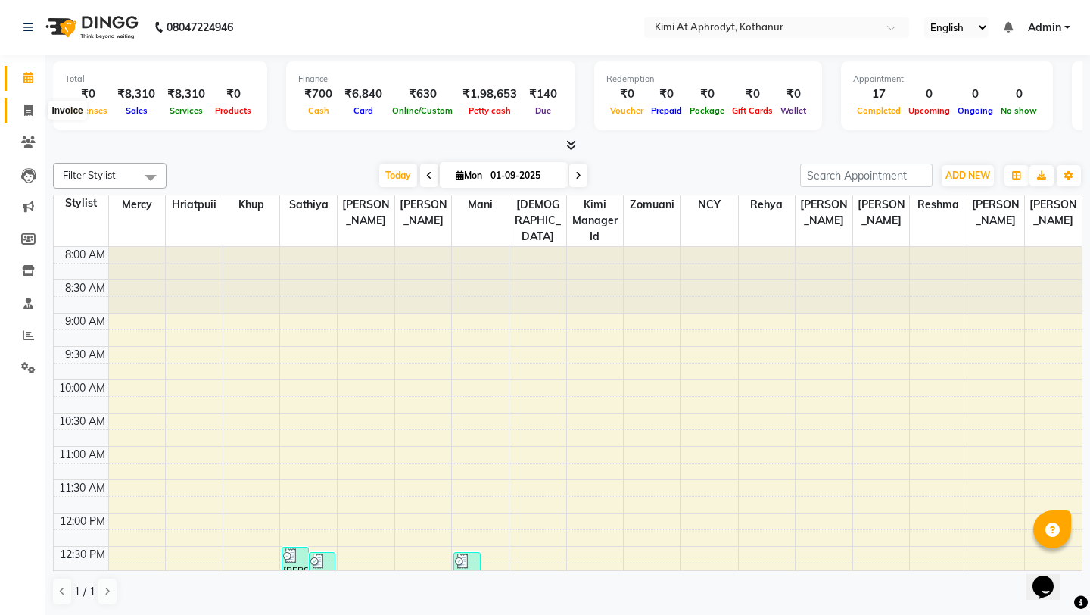
click at [33, 109] on span at bounding box center [28, 110] width 26 height 17
select select "7401"
select select "service"
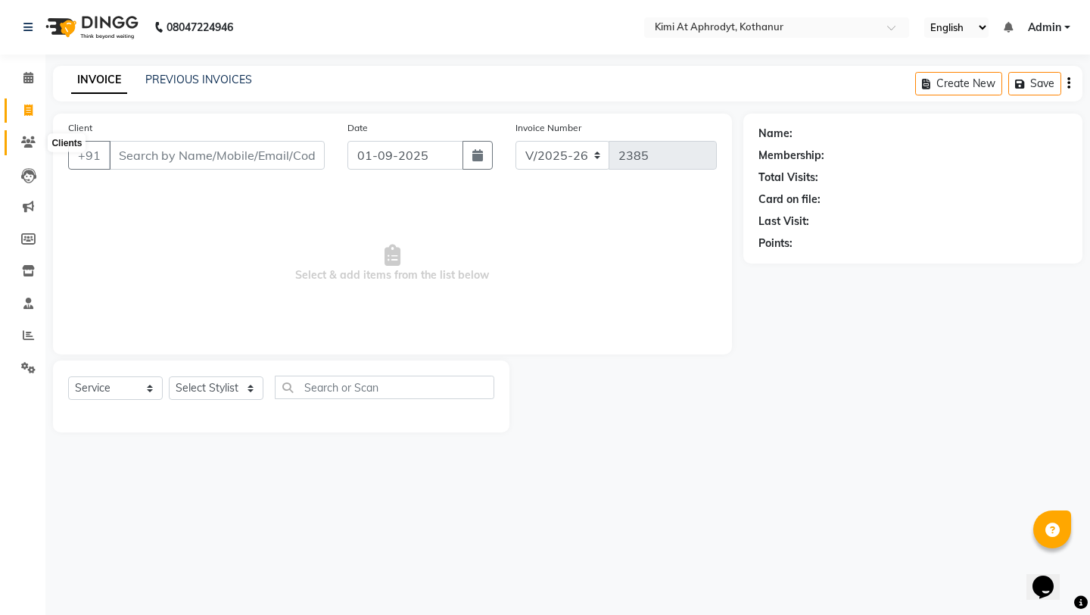
click at [33, 139] on icon at bounding box center [28, 141] width 14 height 11
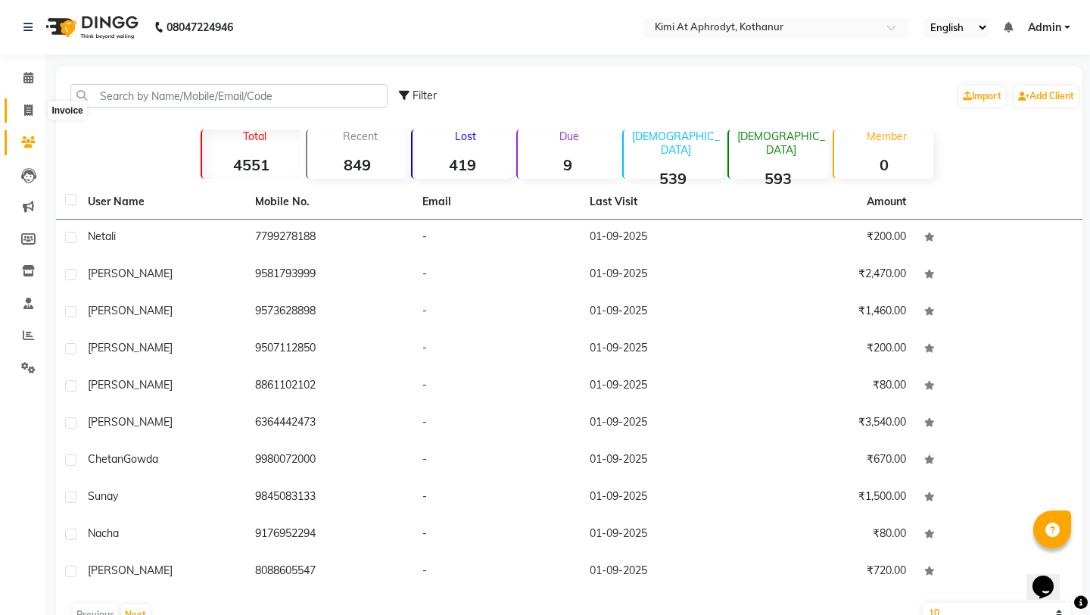
click at [30, 111] on icon at bounding box center [28, 109] width 8 height 11
select select "7401"
select select "service"
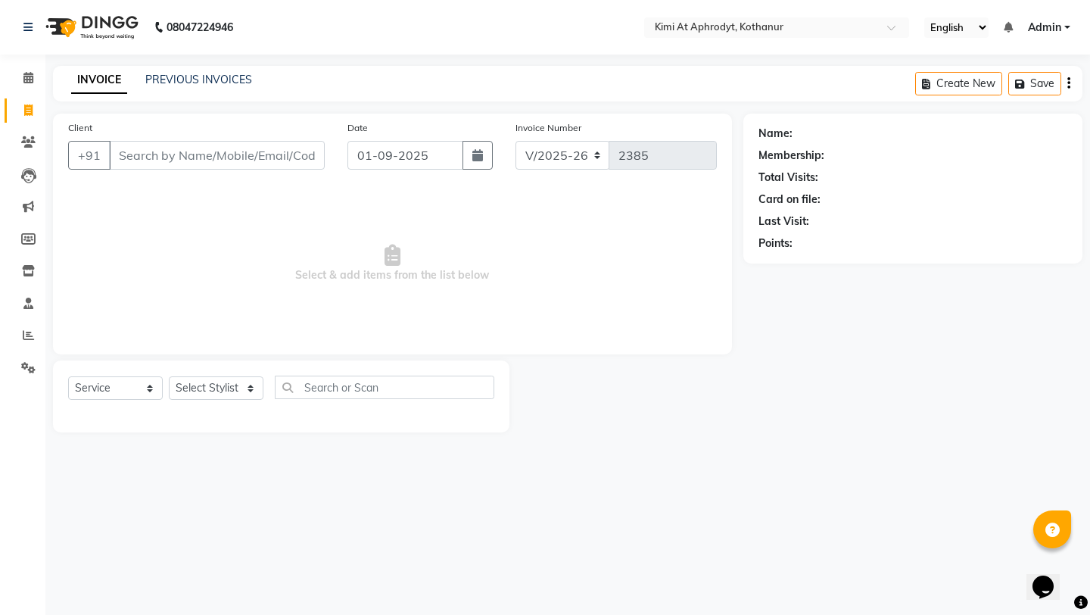
click at [491, 470] on div "08047224946 Select Location × Kimi At Aphrodyt, Kothanur English ENGLISH Españo…" at bounding box center [545, 307] width 1090 height 615
click at [220, 247] on span "Select & add items from the list below" at bounding box center [392, 263] width 649 height 151
click at [391, 49] on nav "08047224946 Select Location × Kimi At Aphrodyt, Kothanur English ENGLISH Españo…" at bounding box center [545, 27] width 1090 height 54
click at [410, 57] on div "08047224946 Select Location × Kimi At Aphrodyt, Kothanur English ENGLISH Españo…" at bounding box center [545, 307] width 1090 height 615
click at [443, 76] on div "INVOICE PREVIOUS INVOICES Create New Save" at bounding box center [567, 84] width 1029 height 36
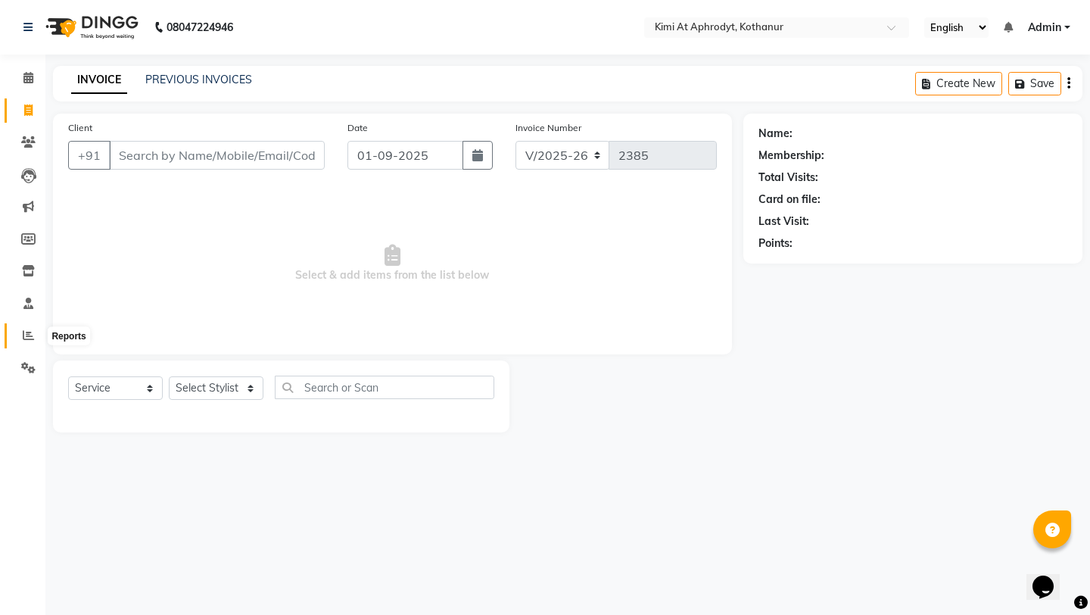
click at [28, 329] on icon at bounding box center [28, 334] width 11 height 11
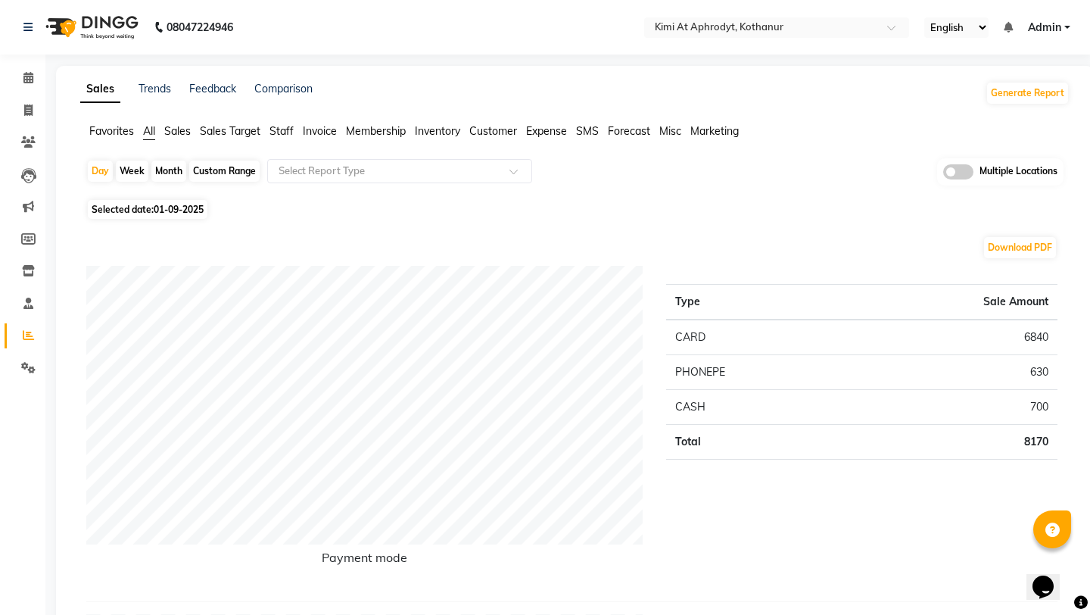
click at [722, 191] on div "Day Week Month Custom Range Select Report Type Multiple Locations" at bounding box center [574, 176] width 977 height 37
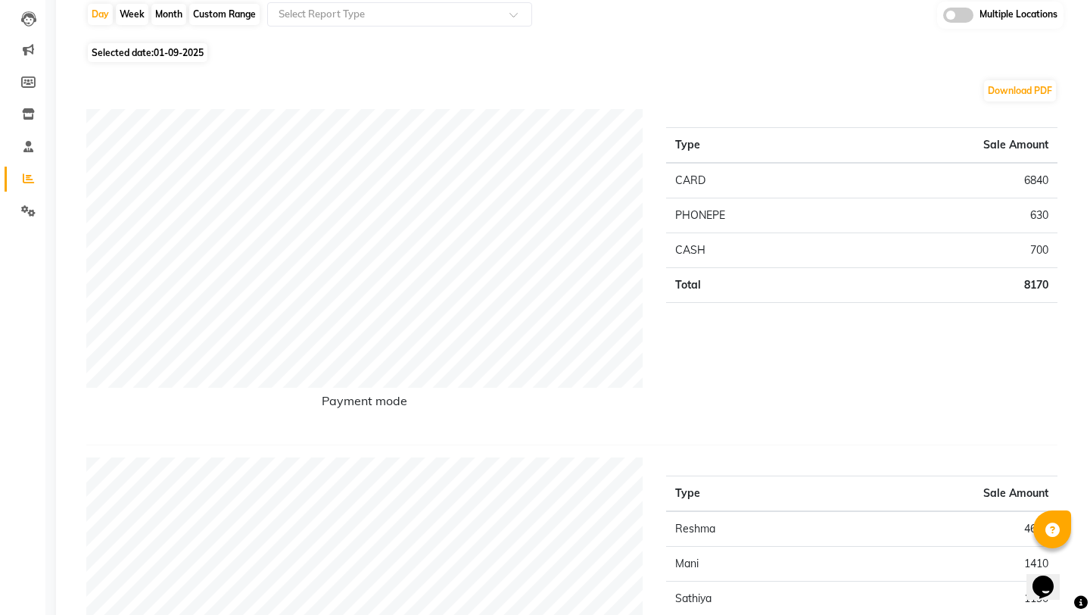
scroll to position [151, 0]
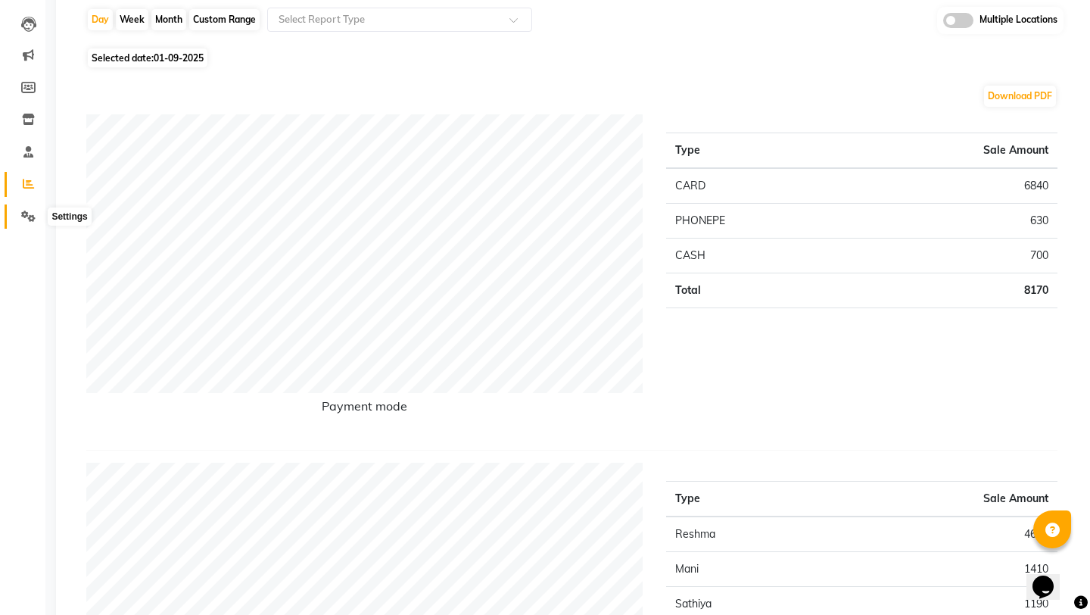
click at [29, 220] on icon at bounding box center [28, 215] width 14 height 11
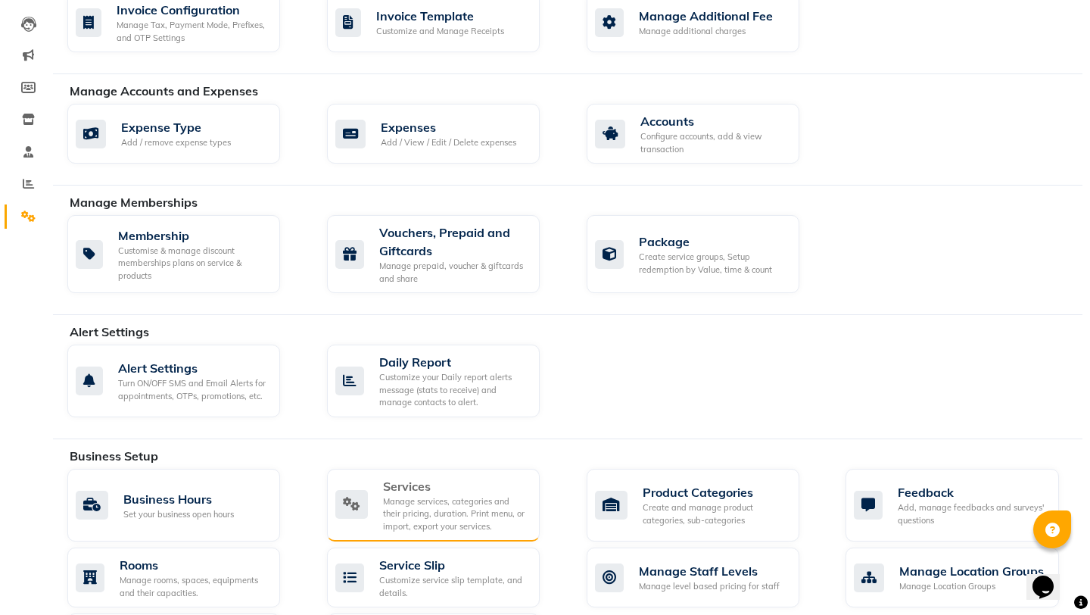
click at [469, 497] on div "Manage services, categories and their pricing, duration. Print menu, or import,…" at bounding box center [455, 514] width 145 height 38
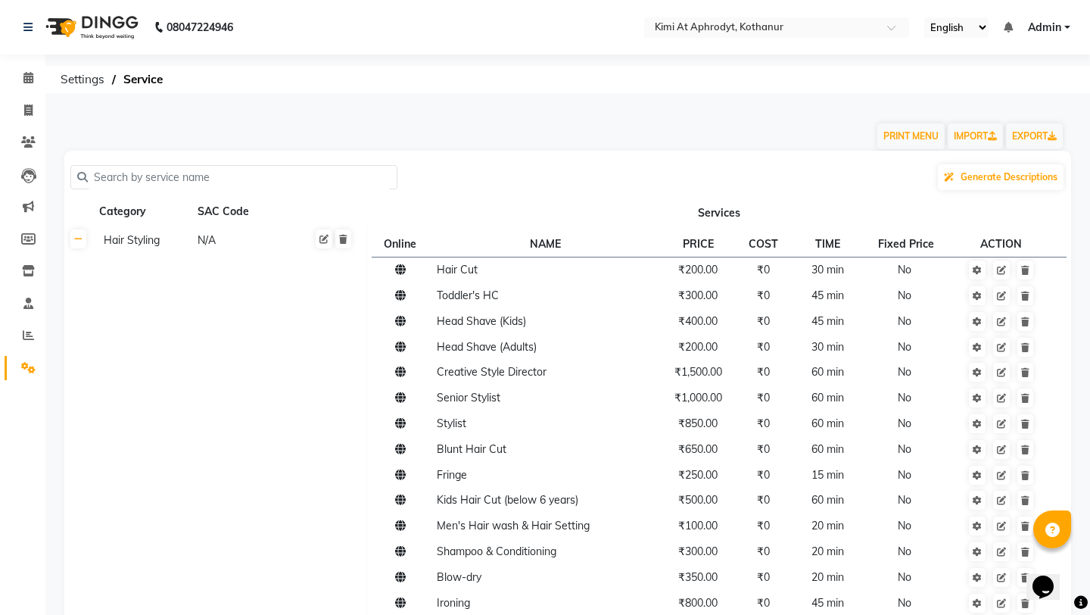
click at [673, 185] on div "Generate Descriptions" at bounding box center [567, 177] width 995 height 29
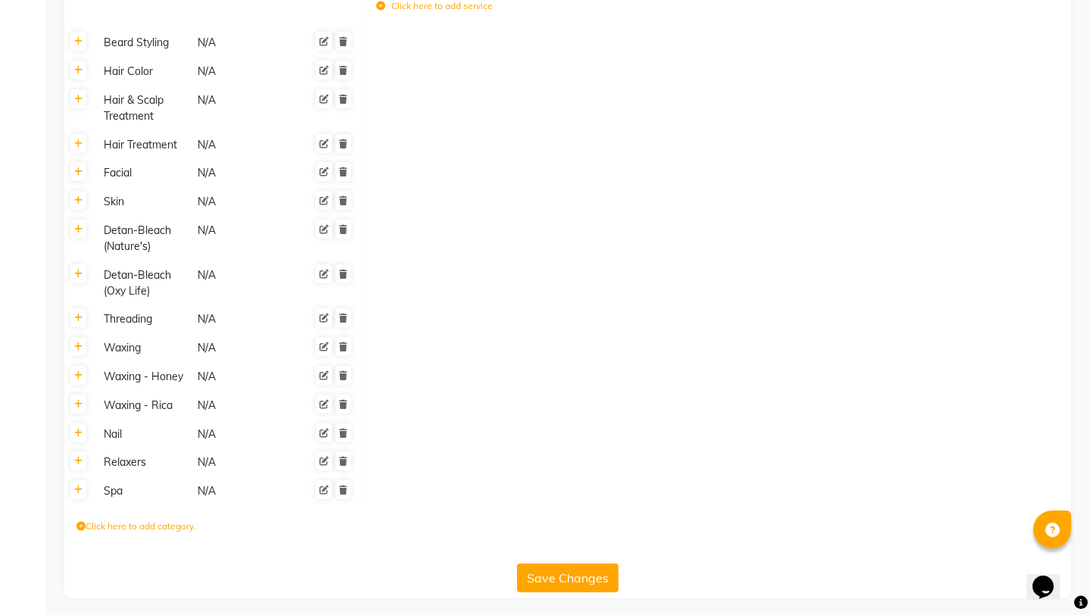
scroll to position [655, 0]
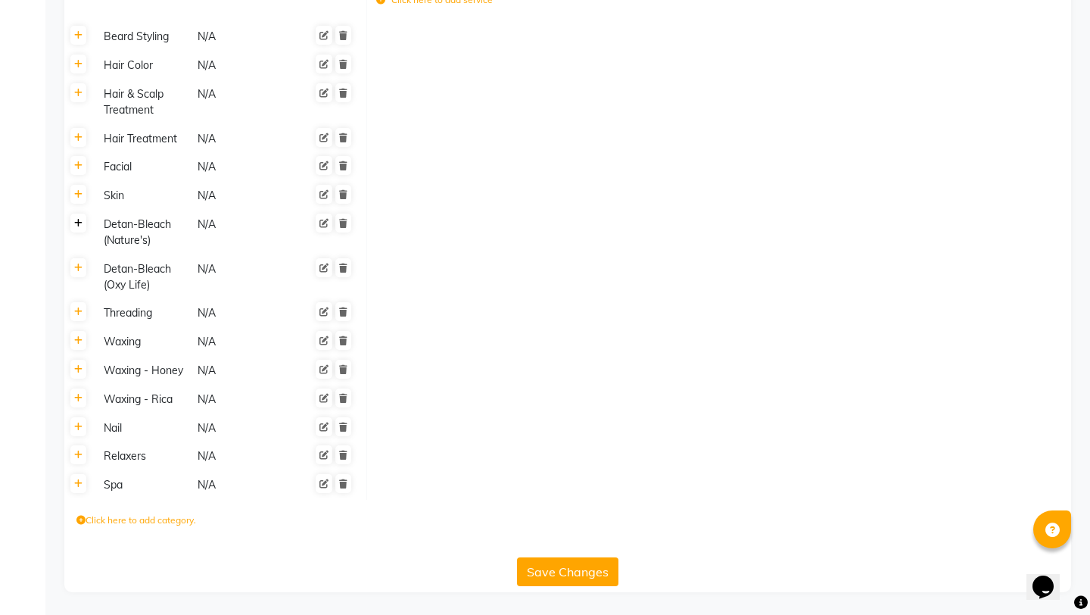
click at [78, 226] on icon at bounding box center [78, 223] width 8 height 9
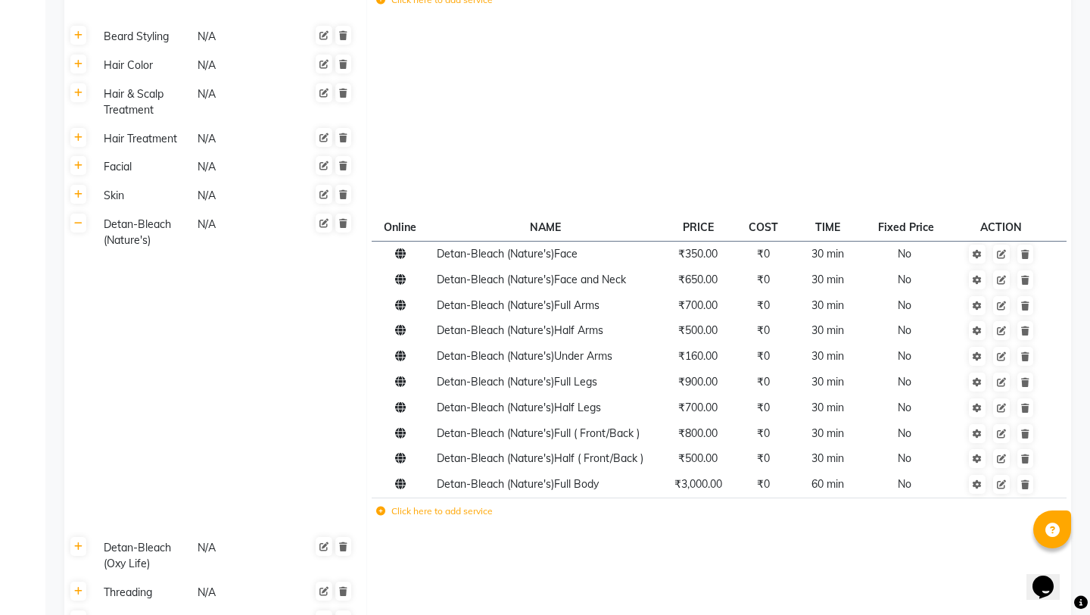
click at [741, 156] on td at bounding box center [718, 167] width 705 height 29
click at [125, 382] on td "Detan-Bleach (Nature's) N/A" at bounding box center [229, 371] width 273 height 323
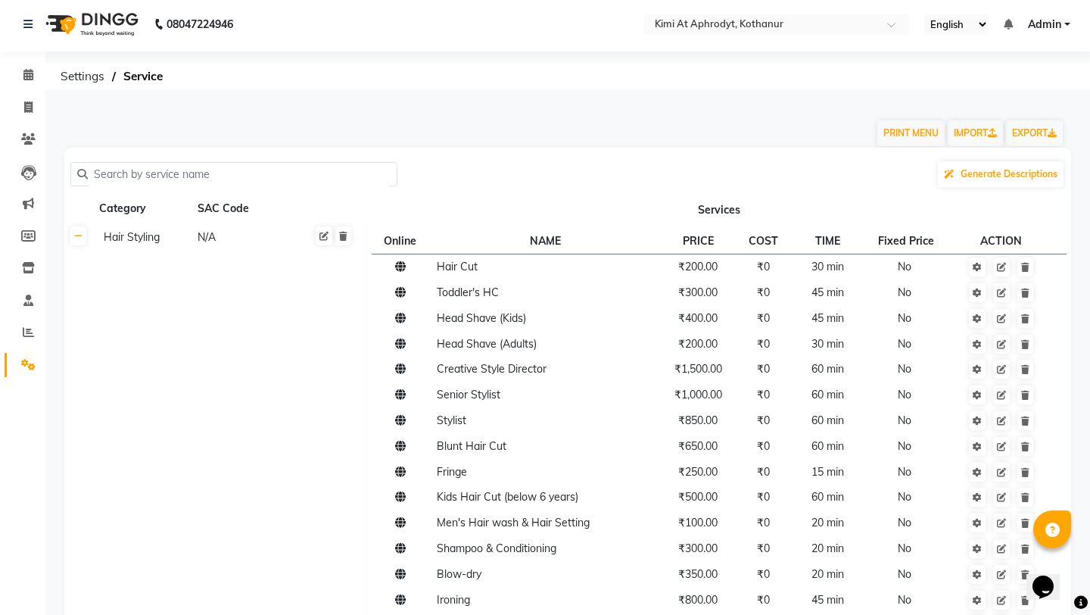
scroll to position [0, 0]
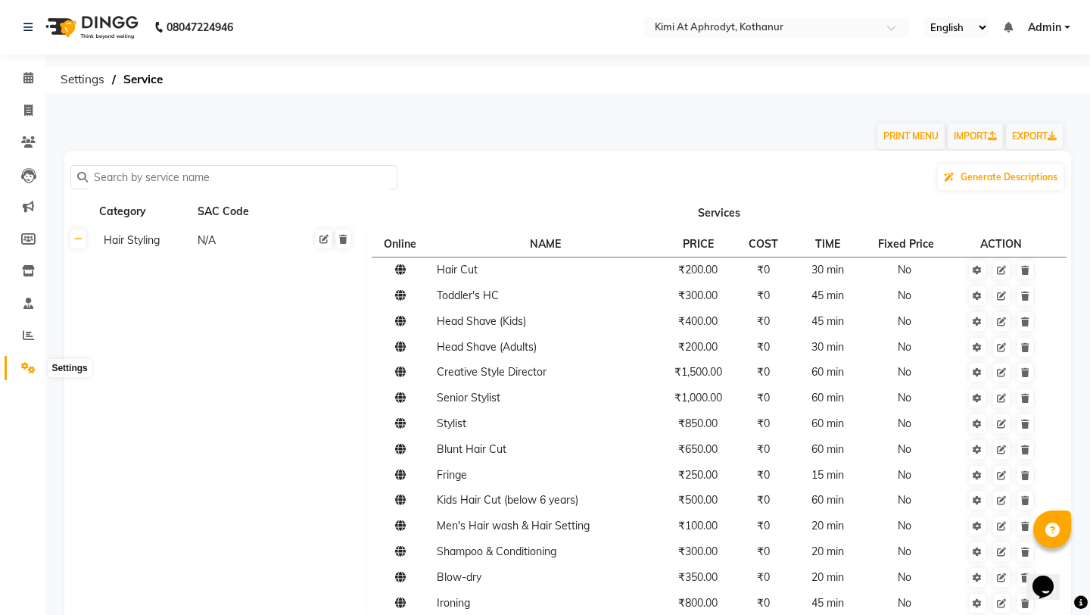
click at [26, 369] on icon at bounding box center [28, 367] width 14 height 11
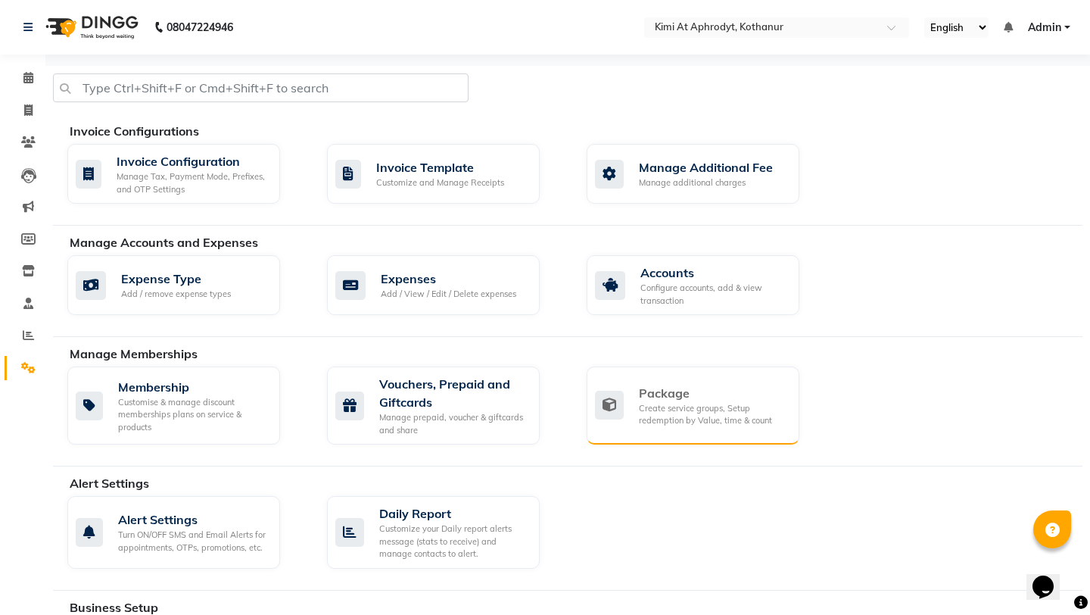
click at [645, 402] on div "Create service groups, Setup redemption by Value, time & count" at bounding box center [713, 414] width 148 height 25
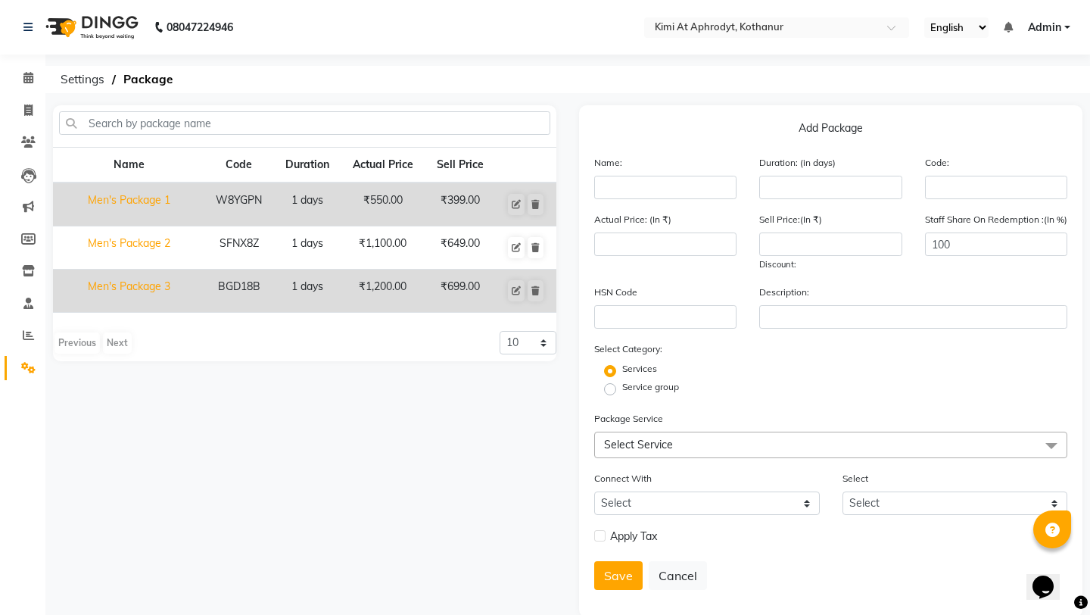
click at [687, 443] on span "Select Service" at bounding box center [830, 444] width 473 height 26
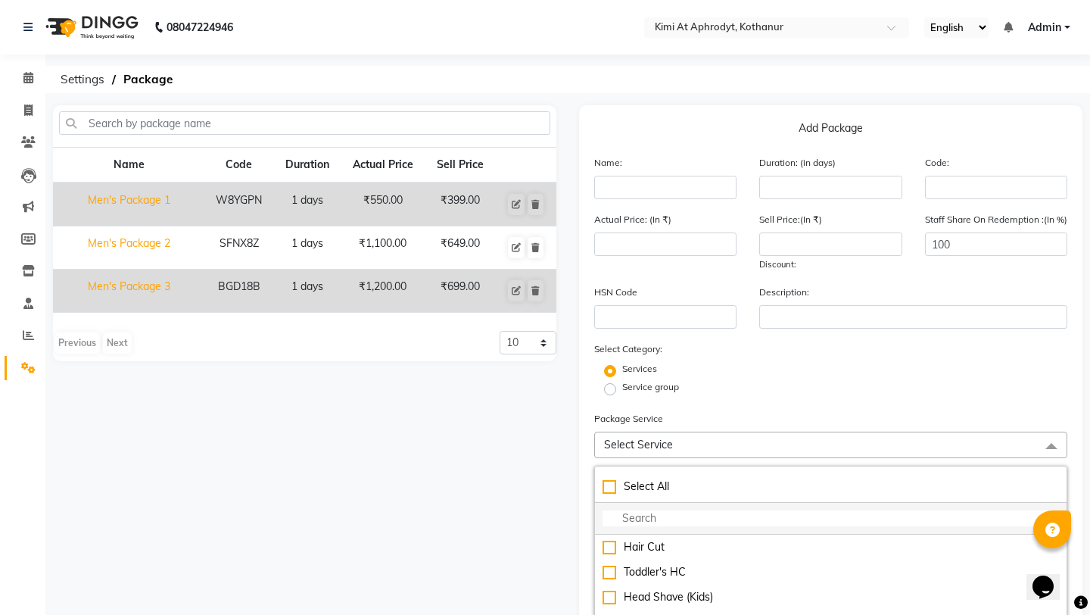
click at [659, 513] on input "multiselect-search" at bounding box center [831, 518] width 456 height 16
type input "DETAN"
click at [332, 498] on div "Name Code Duration Actual Price Sell Price Men's Package 1 W8YGPN 1 days ₹550.0…" at bounding box center [305, 474] width 526 height 738
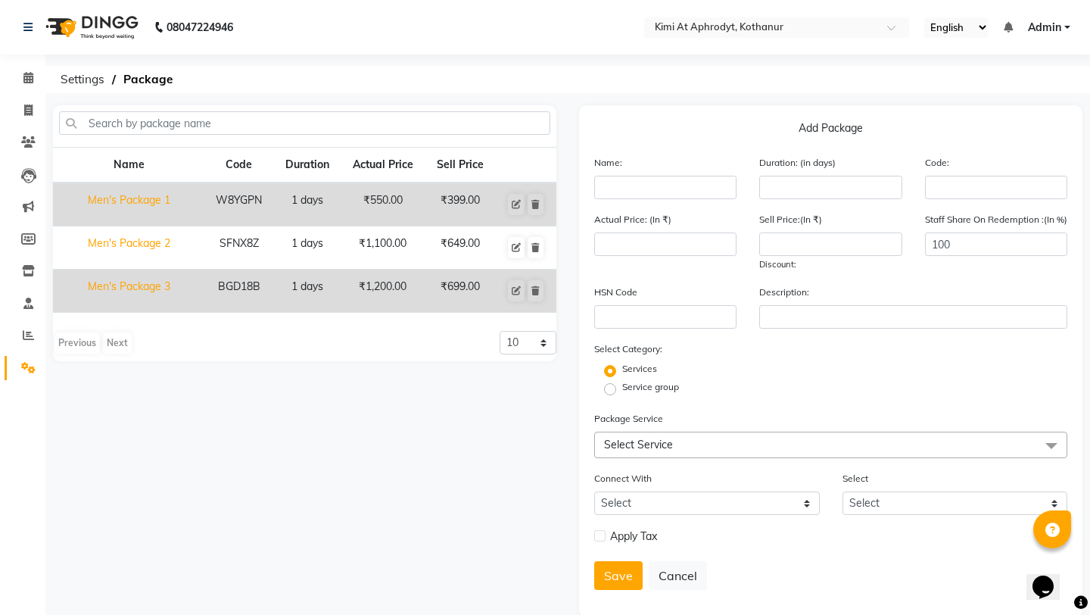
click at [207, 448] on div "Name Code Duration Actual Price Sell Price Men's Package 1 W8YGPN 1 days ₹550.0…" at bounding box center [305, 361] width 526 height 512
click at [30, 366] on icon at bounding box center [28, 367] width 14 height 11
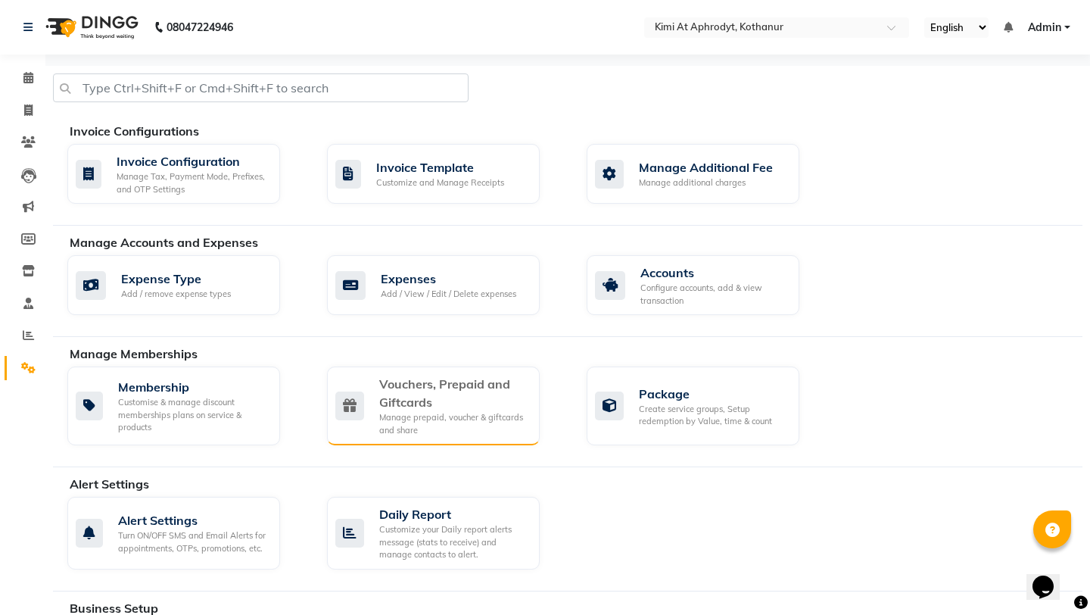
click at [433, 402] on div "Vouchers, Prepaid and Giftcards" at bounding box center [453, 393] width 148 height 36
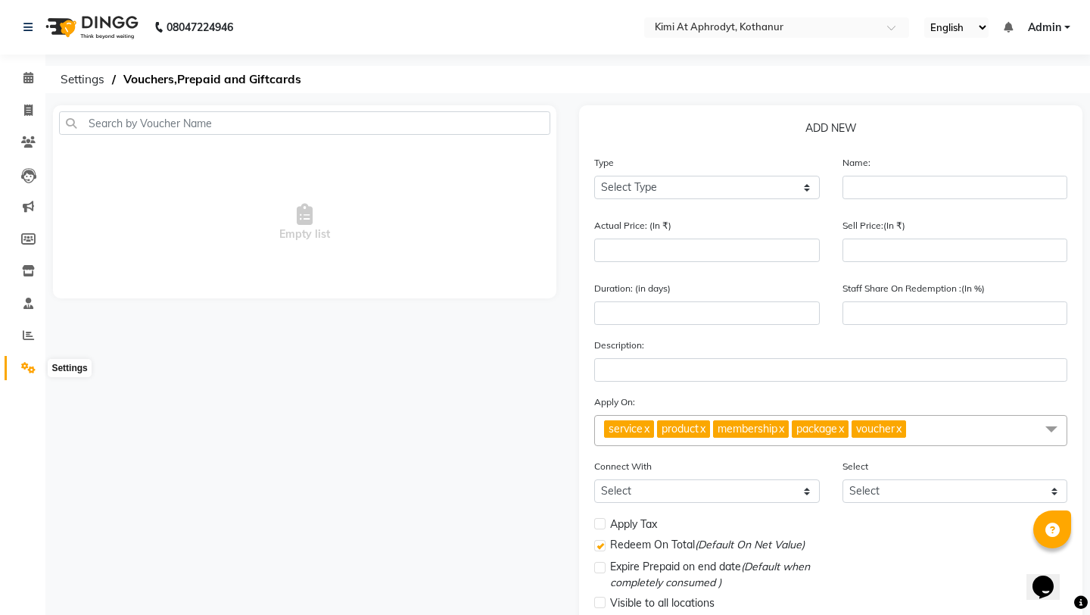
click at [32, 369] on icon at bounding box center [28, 367] width 14 height 11
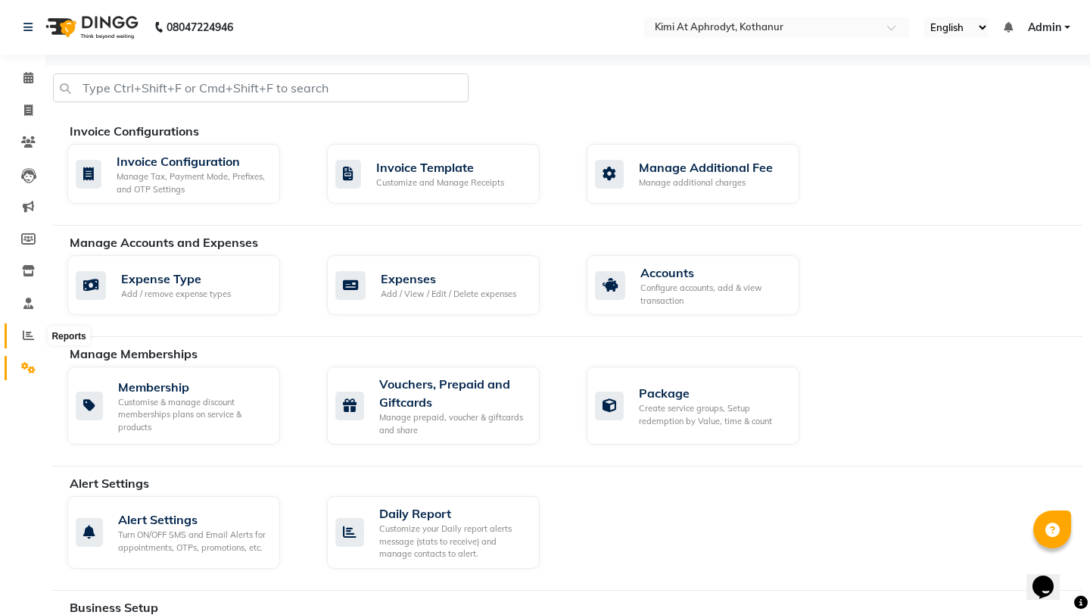
click at [30, 332] on icon at bounding box center [28, 334] width 11 height 11
